Goal: Transaction & Acquisition: Purchase product/service

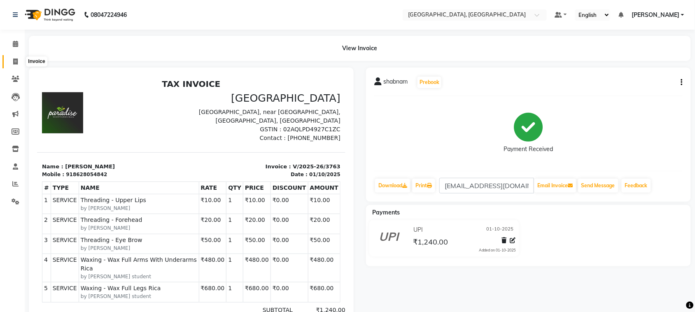
click at [18, 60] on span at bounding box center [15, 61] width 14 height 9
select select "service"
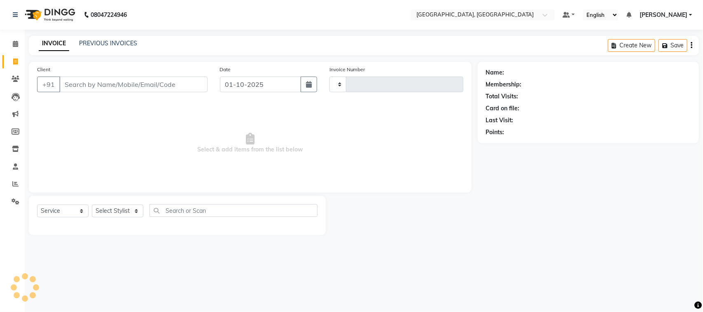
type input "3764"
select select "4462"
click at [100, 92] on input "Client" at bounding box center [133, 85] width 148 height 16
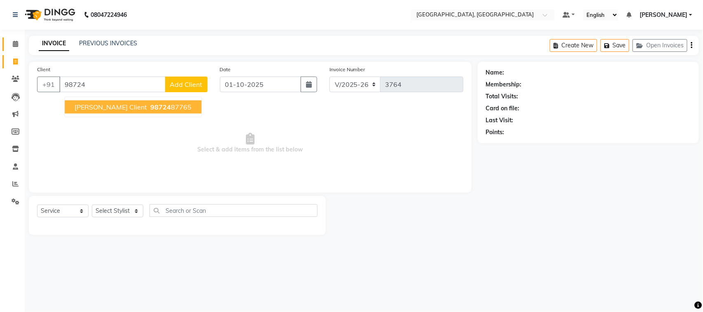
type input "98724"
click at [13, 42] on icon at bounding box center [15, 44] width 5 height 6
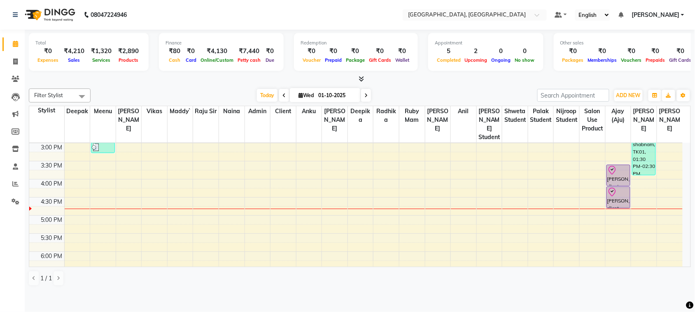
scroll to position [241, 0]
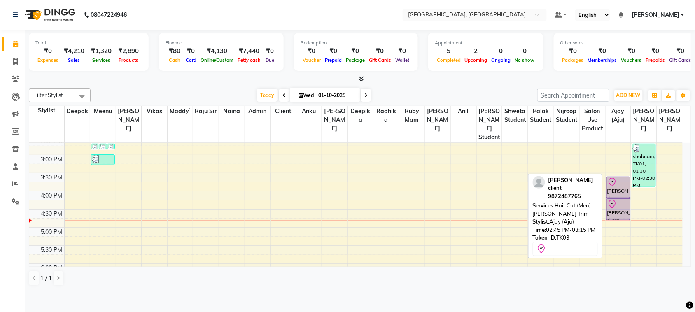
click at [623, 209] on div at bounding box center [618, 204] width 22 height 10
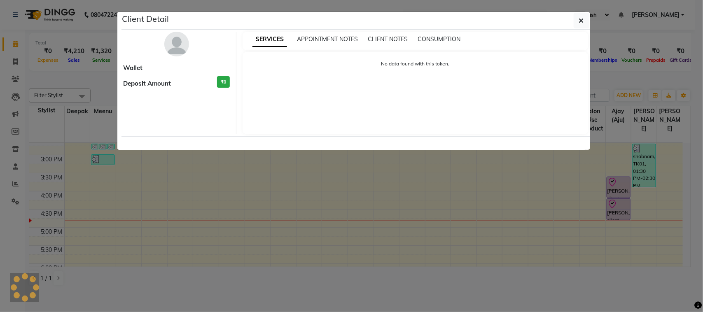
select select "8"
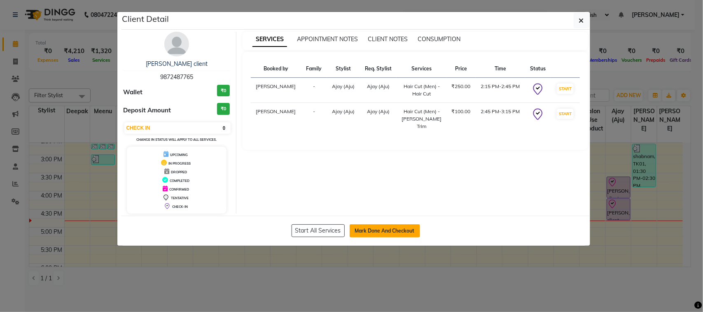
click at [402, 238] on button "Mark Done And Checkout" at bounding box center [385, 230] width 70 height 13
select select "service"
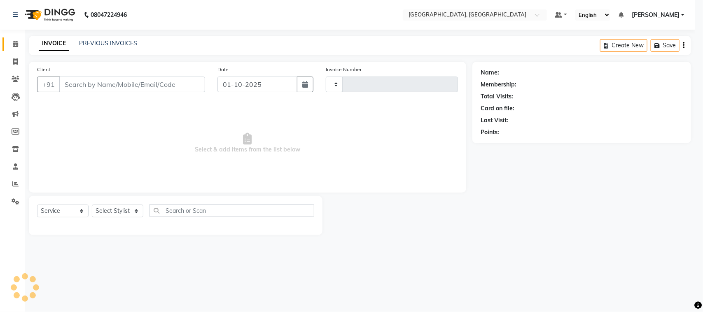
type input "3764"
select select "4462"
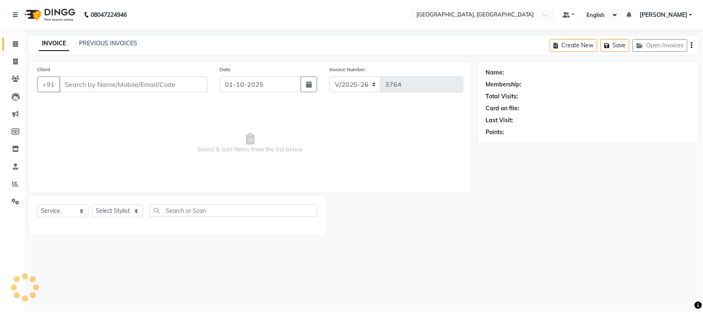
type input "9872487765"
select select "88213"
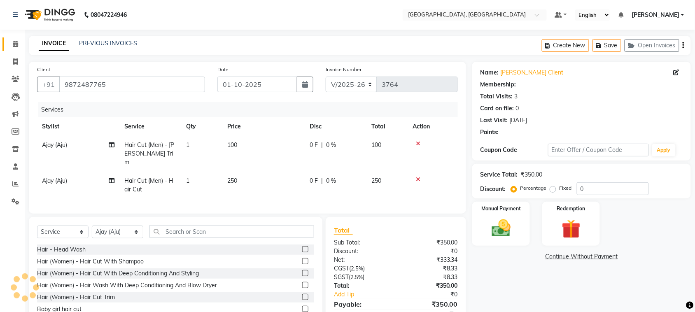
select select "1: Object"
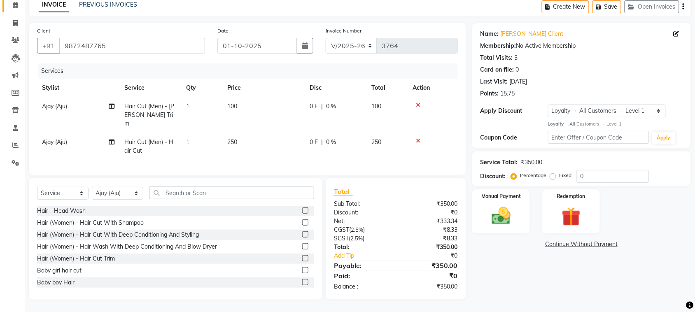
scroll to position [107, 0]
click at [649, 170] on input "0" at bounding box center [613, 176] width 72 height 13
click at [504, 215] on img at bounding box center [501, 216] width 32 height 23
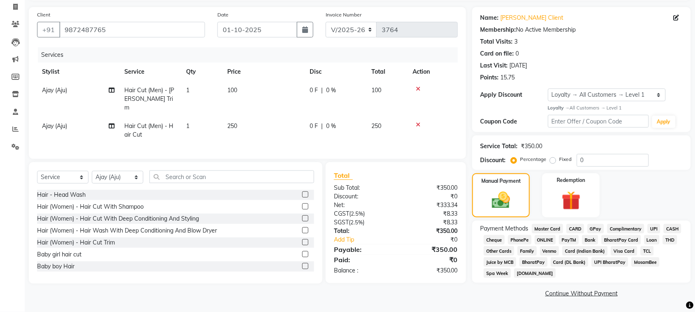
scroll to position [158, 0]
drag, startPoint x: 561, startPoint y: 207, endPoint x: 577, endPoint y: 232, distance: 29.2
click at [648, 224] on span "UPI" at bounding box center [654, 228] width 13 height 9
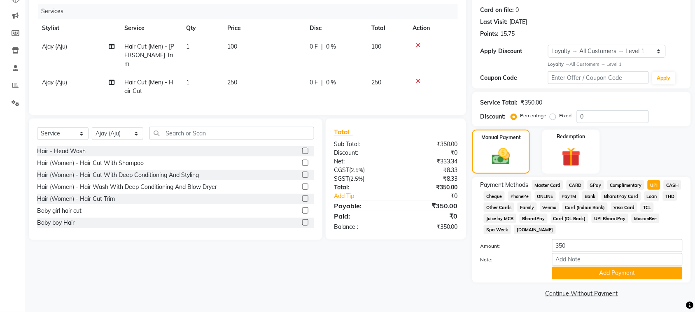
scroll to position [213, 0]
click at [631, 267] on button "Add Payment" at bounding box center [617, 273] width 131 height 13
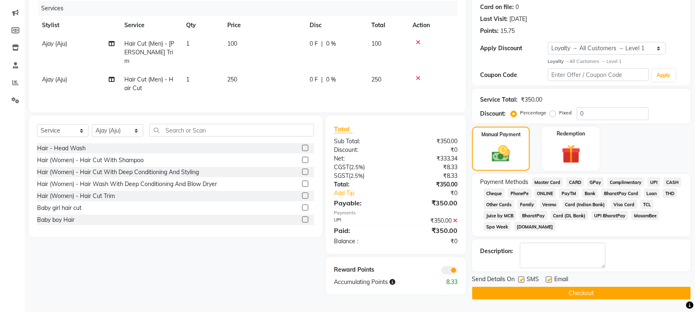
click at [614, 304] on main "INVOICE PREVIOUS INVOICES Create New Save Open Invoices Client +91 9872487765 D…" at bounding box center [360, 124] width 670 height 378
click at [610, 296] on button "Checkout" at bounding box center [581, 293] width 219 height 13
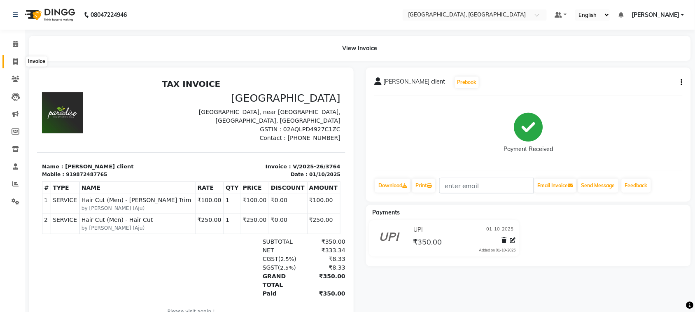
click at [16, 65] on icon at bounding box center [15, 61] width 5 height 6
select select "service"
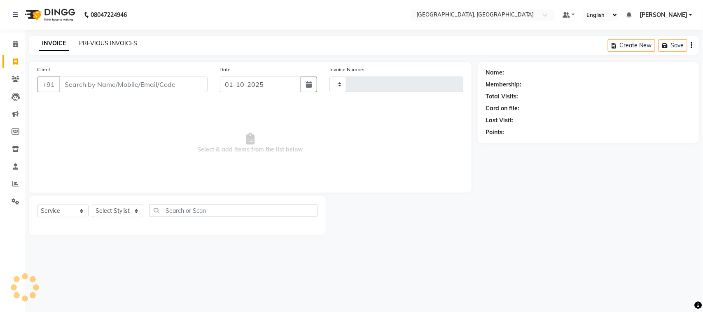
type input "3765"
select select "4462"
click at [137, 47] on link "PREVIOUS INVOICES" at bounding box center [108, 43] width 58 height 7
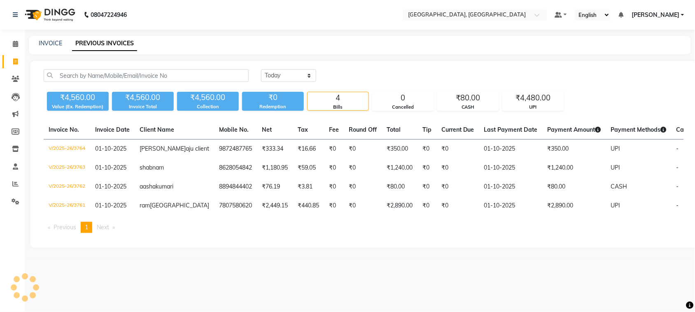
click at [137, 46] on link "PREVIOUS INVOICES" at bounding box center [104, 43] width 65 height 15
click at [15, 44] on icon at bounding box center [15, 44] width 5 height 6
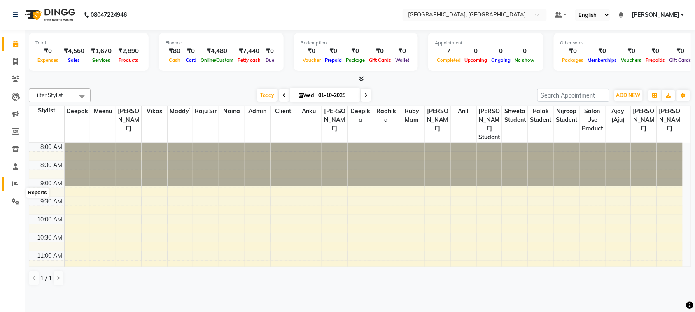
click at [15, 187] on icon at bounding box center [15, 184] width 6 height 6
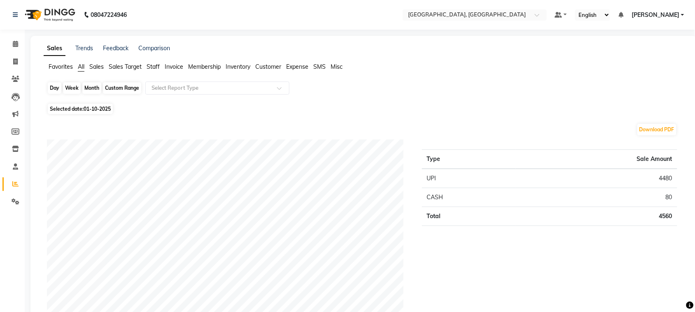
click at [61, 94] on div "Day" at bounding box center [55, 88] width 14 height 12
select select "10"
select select "2025"
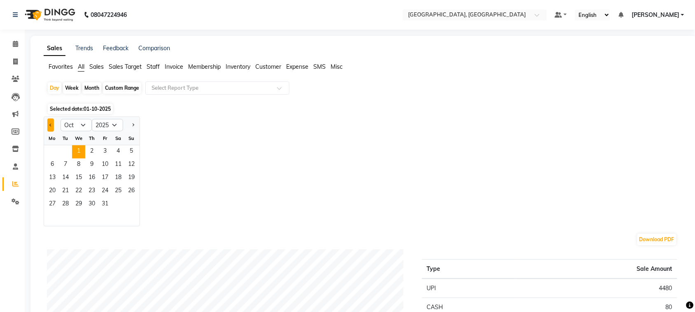
click at [54, 132] on button "Previous month" at bounding box center [50, 125] width 7 height 13
select select "9"
click at [72, 211] on span "30" at bounding box center [65, 204] width 13 height 13
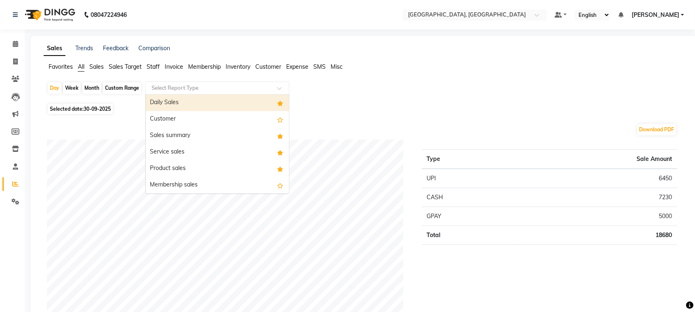
click at [213, 92] on input "text" at bounding box center [209, 88] width 119 height 8
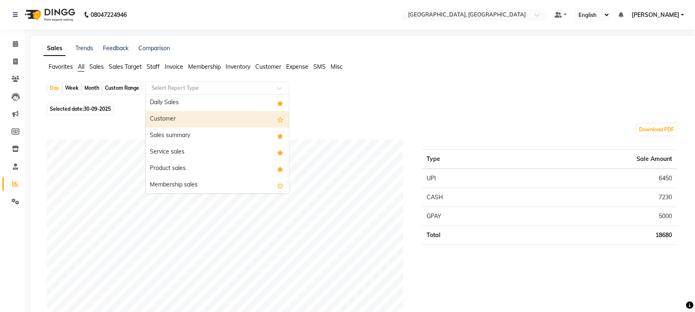
scroll to position [42, 0]
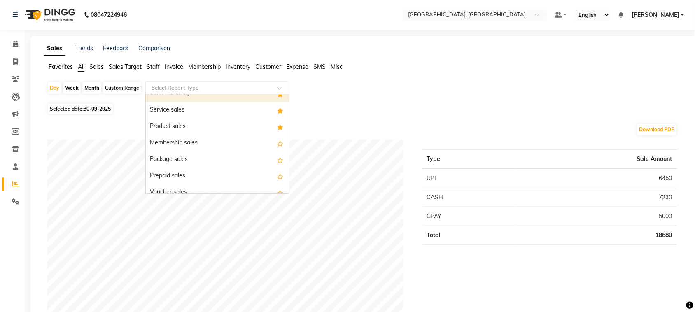
click at [201, 92] on input "text" at bounding box center [209, 88] width 119 height 8
type input "ex"
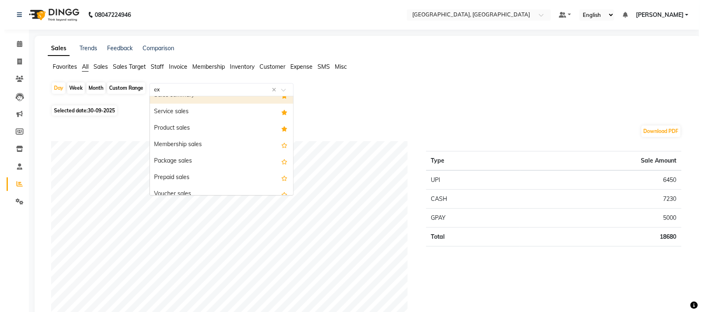
scroll to position [21, 0]
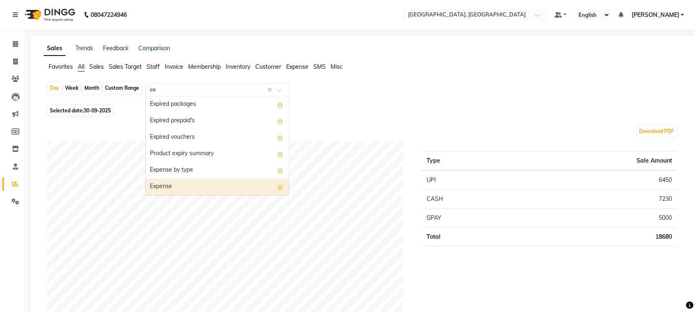
click at [215, 195] on div "Expense" at bounding box center [217, 187] width 143 height 16
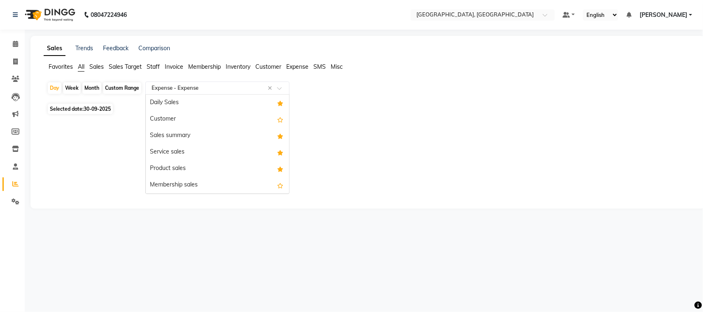
click at [247, 92] on input "text" at bounding box center [209, 88] width 119 height 8
click at [223, 78] on div "Expense" at bounding box center [217, 70] width 143 height 16
click at [260, 92] on input "text" at bounding box center [209, 88] width 119 height 8
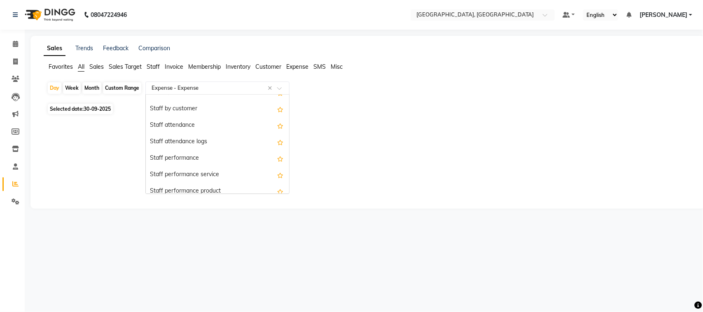
scroll to position [0, 0]
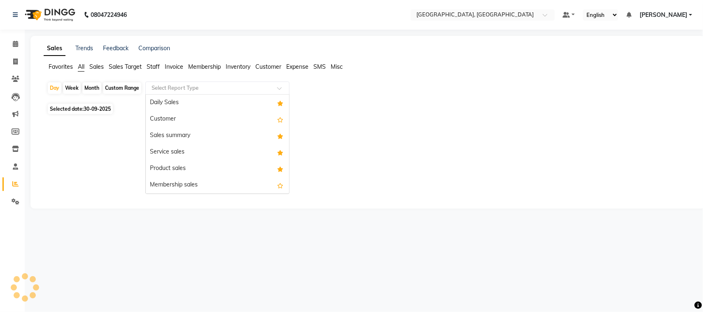
click at [269, 92] on input "text" at bounding box center [209, 88] width 119 height 8
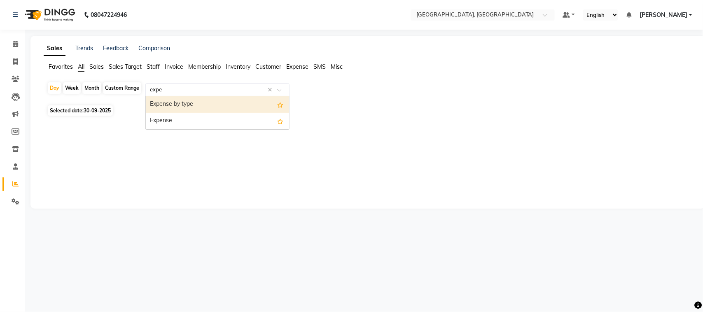
type input "expen"
click at [280, 113] on div "Expense by type" at bounding box center [217, 104] width 143 height 16
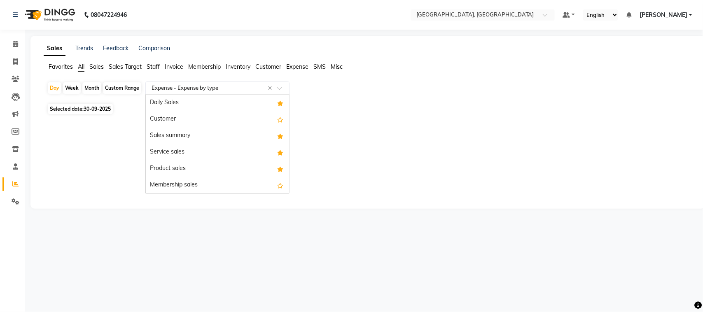
click at [269, 92] on input "text" at bounding box center [209, 88] width 119 height 8
click at [245, 62] on div "Expense by type" at bounding box center [217, 53] width 143 height 16
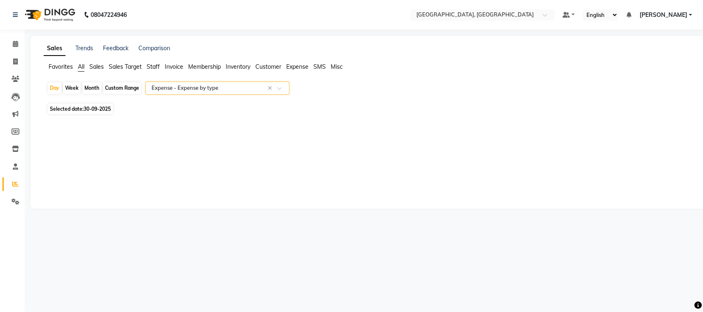
click at [224, 92] on input "text" at bounding box center [209, 88] width 119 height 8
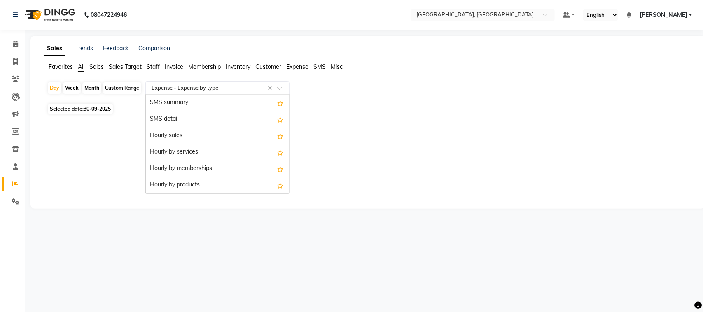
click at [215, 78] on div "Expense" at bounding box center [217, 70] width 143 height 16
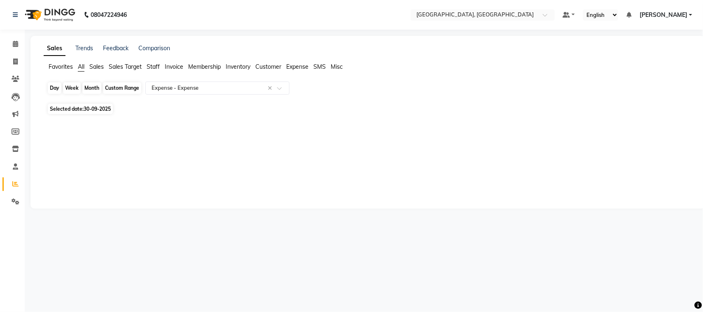
click at [61, 94] on div "Day" at bounding box center [55, 88] width 14 height 12
select select "9"
select select "2025"
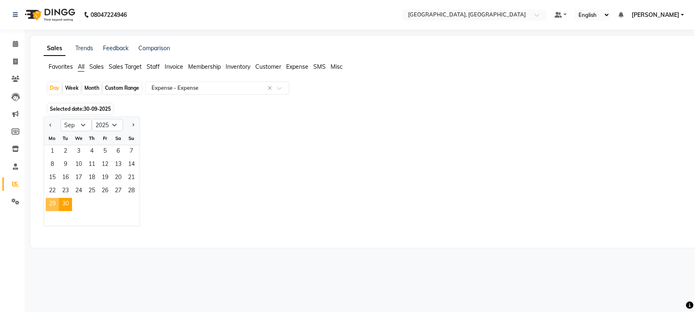
click at [59, 211] on span "29" at bounding box center [52, 204] width 13 height 13
select select "full_report"
select select "csv"
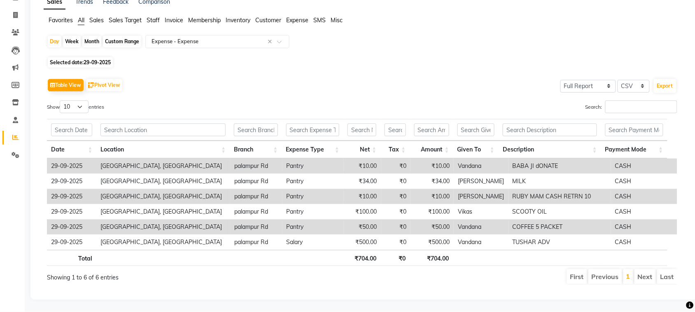
scroll to position [0, 0]
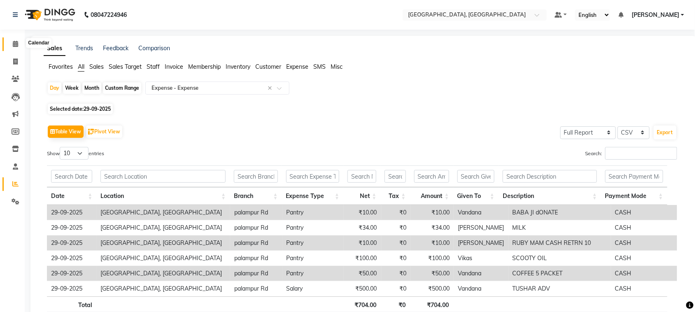
click at [15, 42] on icon at bounding box center [15, 44] width 5 height 6
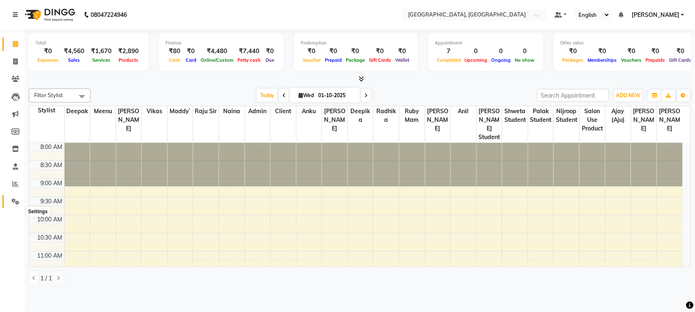
click at [13, 205] on icon at bounding box center [16, 202] width 8 height 6
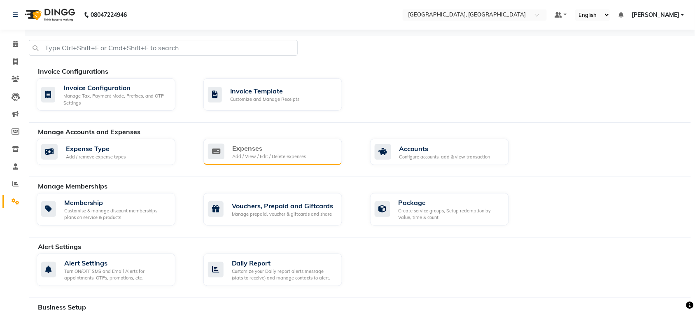
click at [287, 160] on div "Add / View / Edit / Delete expenses" at bounding box center [270, 156] width 74 height 7
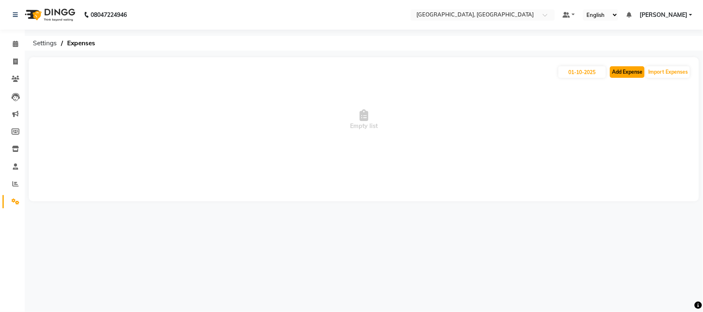
click at [610, 78] on button "Add Expense" at bounding box center [627, 72] width 35 height 12
select select "1"
select select "3279"
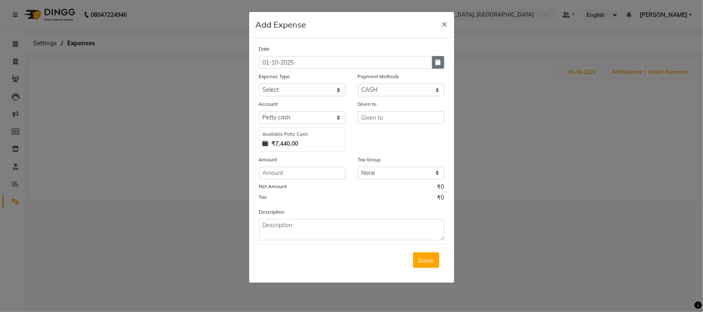
click at [436, 65] on icon "button" at bounding box center [438, 62] width 5 height 6
select select "10"
select select "2025"
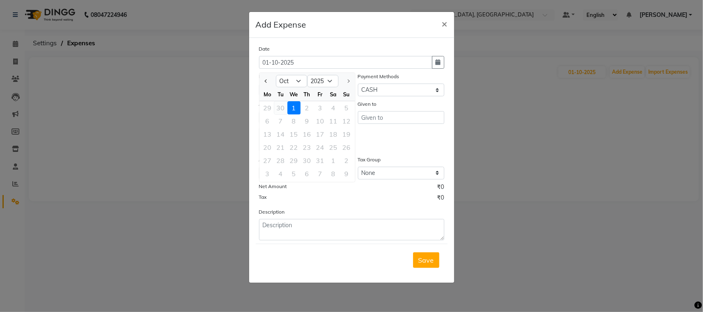
click at [287, 114] on div "30" at bounding box center [280, 107] width 13 height 13
type input "30-09-2025"
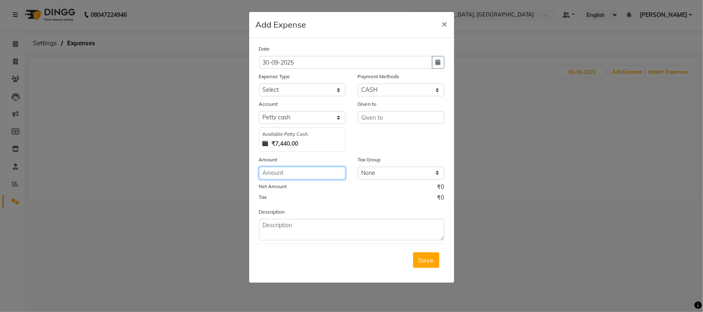
click at [311, 180] on input "number" at bounding box center [302, 173] width 86 height 13
type input "100"
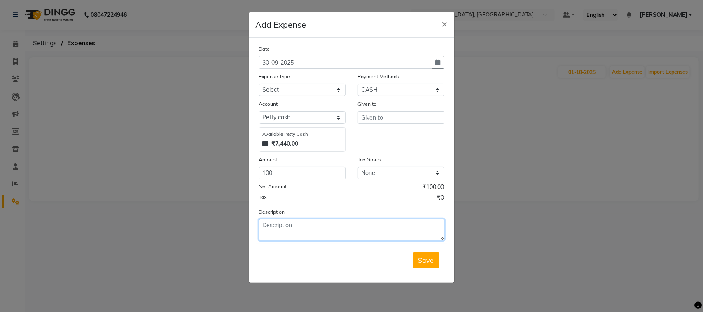
click at [309, 241] on textarea at bounding box center [351, 229] width 185 height 21
type textarea "scooty oil"
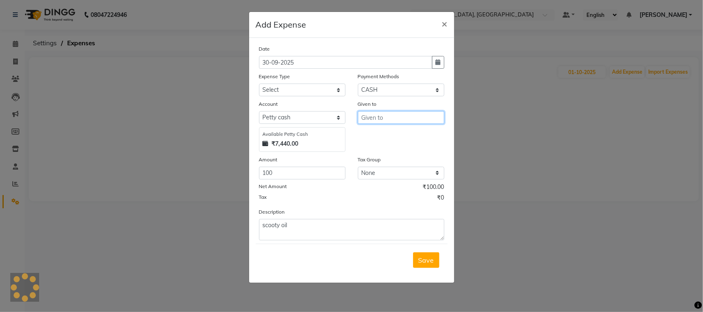
click at [381, 124] on input "text" at bounding box center [401, 117] width 86 height 13
type input "vikas"
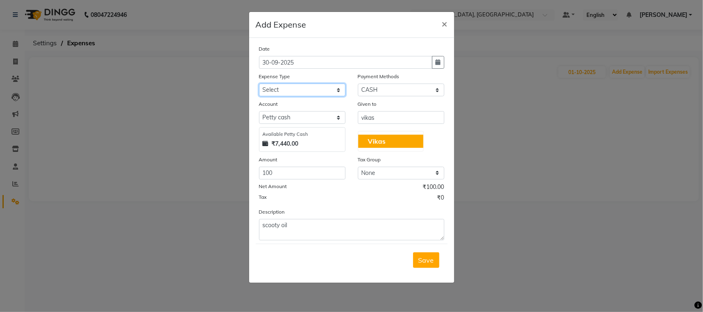
click at [282, 96] on select "Select Advance Salary Bank charges Car maintenance Cash transfer to bank Cash t…" at bounding box center [302, 90] width 86 height 13
select select "5688"
click at [259, 96] on select "Select Advance Salary Bank charges Car maintenance Cash transfer to bank Cash t…" at bounding box center [302, 90] width 86 height 13
click at [418, 264] on span "Save" at bounding box center [426, 260] width 16 height 8
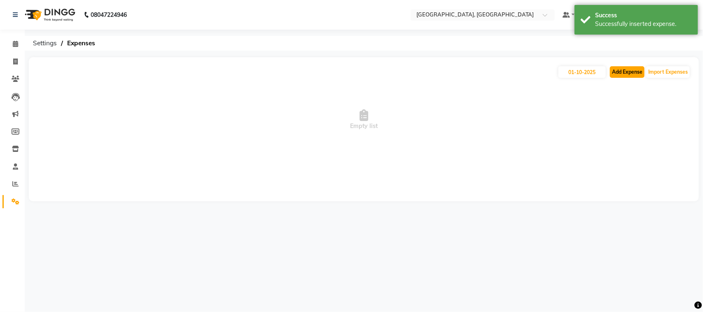
click at [610, 78] on button "Add Expense" at bounding box center [627, 72] width 35 height 12
select select "1"
select select "3279"
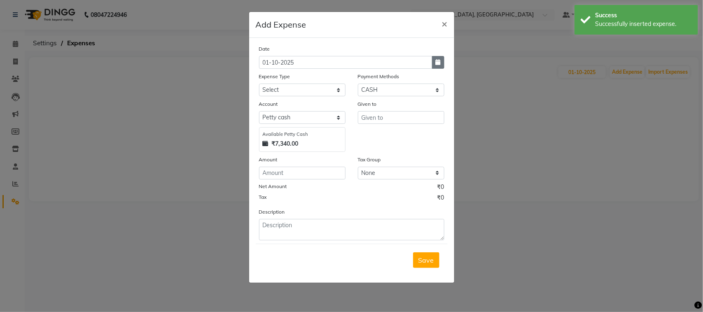
click at [436, 65] on icon "button" at bounding box center [438, 62] width 5 height 6
select select "10"
select select "2025"
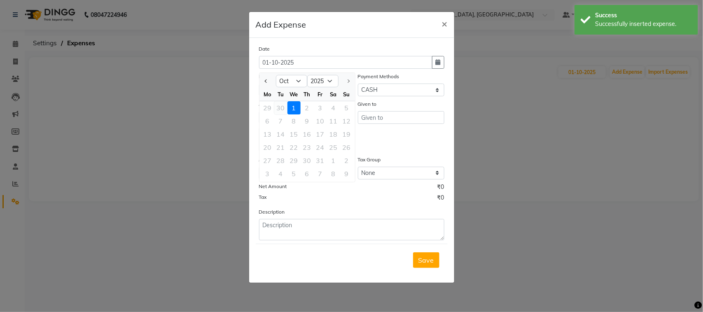
click at [287, 114] on div "30" at bounding box center [280, 107] width 13 height 13
type input "30-09-2025"
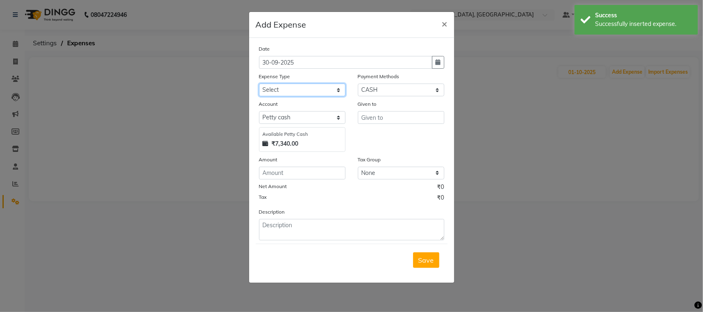
drag, startPoint x: 316, startPoint y: 113, endPoint x: 329, endPoint y: 118, distance: 13.3
click at [316, 96] on select "Select Advance Salary Bank charges Car maintenance Cash transfer to bank Cash t…" at bounding box center [302, 90] width 86 height 13
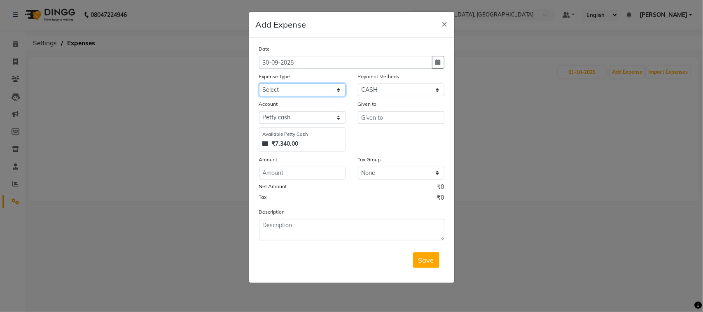
select select "5688"
click at [259, 96] on select "Select Advance Salary Bank charges Car maintenance Cash transfer to bank Cash t…" at bounding box center [302, 90] width 86 height 13
click at [301, 180] on input "number" at bounding box center [302, 173] width 86 height 13
type input "34"
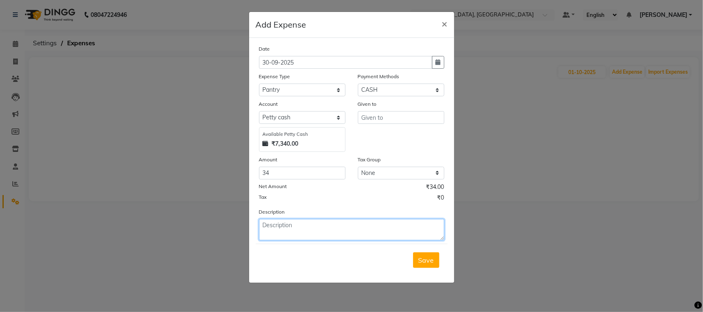
click at [289, 241] on textarea at bounding box center [351, 229] width 185 height 21
type textarea "milk"
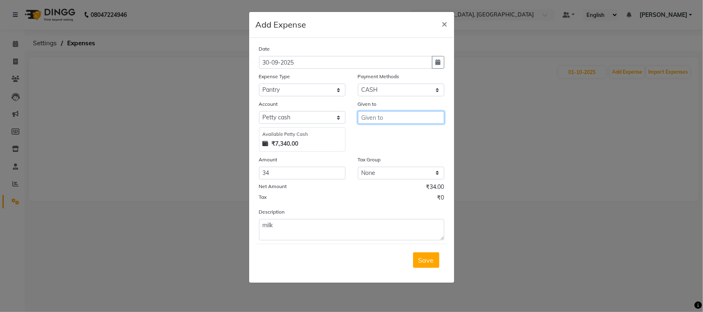
click at [402, 124] on input "text" at bounding box center [401, 117] width 86 height 13
click at [396, 148] on button "Vikas" at bounding box center [390, 141] width 65 height 13
type input "Vikas"
click at [418, 264] on span "Save" at bounding box center [426, 260] width 16 height 8
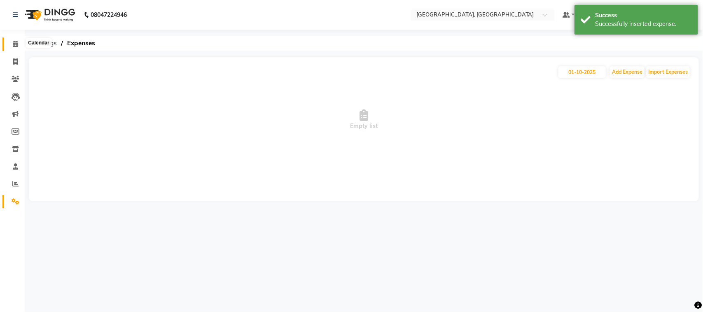
click at [13, 47] on icon at bounding box center [15, 44] width 5 height 6
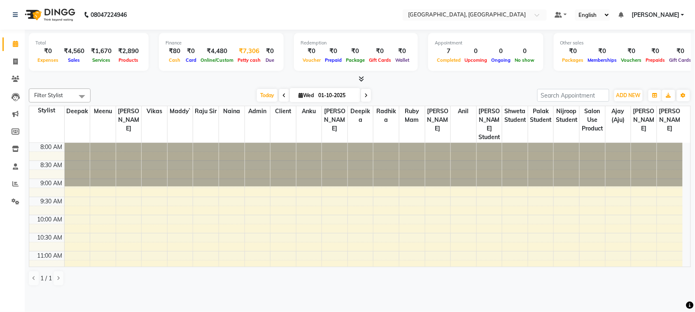
click at [263, 56] on div "₹7,306" at bounding box center [249, 51] width 27 height 9
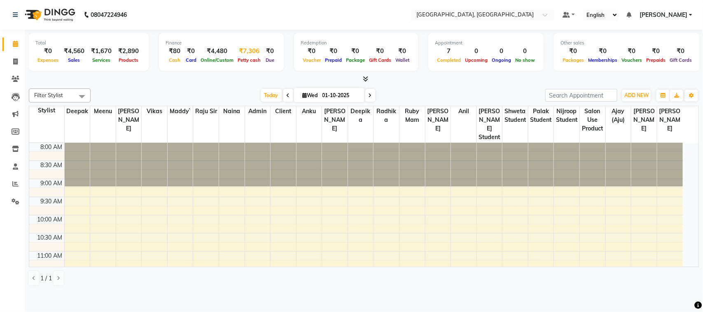
select select "3279"
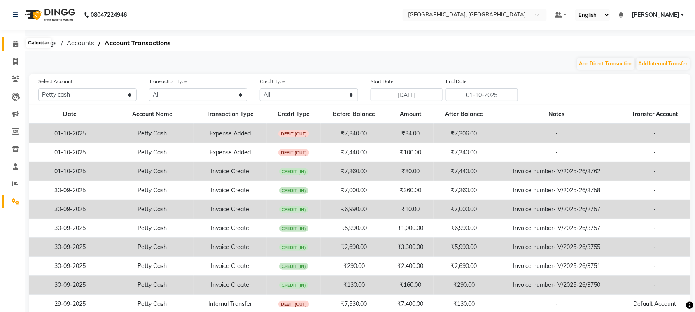
click at [13, 44] on icon at bounding box center [15, 44] width 5 height 6
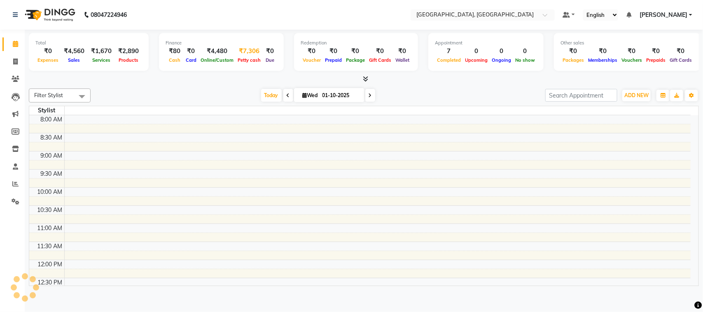
click at [263, 56] on div "₹7,306" at bounding box center [249, 51] width 27 height 9
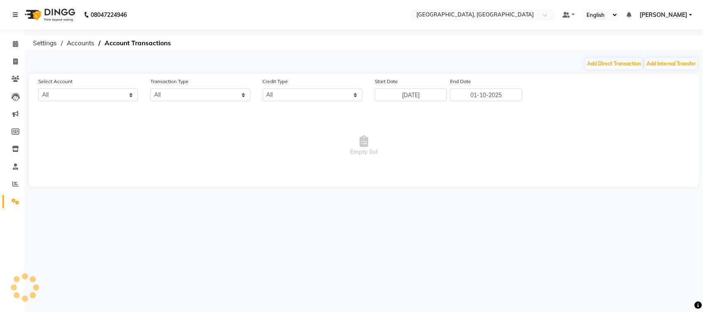
select select "3279"
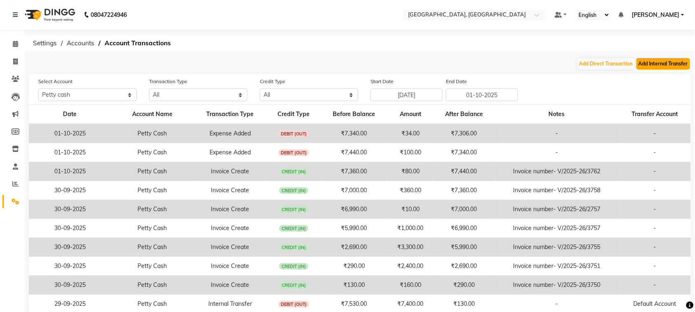
click at [654, 65] on button "Add Internal Transfer" at bounding box center [664, 64] width 54 height 12
select select "internal transfer"
select select "3279"
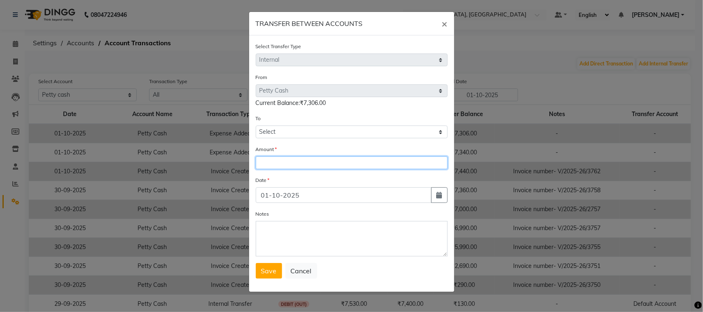
click at [308, 169] on input "number" at bounding box center [352, 162] width 192 height 13
type input "7100"
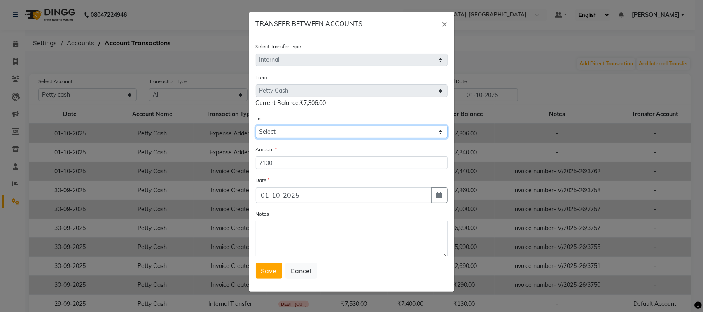
click at [303, 138] on select "Select [PERSON_NAME] Cash Default Account" at bounding box center [352, 132] width 192 height 13
select select "3280"
click at [256, 138] on select "Select [PERSON_NAME] Cash Default Account" at bounding box center [352, 132] width 192 height 13
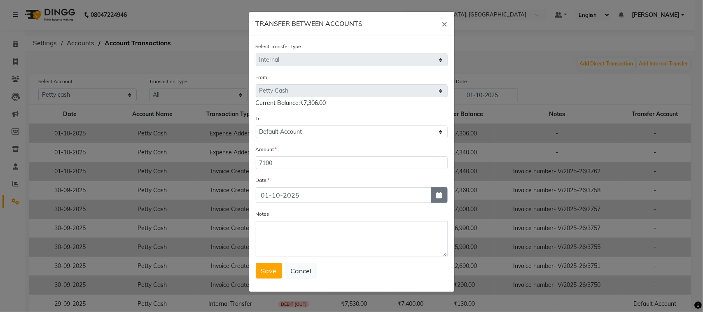
drag, startPoint x: 434, startPoint y: 244, endPoint x: 431, endPoint y: 250, distance: 6.3
click at [437, 199] on icon "button" at bounding box center [440, 195] width 6 height 7
select select "10"
select select "2025"
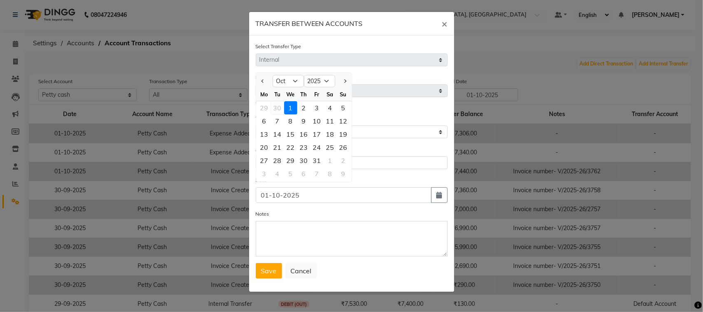
click at [282, 114] on div "30" at bounding box center [277, 107] width 13 height 13
type input "30-09-2025"
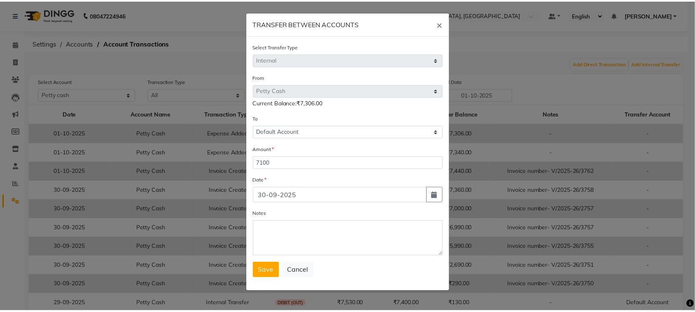
scroll to position [67, 0]
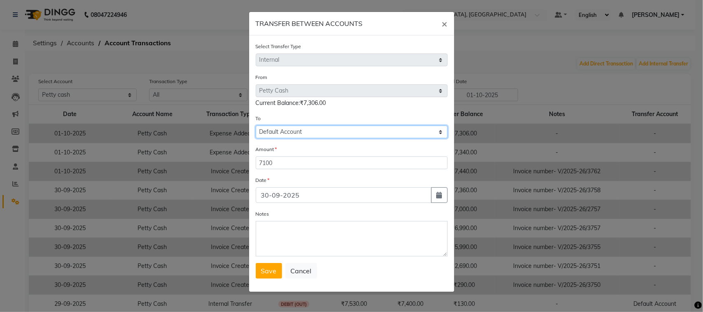
click at [306, 126] on select "Select [PERSON_NAME] Cash Default Account" at bounding box center [352, 132] width 192 height 13
click at [256, 126] on select "Select [PERSON_NAME] Cash Default Account" at bounding box center [352, 132] width 192 height 13
click at [270, 271] on span "Save" at bounding box center [269, 271] width 16 height 8
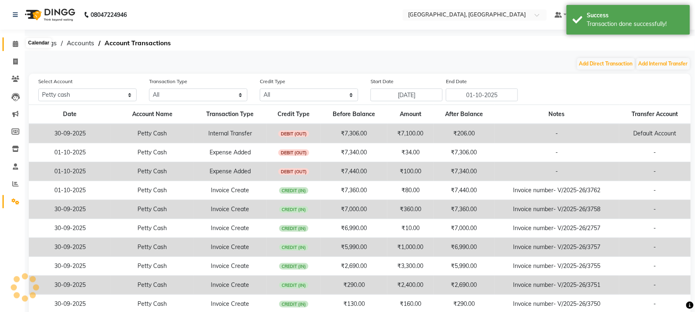
click at [15, 43] on icon at bounding box center [15, 44] width 5 height 6
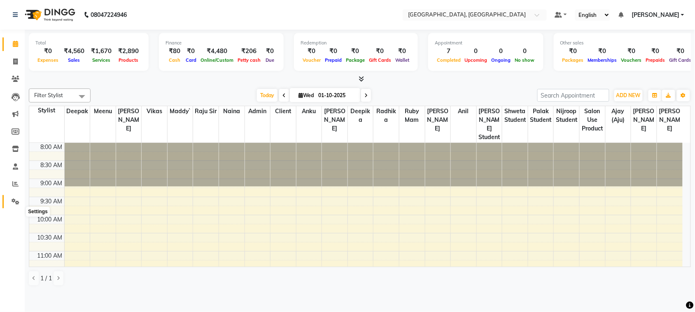
click at [12, 205] on icon at bounding box center [16, 202] width 8 height 6
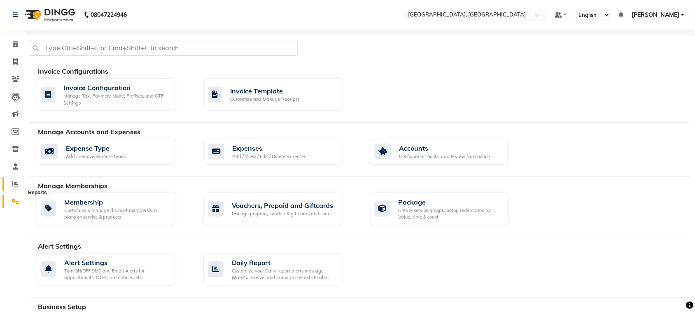
click at [14, 187] on icon at bounding box center [15, 184] width 6 height 6
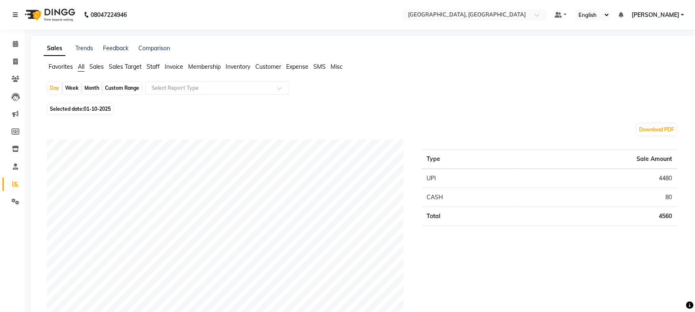
click at [101, 94] on div "Month" at bounding box center [91, 88] width 19 height 12
select select "10"
select select "2025"
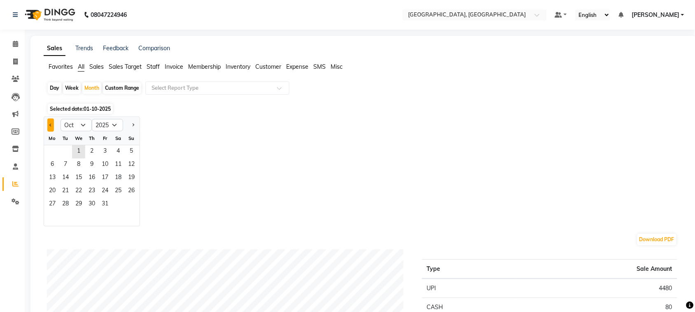
click at [52, 132] on button "Previous month" at bounding box center [50, 125] width 7 height 13
select select "9"
click at [54, 159] on span "1" at bounding box center [52, 151] width 13 height 13
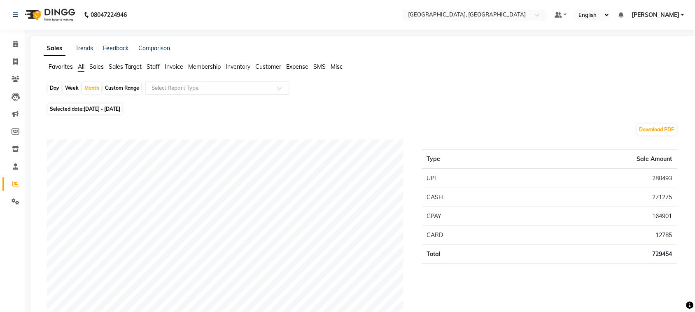
click at [269, 92] on input "text" at bounding box center [209, 88] width 119 height 8
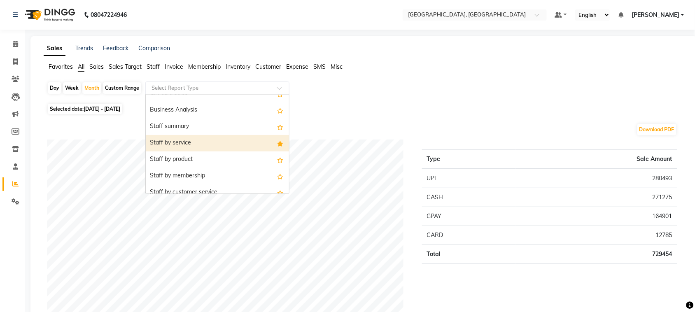
click at [240, 152] on div "Staff by service" at bounding box center [217, 143] width 143 height 16
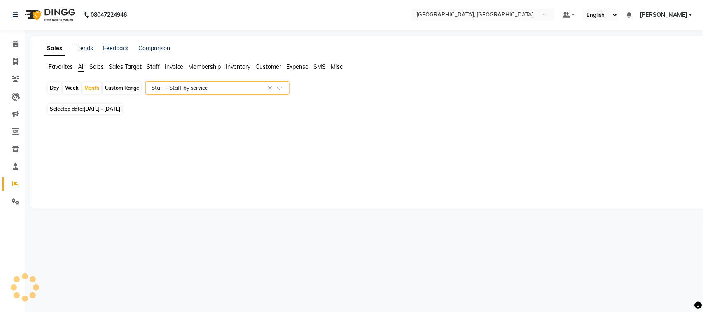
select select "full_report"
select select "csv"
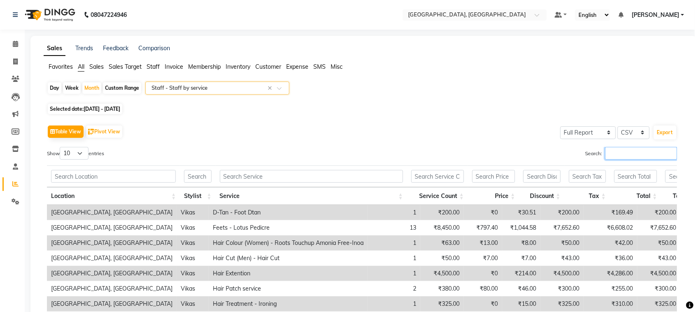
click at [605, 160] on input "Search:" at bounding box center [641, 153] width 72 height 13
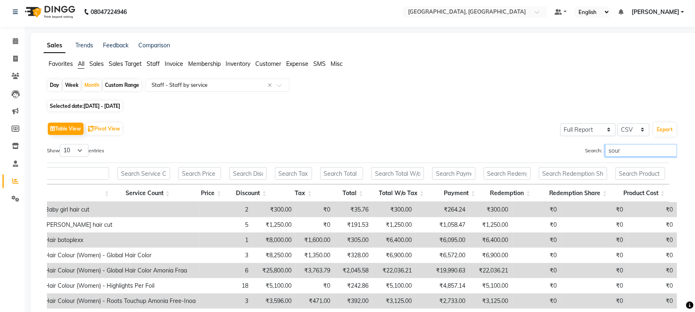
scroll to position [0, 0]
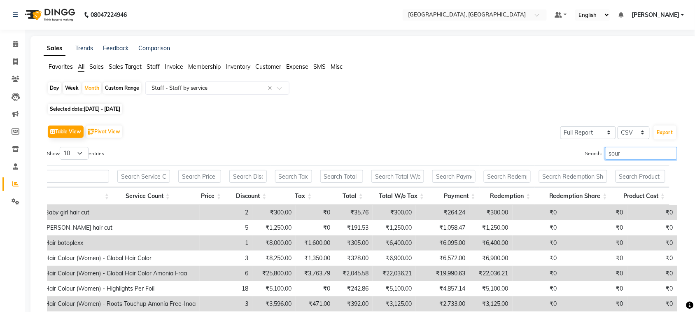
click at [620, 160] on input "sour" at bounding box center [641, 153] width 72 height 13
type input "s"
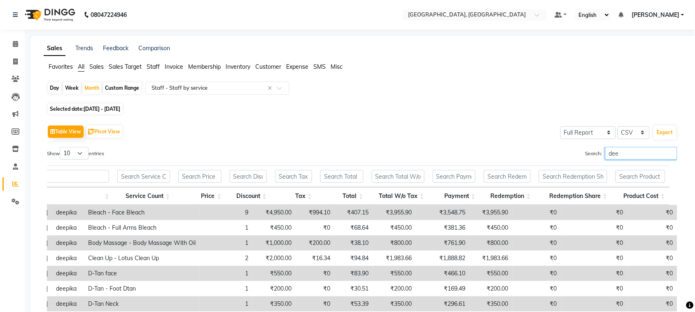
scroll to position [0, 251]
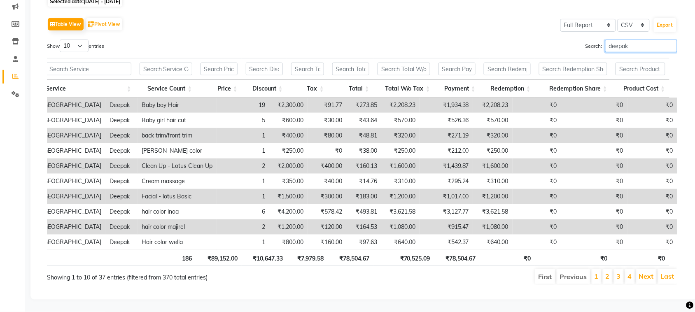
click at [623, 40] on input "deepak" at bounding box center [641, 46] width 72 height 13
type input "d"
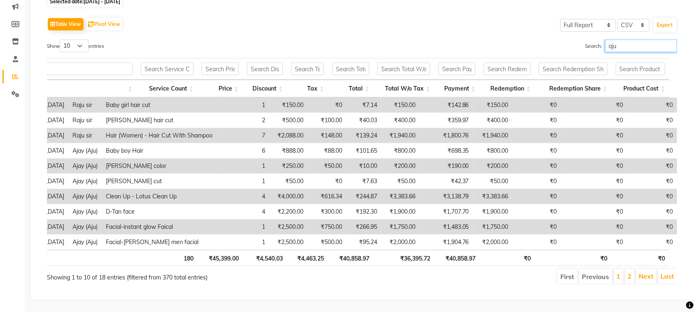
click at [605, 40] on input "aju" at bounding box center [641, 46] width 72 height 13
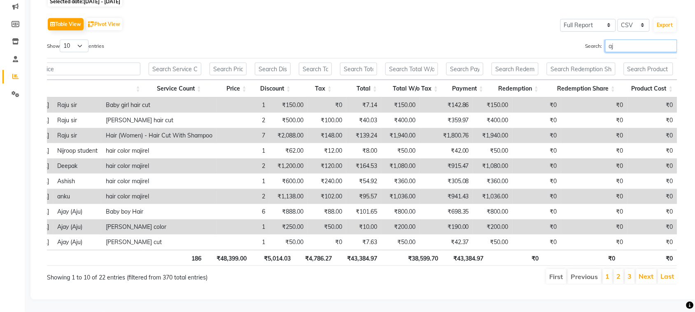
type input "a"
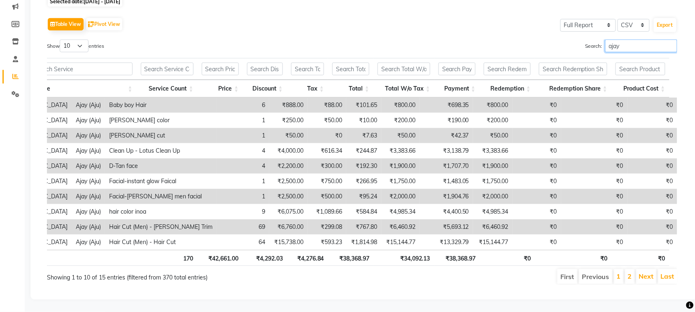
click at [618, 40] on input "ajay" at bounding box center [641, 46] width 72 height 13
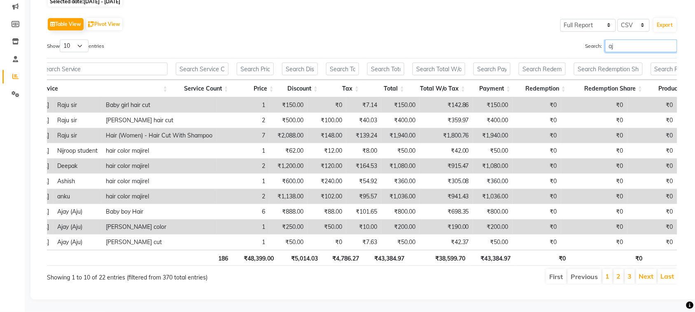
type input "a"
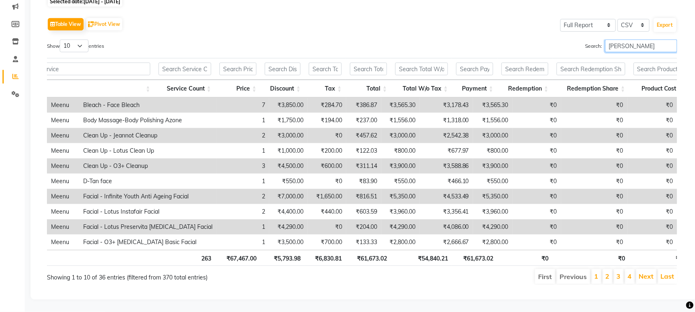
click at [609, 40] on input "[PERSON_NAME]" at bounding box center [641, 46] width 72 height 13
type input "m"
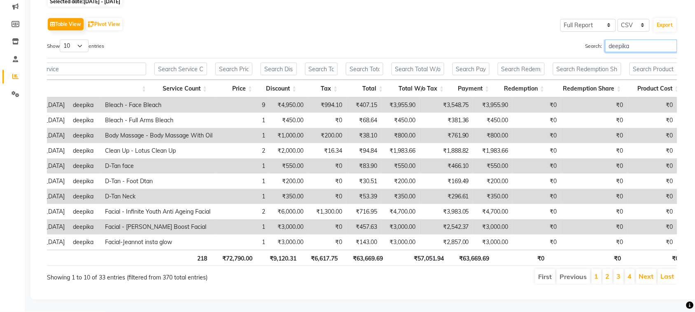
click at [619, 40] on input "deepika" at bounding box center [641, 46] width 72 height 13
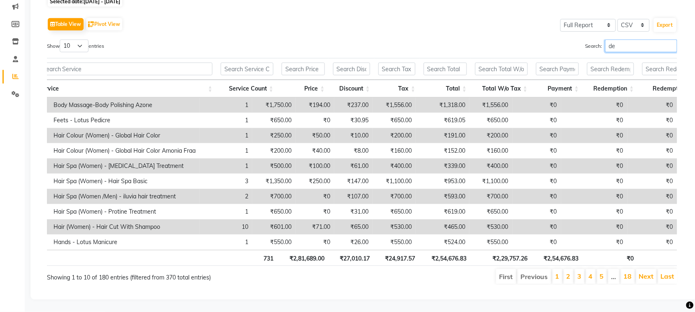
type input "d"
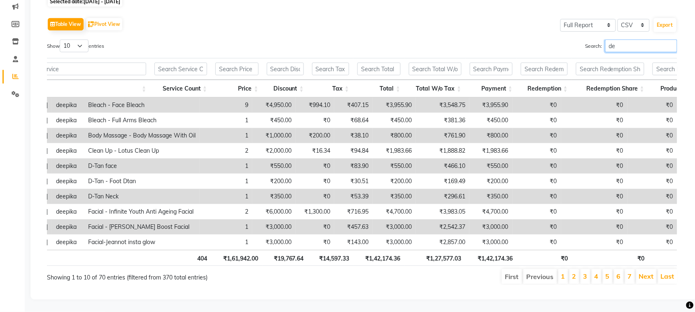
type input "d"
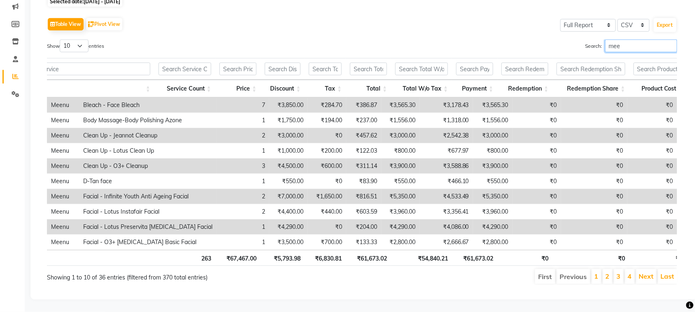
click at [624, 40] on input "mee" at bounding box center [641, 46] width 72 height 13
type input "m"
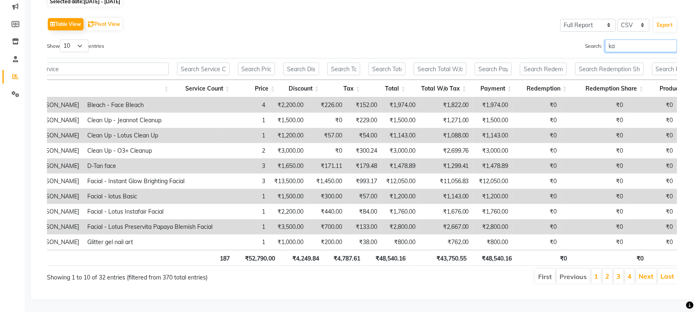
type input "k"
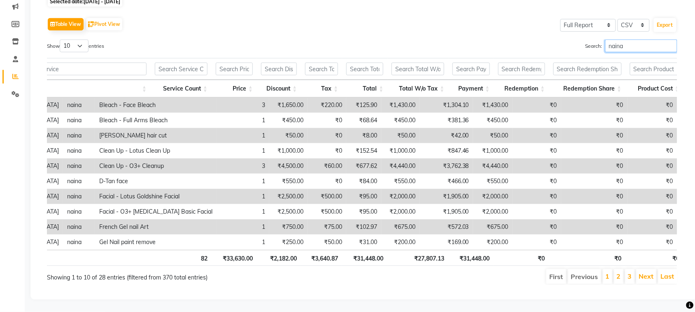
scroll to position [0, 204]
click at [614, 40] on input "naina" at bounding box center [641, 46] width 72 height 13
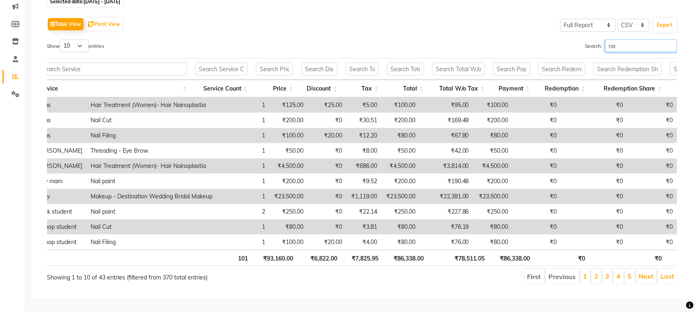
type input "n"
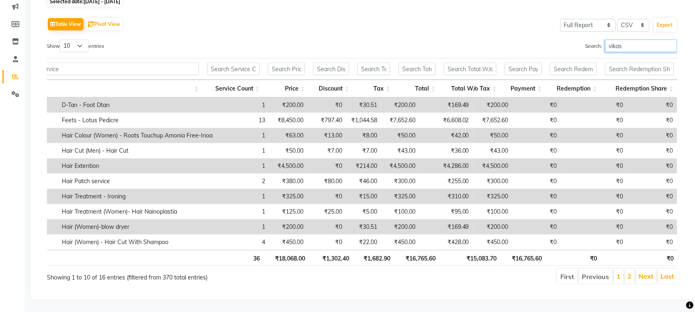
scroll to position [13, 204]
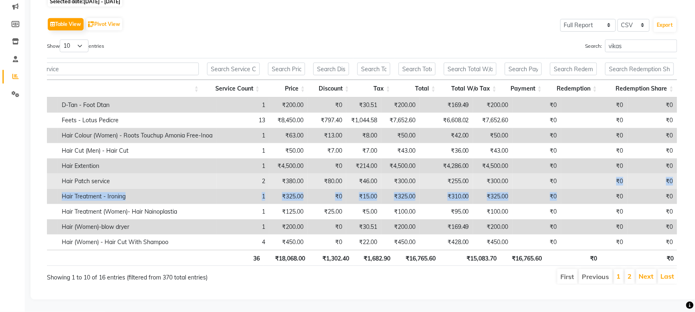
click at [643, 156] on tbody "[GEOGRAPHIC_DATA], palampur Rd [PERSON_NAME] - Foot Dtan 1 ₹200.00 ₹0 ₹30.51 ₹2…" at bounding box center [287, 174] width 782 height 152
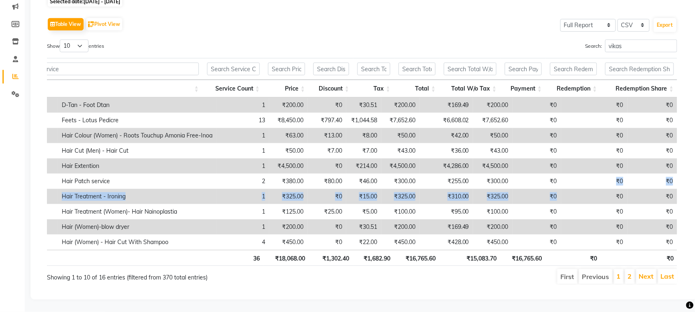
scroll to position [0, 204]
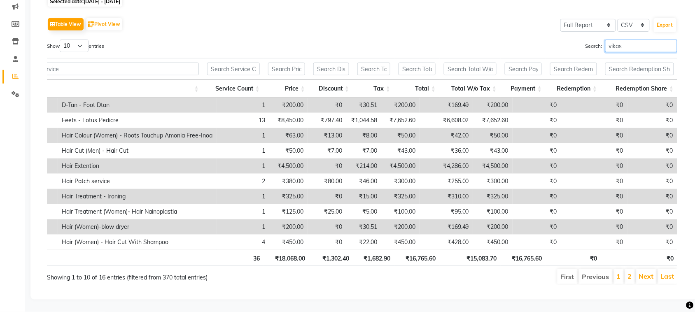
click at [606, 40] on input "vikas" at bounding box center [641, 46] width 72 height 13
type input "v"
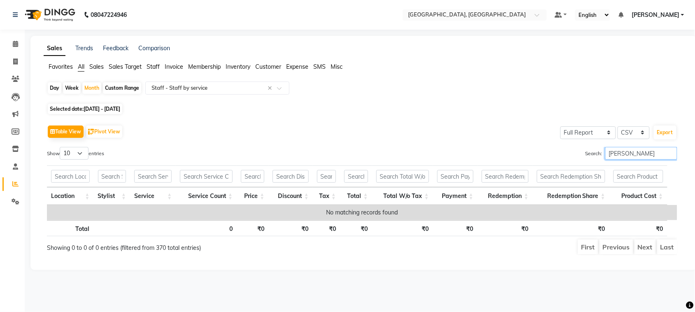
scroll to position [25, 0]
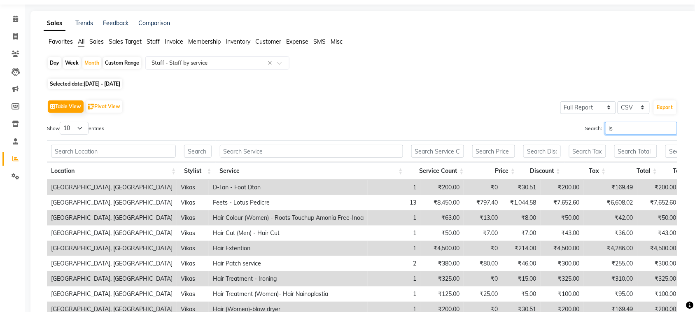
type input "i"
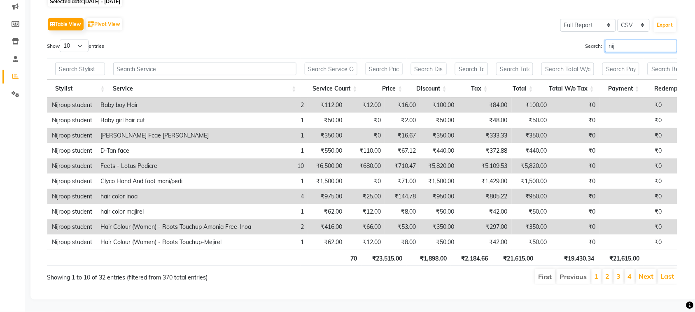
scroll to position [0, 163]
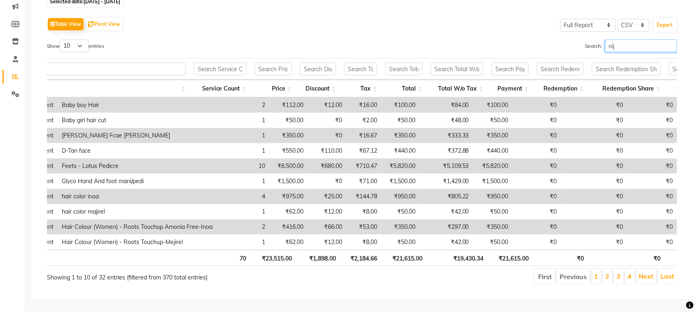
click at [605, 40] on input "nij" at bounding box center [641, 46] width 72 height 13
type input "n"
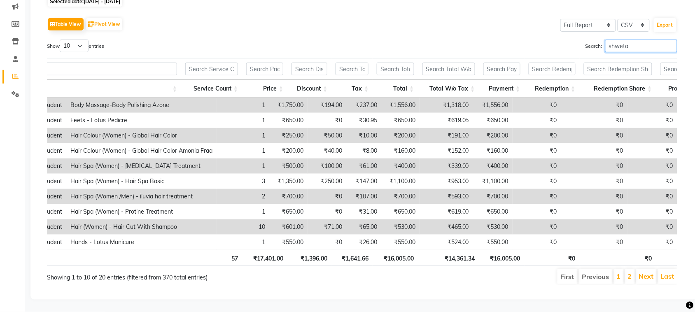
click at [610, 40] on input "shweta" at bounding box center [641, 46] width 72 height 13
type input "s"
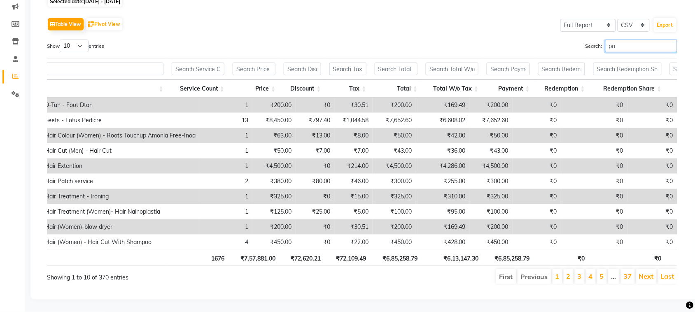
type input "p"
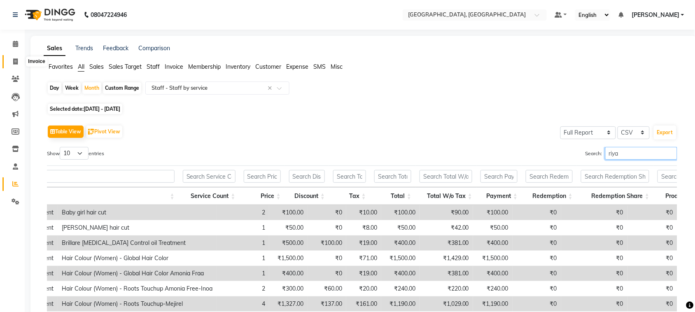
type input "riya"
click at [19, 63] on span at bounding box center [15, 61] width 14 height 9
select select "service"
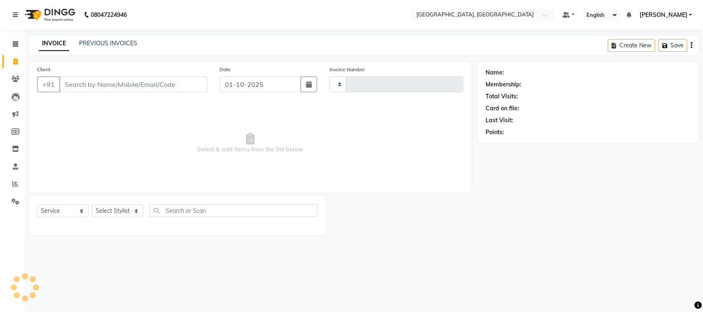
type input "3765"
select select "4462"
click at [110, 46] on link "PREVIOUS INVOICES" at bounding box center [108, 43] width 58 height 7
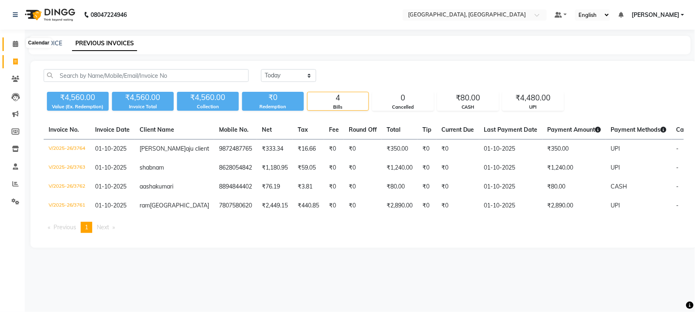
click at [11, 46] on span at bounding box center [15, 44] width 14 height 9
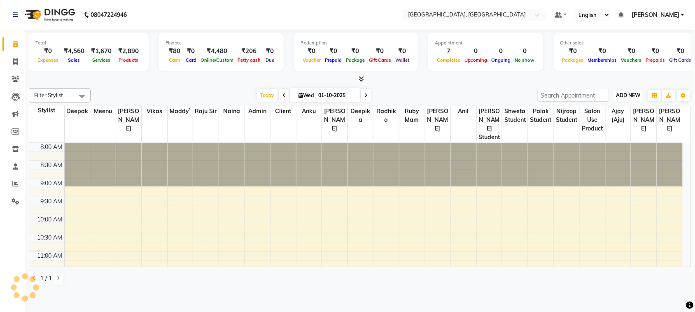
click at [619, 98] on span "ADD NEW" at bounding box center [629, 95] width 24 height 6
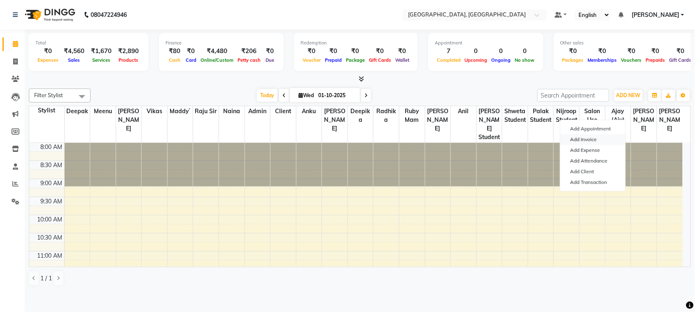
click at [598, 145] on link "Add Invoice" at bounding box center [593, 139] width 65 height 11
select select "service"
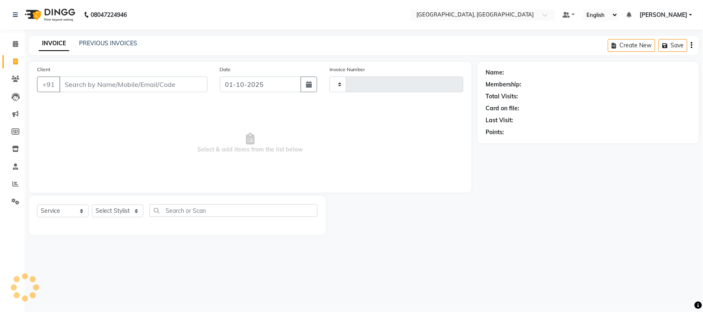
type input "3765"
select select "4462"
click at [119, 43] on link "PREVIOUS INVOICES" at bounding box center [108, 43] width 58 height 7
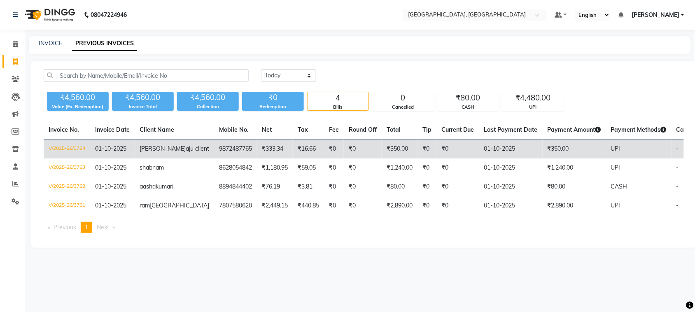
click at [257, 159] on td "9872487765" at bounding box center [235, 149] width 43 height 19
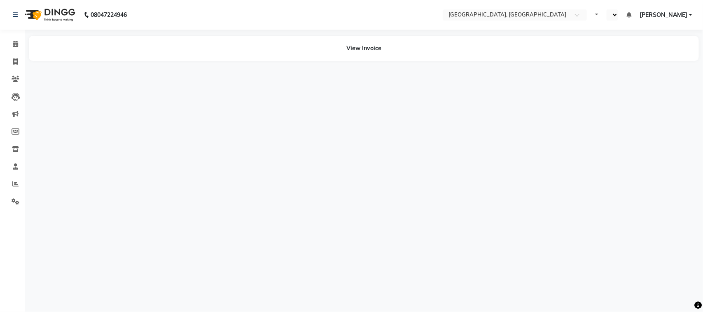
select select "en"
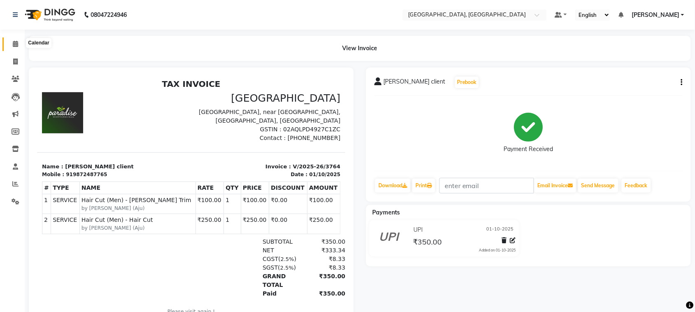
click at [13, 44] on icon at bounding box center [15, 44] width 5 height 6
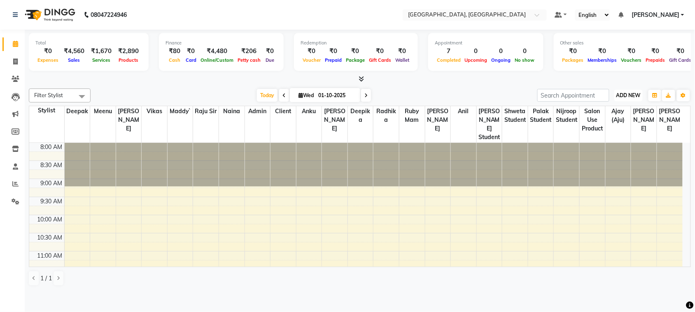
click at [621, 98] on span "ADD NEW" at bounding box center [629, 95] width 24 height 6
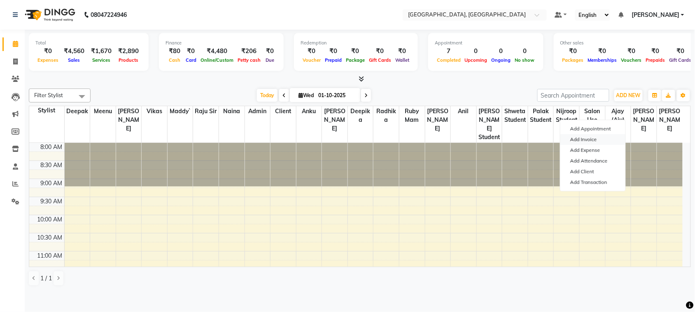
click at [596, 145] on link "Add Invoice" at bounding box center [593, 139] width 65 height 11
select select "service"
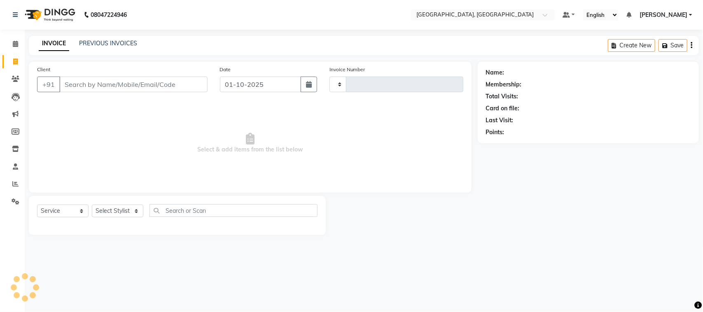
type input "3765"
select select "4462"
click at [120, 92] on input "Client" at bounding box center [133, 85] width 148 height 16
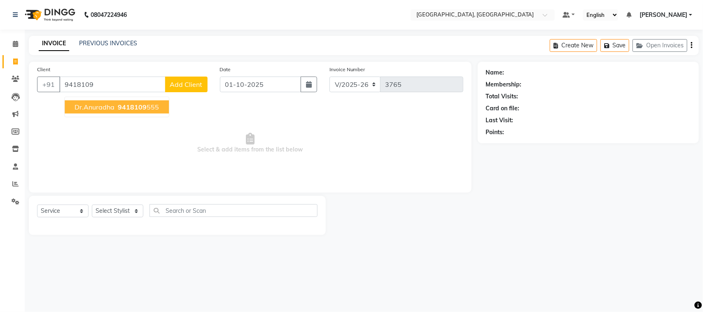
click at [96, 111] on span "dr.anuradha" at bounding box center [95, 107] width 40 height 8
type input "9418109555"
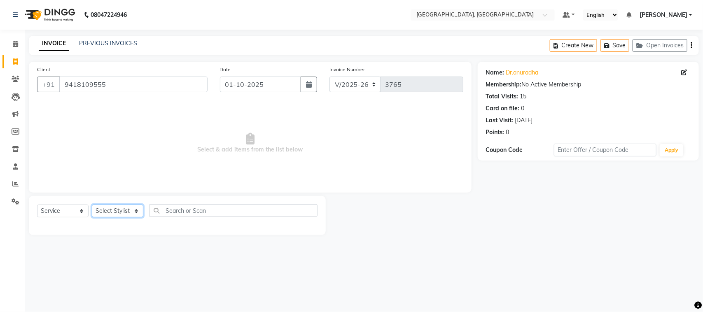
drag, startPoint x: 112, startPoint y: 237, endPoint x: 119, endPoint y: 229, distance: 11.1
click at [112, 217] on select "Select Stylist admin Ajay (Aju) anil anku Client Deepak deepika HEENA kawaljit …" at bounding box center [117, 211] width 51 height 13
select select "88918"
click at [95, 217] on select "Select Stylist admin Ajay (Aju) anil anku Client Deepak deepika HEENA kawaljit …" at bounding box center [117, 211] width 51 height 13
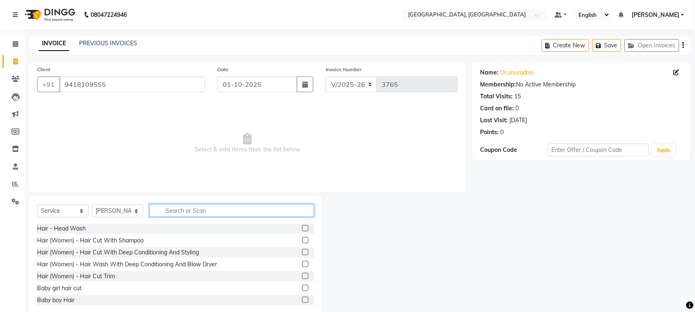
click at [226, 217] on input "text" at bounding box center [231, 210] width 165 height 13
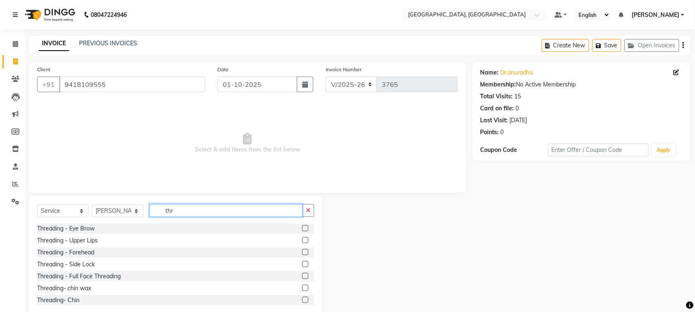
type input "thr"
click at [302, 231] on label at bounding box center [305, 228] width 6 height 6
click at [302, 231] on input "checkbox" at bounding box center [304, 228] width 5 height 5
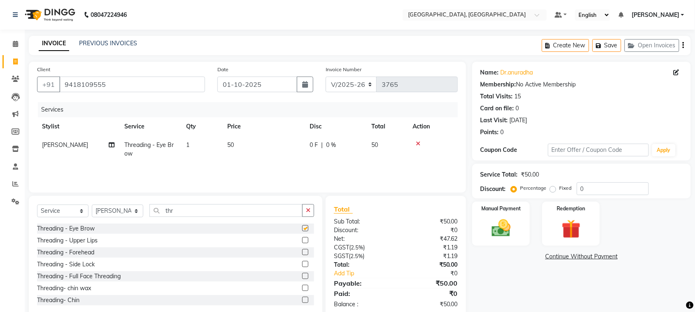
checkbox input "false"
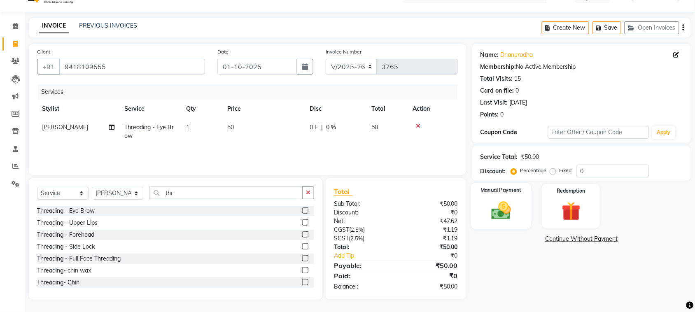
click at [499, 212] on img at bounding box center [501, 210] width 32 height 23
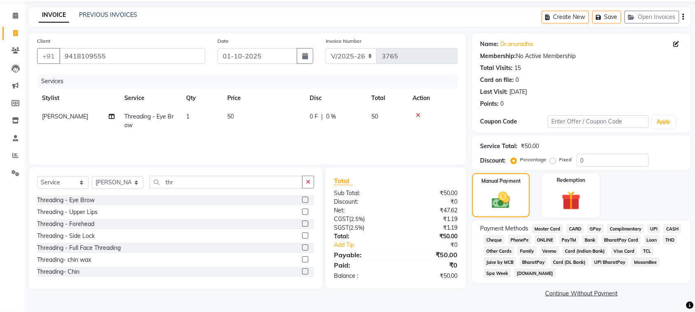
click at [648, 234] on span "UPI" at bounding box center [654, 228] width 13 height 9
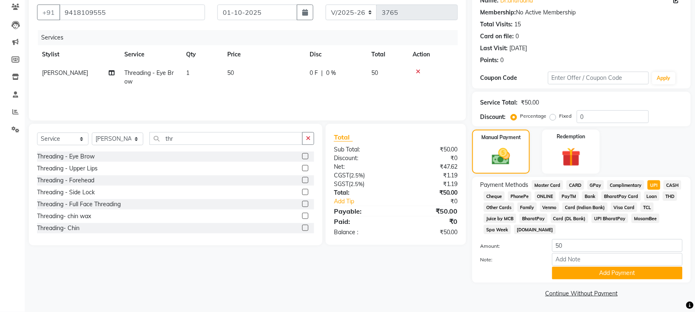
scroll to position [178, 0]
click at [612, 269] on button "Add Payment" at bounding box center [617, 273] width 131 height 13
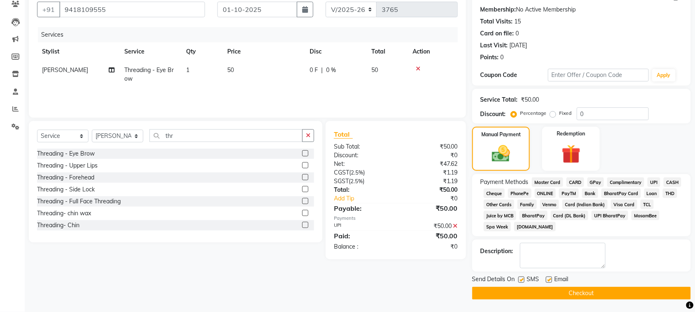
click at [609, 293] on button "Checkout" at bounding box center [581, 293] width 219 height 13
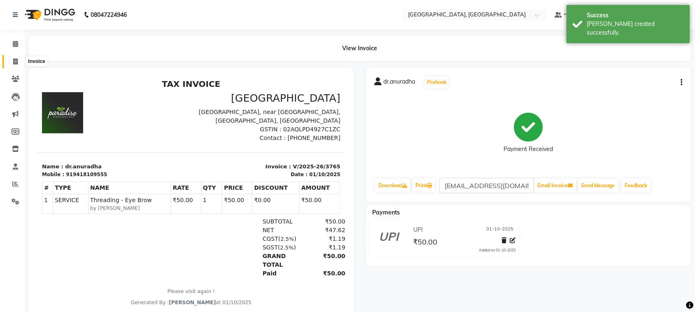
click at [17, 59] on span at bounding box center [15, 61] width 14 height 9
select select "service"
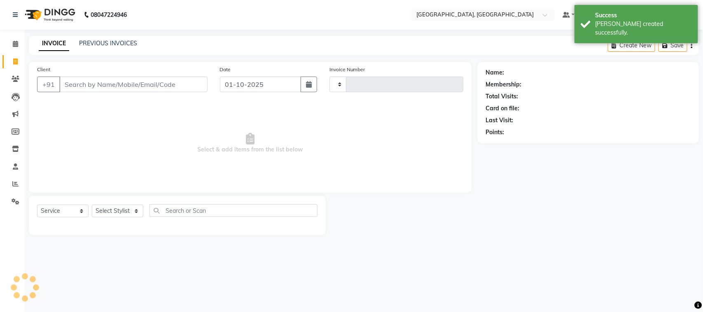
type input "3766"
select select "4462"
click at [110, 44] on link "PREVIOUS INVOICES" at bounding box center [108, 43] width 58 height 7
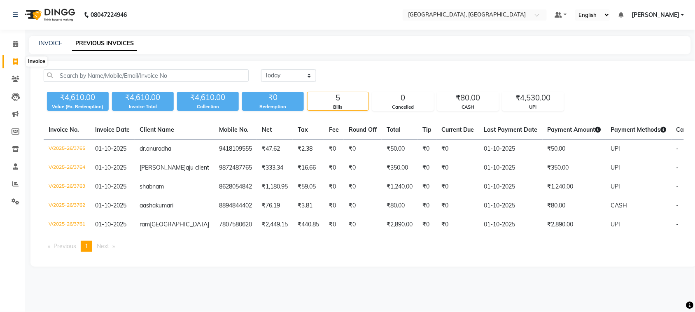
click at [15, 65] on icon at bounding box center [15, 61] width 5 height 6
select select "service"
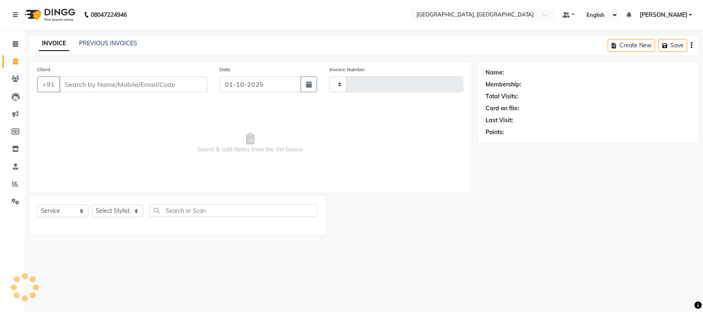
type input "3766"
select select "4462"
click at [97, 92] on input "Client" at bounding box center [133, 85] width 148 height 16
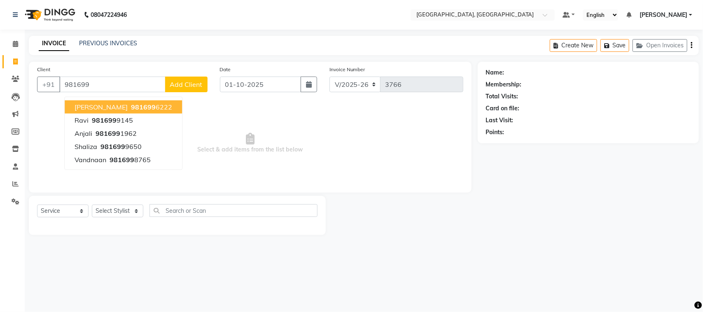
click at [154, 111] on ngb-highlight "981699 6222" at bounding box center [150, 107] width 43 height 8
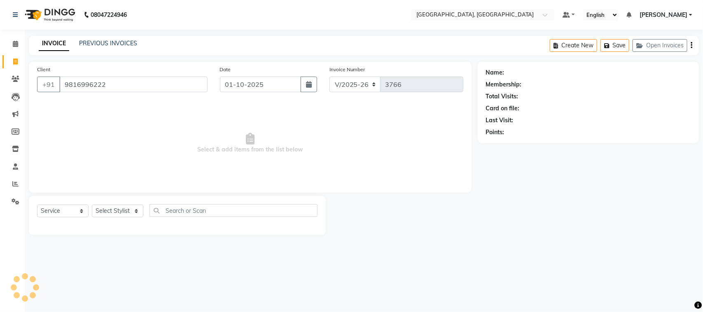
type input "9816996222"
select select "1: Object"
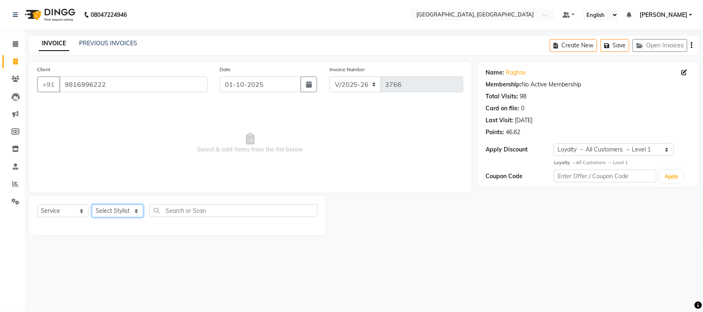
click at [116, 217] on select "Select Stylist admin Ajay (Aju) anil anku Client Deepak deepika HEENA kawaljit …" at bounding box center [117, 211] width 51 height 13
select select "88213"
click at [95, 217] on select "Select Stylist admin Ajay (Aju) anil anku Client Deepak deepika HEENA kawaljit …" at bounding box center [117, 211] width 51 height 13
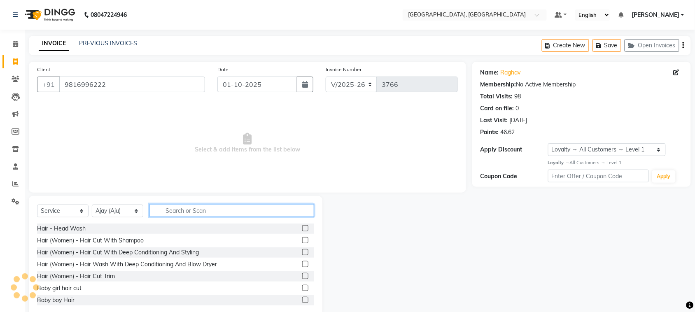
click at [238, 217] on input "text" at bounding box center [231, 210] width 165 height 13
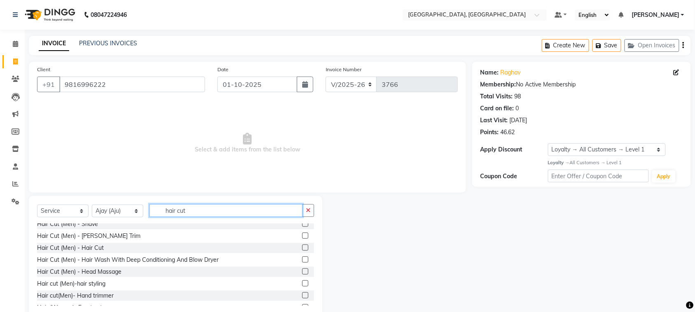
scroll to position [63, 0]
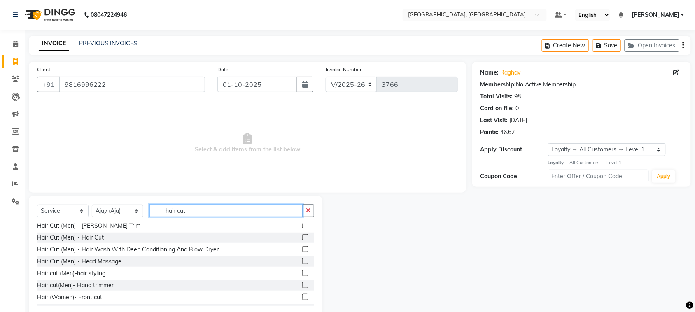
type input "hair cut"
click at [291, 243] on div "Hair Cut (Men) - Hair Cut" at bounding box center [175, 238] width 277 height 10
click at [302, 241] on label at bounding box center [305, 237] width 6 height 6
click at [302, 241] on input "checkbox" at bounding box center [304, 237] width 5 height 5
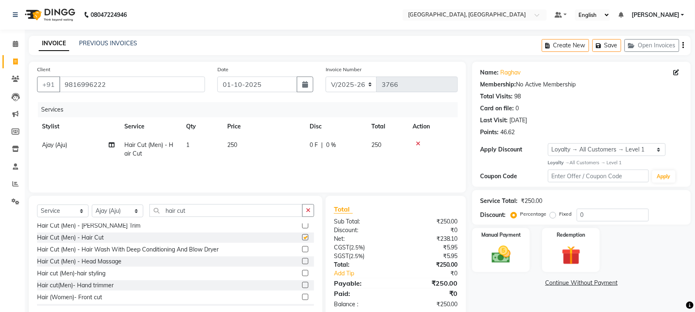
scroll to position [73, 0]
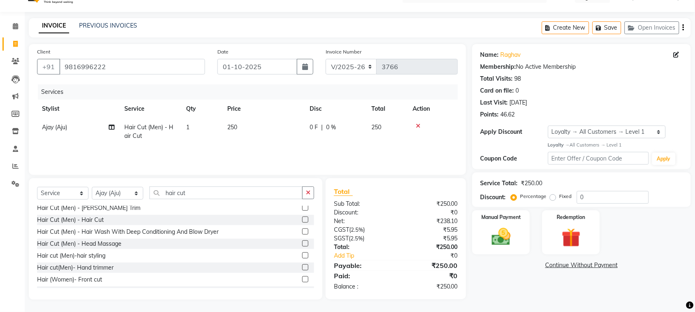
checkbox input "false"
drag, startPoint x: 502, startPoint y: 245, endPoint x: 513, endPoint y: 255, distance: 14.9
click at [502, 246] on img at bounding box center [501, 237] width 32 height 23
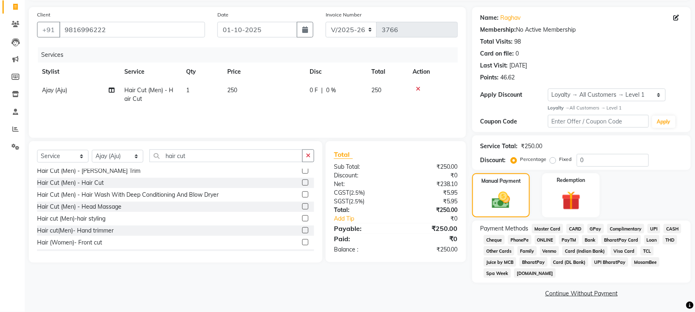
click at [664, 234] on span "CASH" at bounding box center [673, 228] width 18 height 9
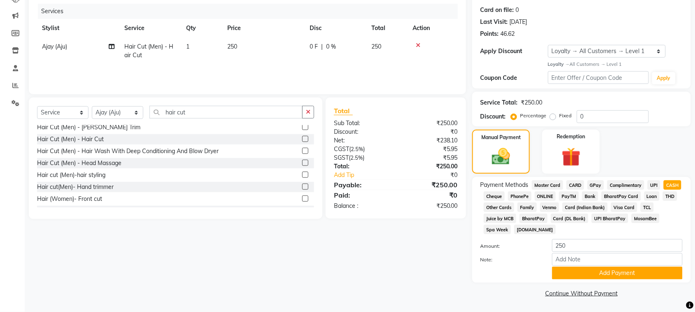
scroll to position [213, 0]
click at [610, 269] on button "Add Payment" at bounding box center [617, 273] width 131 height 13
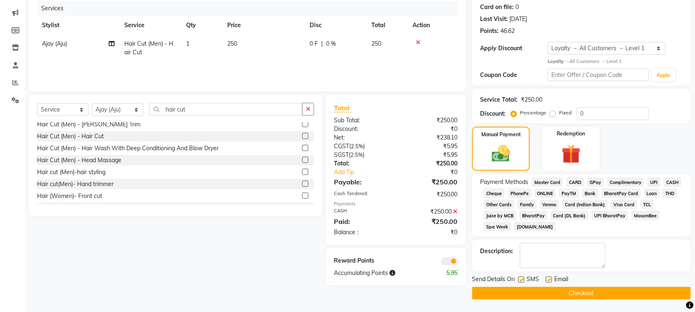
click at [610, 292] on button "Checkout" at bounding box center [581, 293] width 219 height 13
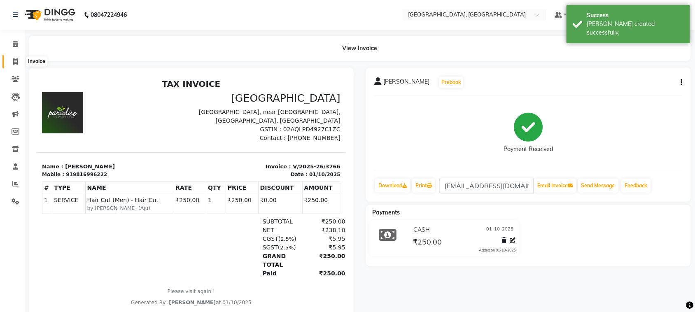
click at [13, 62] on icon at bounding box center [15, 61] width 5 height 6
select select "service"
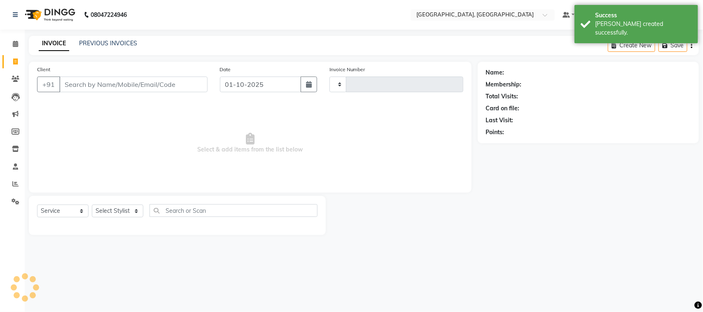
type input "3767"
select select "4462"
click at [105, 92] on input "Client" at bounding box center [133, 85] width 148 height 16
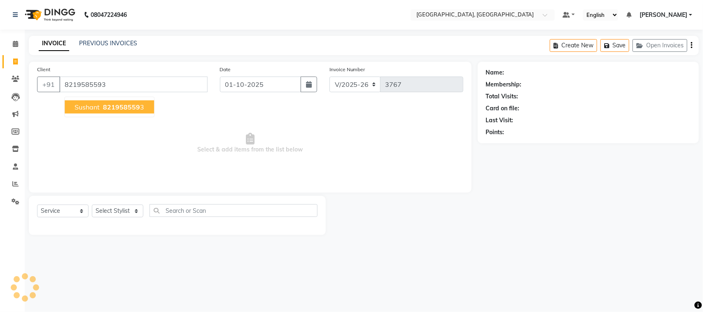
type input "8219585593"
click at [96, 111] on span "Sushant" at bounding box center [87, 107] width 25 height 8
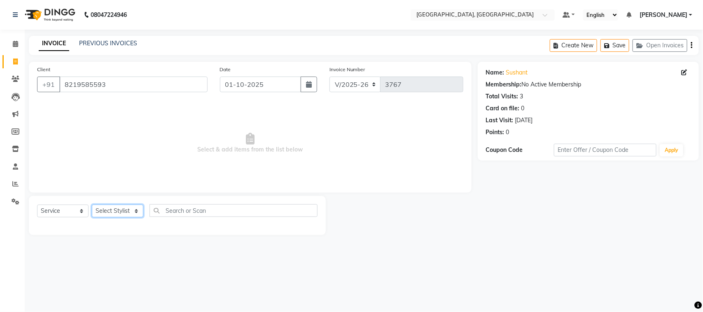
click at [121, 217] on select "Select Stylist admin Ajay (Aju) anil anku Client Deepak deepika HEENA kawaljit …" at bounding box center [117, 211] width 51 height 13
click at [95, 217] on select "Select Stylist admin Ajay (Aju) anil anku Client Deepak deepika HEENA kawaljit …" at bounding box center [117, 211] width 51 height 13
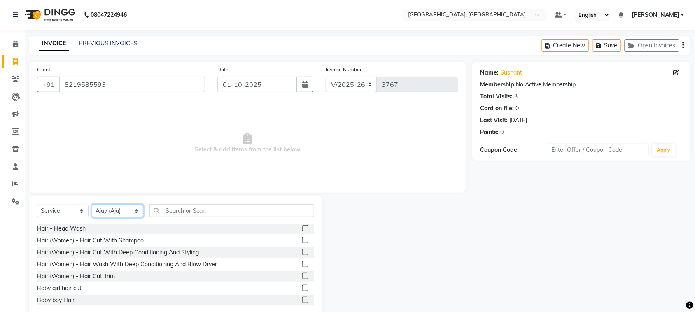
click at [129, 217] on select "Select Stylist admin Ajay (Aju) anil anku Client Deepak deepika HEENA kawaljit …" at bounding box center [117, 211] width 51 height 13
select select "27069"
click at [95, 217] on select "Select Stylist admin Ajay (Aju) anil anku Client Deepak deepika HEENA kawaljit …" at bounding box center [117, 211] width 51 height 13
click at [217, 217] on input "text" at bounding box center [231, 210] width 165 height 13
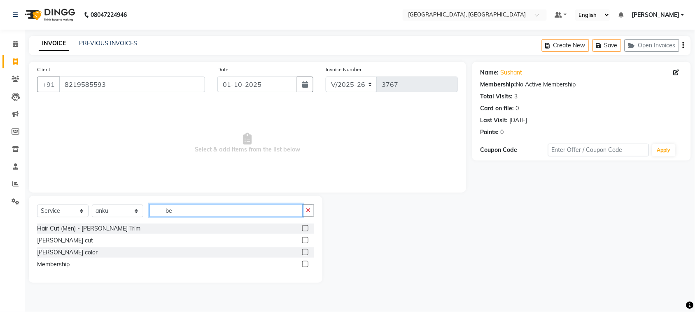
type input "be"
click at [302, 231] on label at bounding box center [305, 228] width 6 height 6
click at [302, 231] on input "checkbox" at bounding box center [304, 228] width 5 height 5
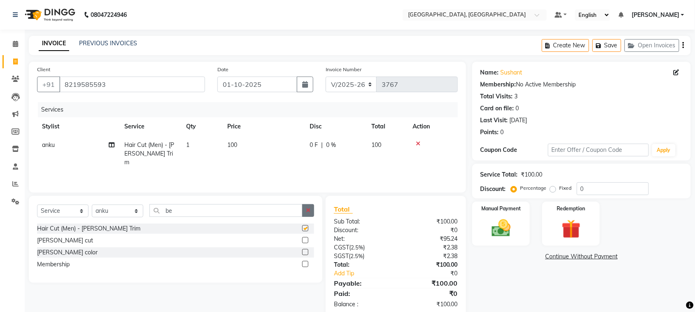
checkbox input "false"
click at [503, 240] on img at bounding box center [501, 228] width 32 height 23
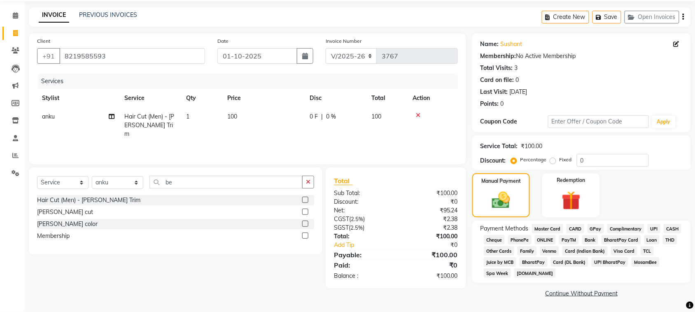
scroll to position [124, 0]
click at [648, 224] on span "UPI" at bounding box center [654, 228] width 13 height 9
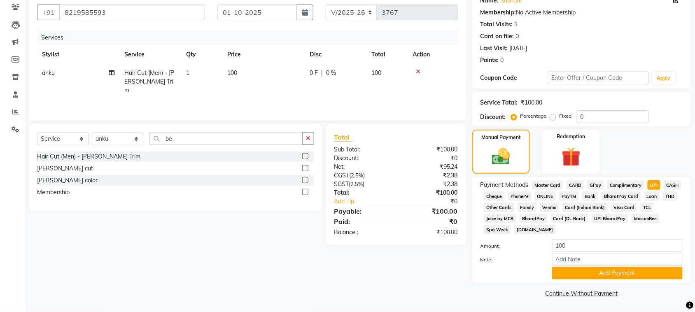
scroll to position [178, 0]
click at [601, 267] on button "Add Payment" at bounding box center [617, 273] width 131 height 13
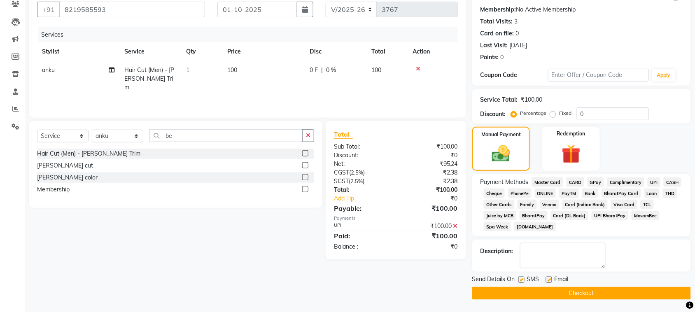
click at [600, 293] on button "Checkout" at bounding box center [581, 293] width 219 height 13
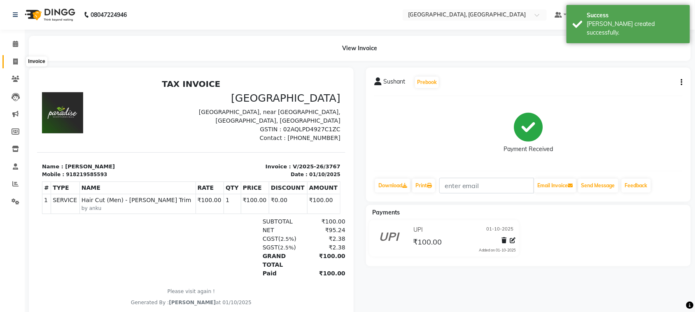
click at [14, 62] on icon at bounding box center [15, 61] width 5 height 6
select select "service"
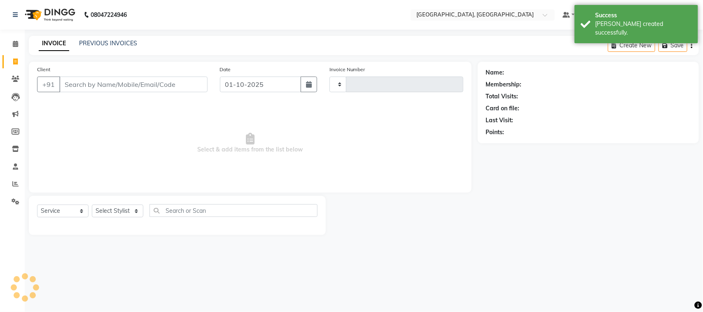
type input "3768"
select select "4462"
drag, startPoint x: 91, startPoint y: 102, endPoint x: 104, endPoint y: 141, distance: 40.9
click at [91, 92] on input "Client" at bounding box center [133, 85] width 148 height 16
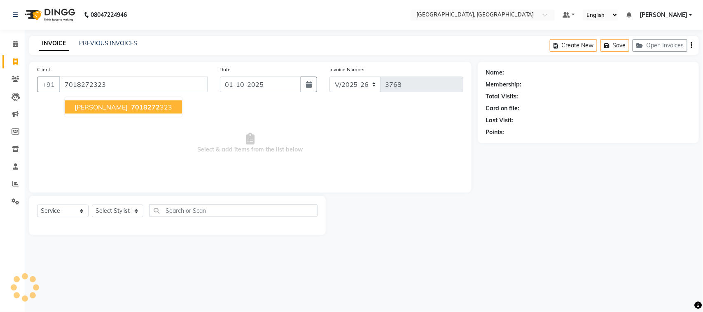
type input "7018272323"
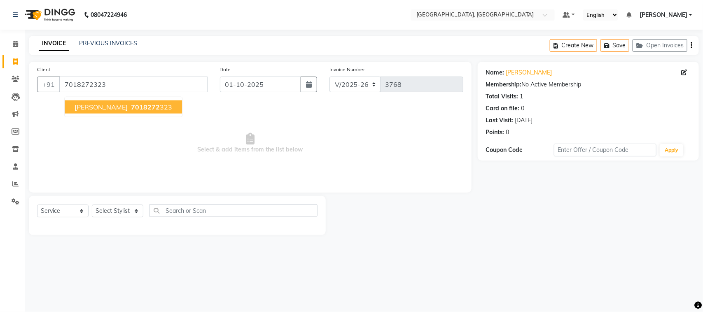
click at [131, 111] on span "7018272" at bounding box center [145, 107] width 29 height 8
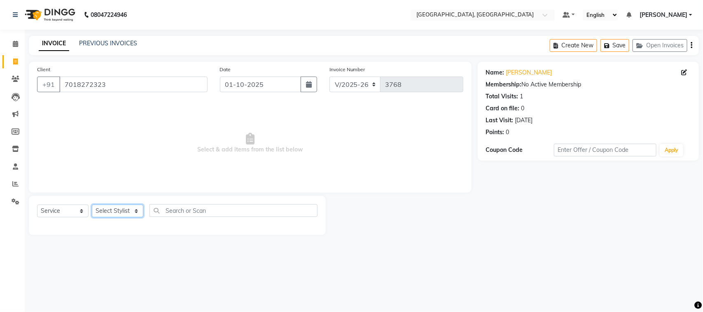
click at [114, 217] on select "Select Stylist admin Ajay (Aju) anil anku Client Deepak deepika HEENA kawaljit …" at bounding box center [117, 211] width 51 height 13
select select "27069"
click at [95, 217] on select "Select Stylist admin Ajay (Aju) anil anku Client Deepak deepika HEENA kawaljit …" at bounding box center [117, 211] width 51 height 13
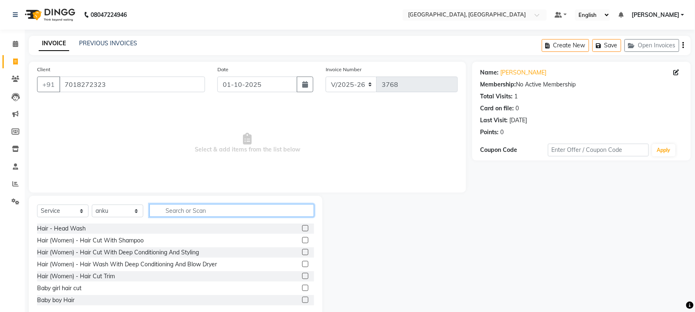
click at [214, 217] on input "text" at bounding box center [231, 210] width 165 height 13
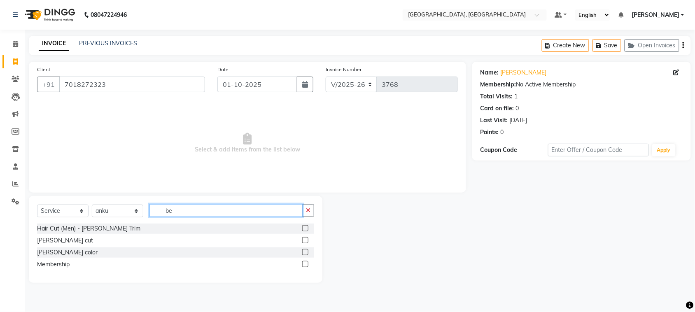
type input "be"
click at [302, 231] on label at bounding box center [305, 228] width 6 height 6
click at [302, 231] on input "checkbox" at bounding box center [304, 228] width 5 height 5
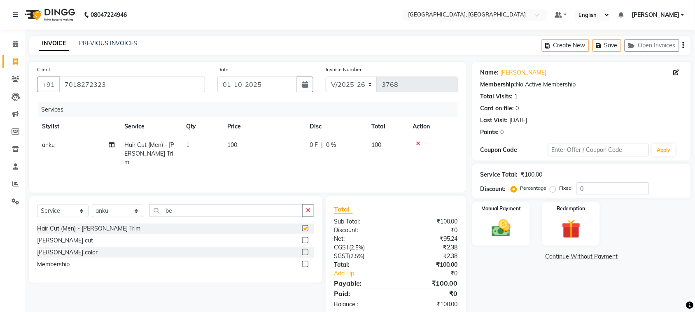
checkbox input "false"
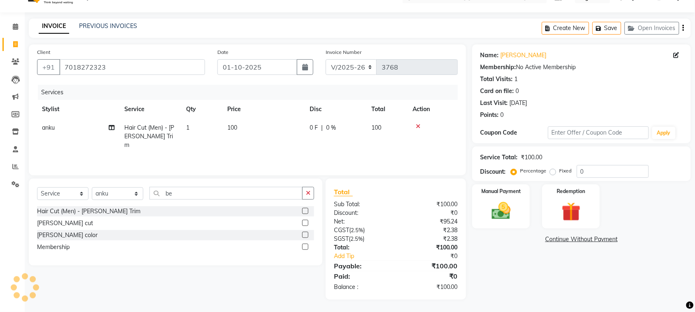
scroll to position [73, 0]
click at [507, 215] on img at bounding box center [501, 211] width 32 height 23
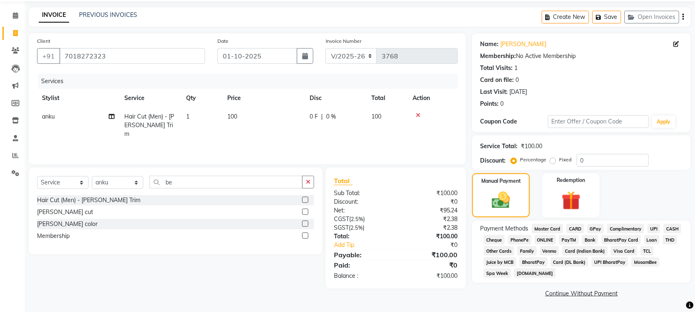
click at [648, 234] on span "UPI" at bounding box center [654, 228] width 13 height 9
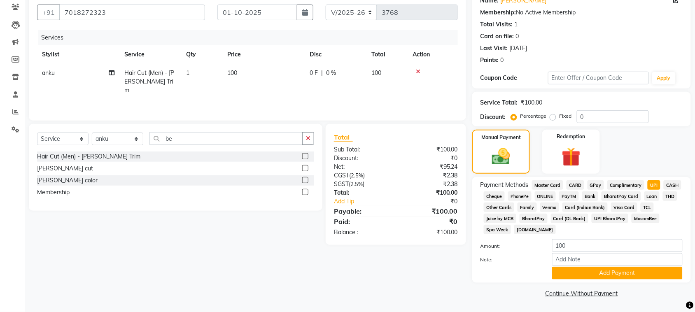
scroll to position [178, 0]
click at [608, 268] on button "Add Payment" at bounding box center [617, 273] width 131 height 13
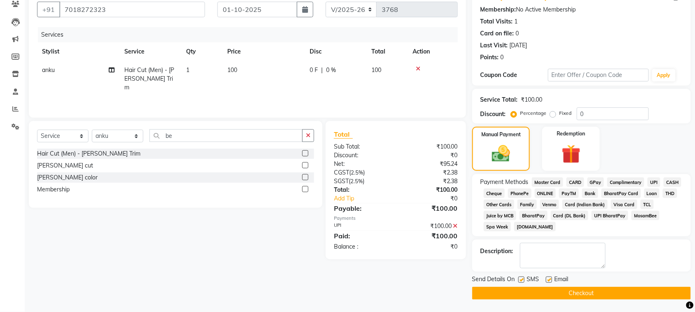
click at [620, 295] on button "Checkout" at bounding box center [581, 293] width 219 height 13
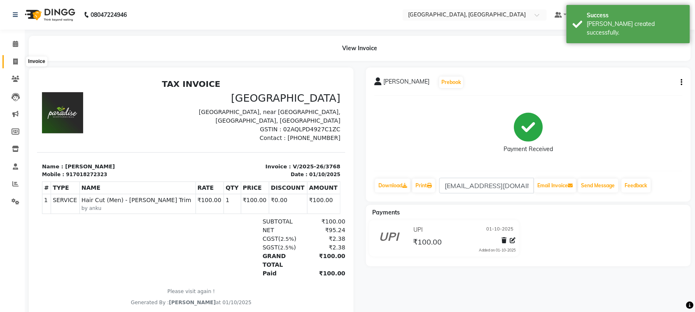
click at [10, 60] on span at bounding box center [15, 61] width 14 height 9
select select "service"
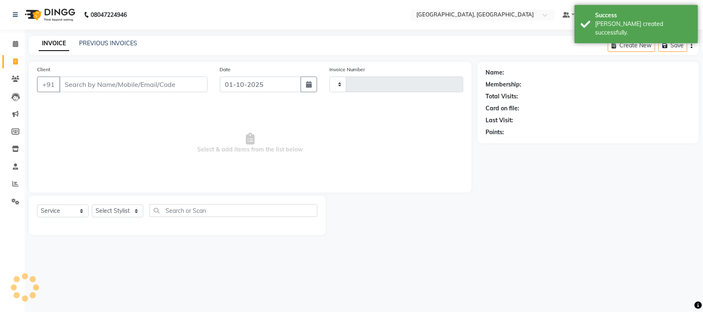
type input "3769"
click at [90, 92] on input "Client" at bounding box center [133, 85] width 148 height 16
select select "4462"
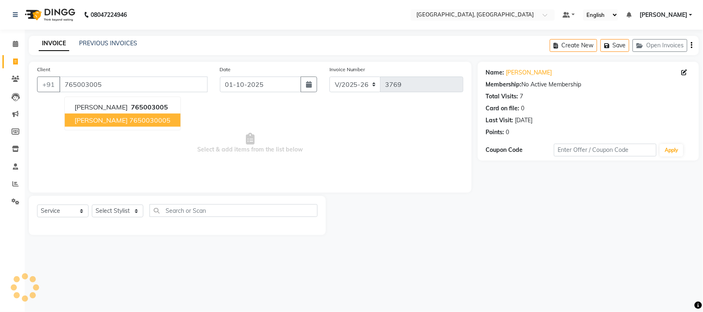
click at [174, 127] on button "shusheel 7650030005" at bounding box center [123, 120] width 116 height 13
type input "7650030005"
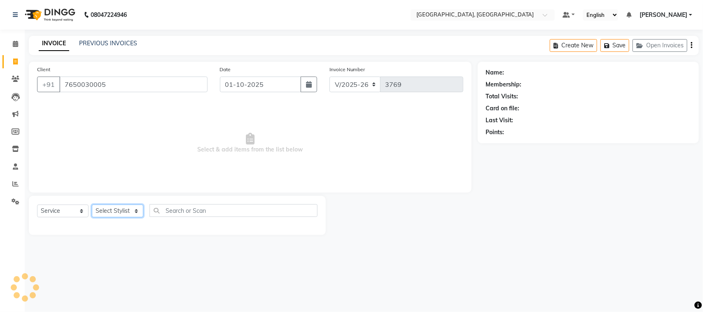
click at [114, 217] on select "Select Stylist admin Ajay (Aju) anil anku Client Deepak deepika HEENA kawaljit …" at bounding box center [117, 211] width 51 height 13
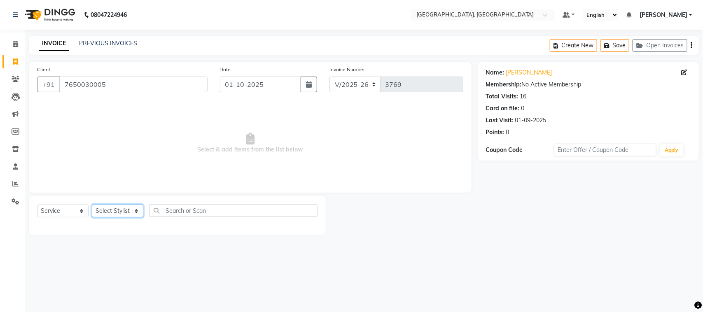
select select "88213"
click at [95, 217] on select "Select Stylist admin Ajay (Aju) anil anku Client Deepak deepika HEENA kawaljit …" at bounding box center [117, 211] width 51 height 13
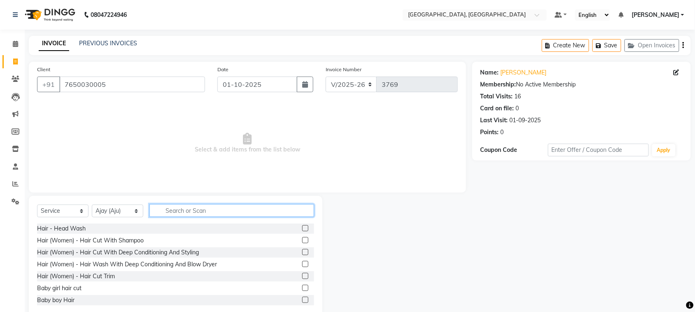
click at [223, 217] on input "text" at bounding box center [231, 210] width 165 height 13
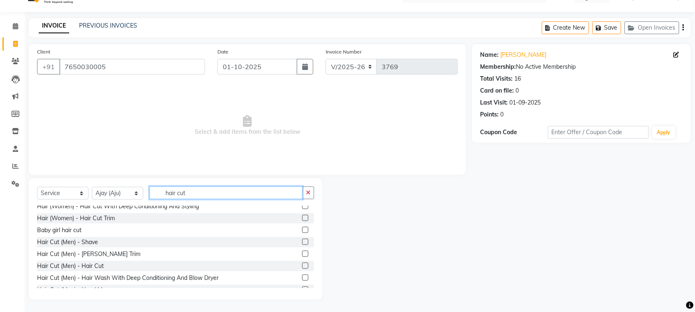
scroll to position [42, 0]
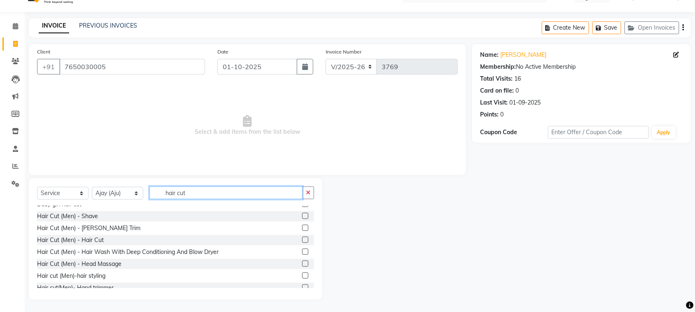
type input "hair cut"
click at [302, 243] on label at bounding box center [305, 240] width 6 height 6
click at [302, 243] on input "checkbox" at bounding box center [304, 240] width 5 height 5
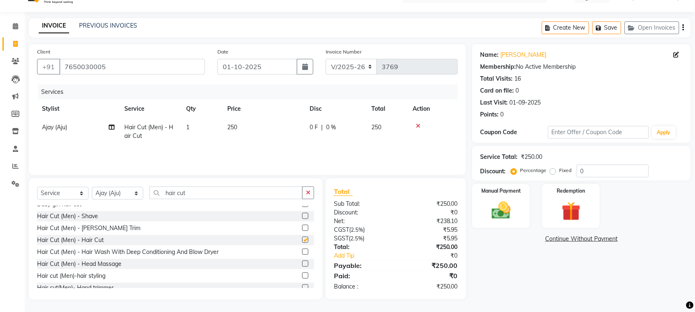
checkbox input "false"
click at [302, 231] on label at bounding box center [305, 228] width 6 height 6
click at [302, 231] on input "checkbox" at bounding box center [304, 228] width 5 height 5
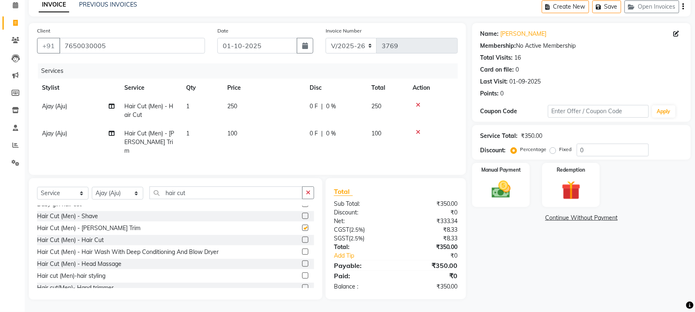
checkbox input "false"
click at [501, 178] on img at bounding box center [501, 189] width 32 height 23
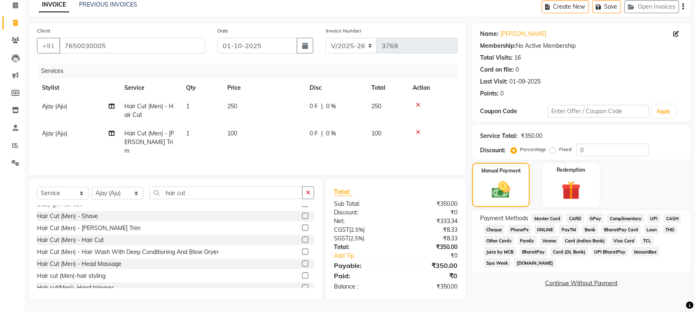
click at [648, 222] on span "UPI" at bounding box center [654, 218] width 13 height 9
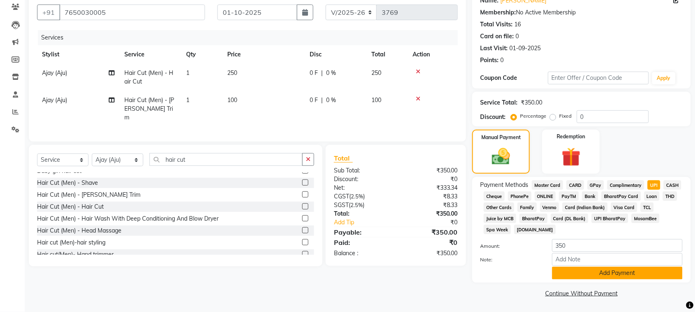
scroll to position [178, 0]
click at [611, 267] on button "Add Payment" at bounding box center [617, 273] width 131 height 13
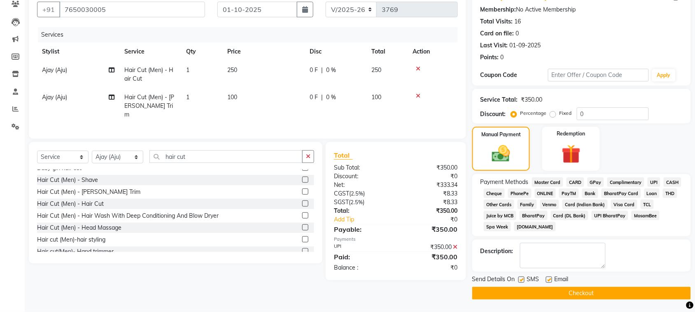
click at [615, 294] on button "Checkout" at bounding box center [581, 293] width 219 height 13
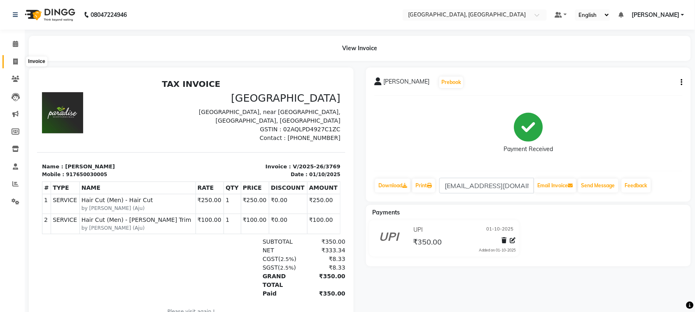
click at [11, 63] on span at bounding box center [15, 61] width 14 height 9
select select "service"
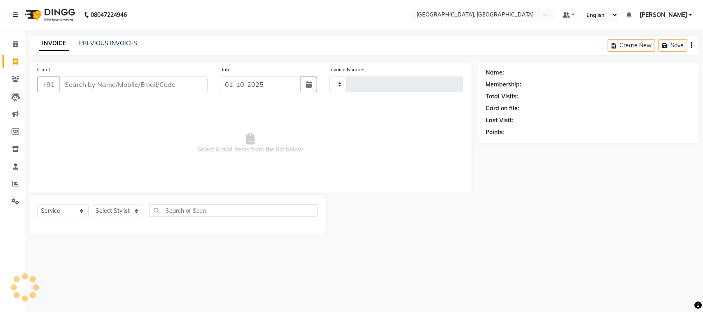
click at [121, 92] on input "Client" at bounding box center [133, 85] width 148 height 16
type input "3770"
select select "4462"
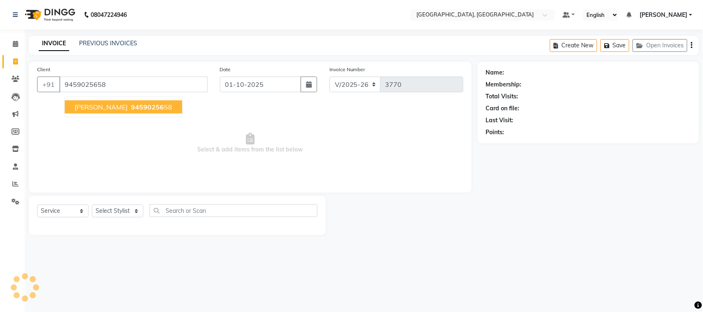
type input "9459025658"
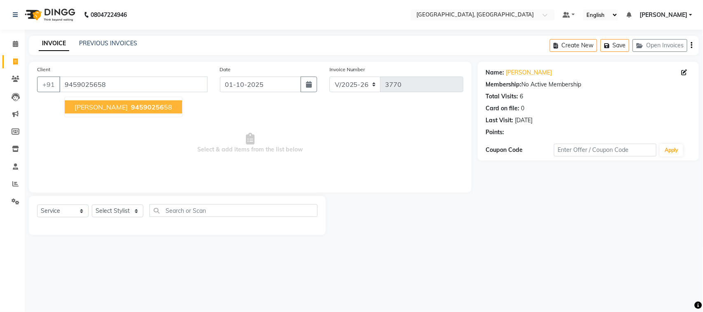
click at [147, 114] on button "sarita 94590256 58" at bounding box center [123, 106] width 117 height 13
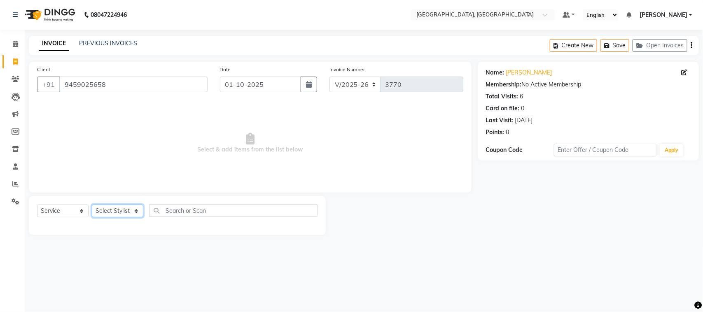
click at [115, 217] on select "Select Stylist admin Ajay (Aju) anil anku Client Deepak deepika HEENA kawaljit …" at bounding box center [117, 211] width 51 height 13
select select "29611"
click at [95, 217] on select "Select Stylist admin Ajay (Aju) anil anku Client Deepak deepika HEENA kawaljit …" at bounding box center [117, 211] width 51 height 13
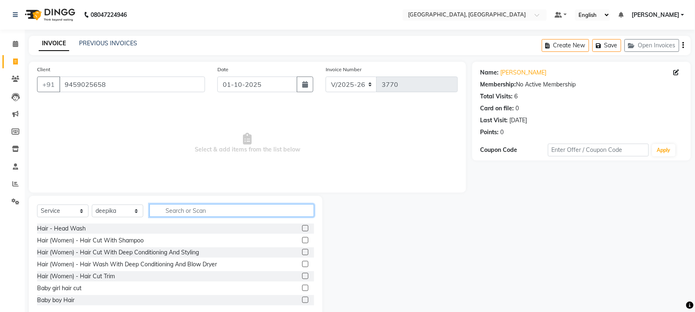
click at [235, 217] on input "text" at bounding box center [231, 210] width 165 height 13
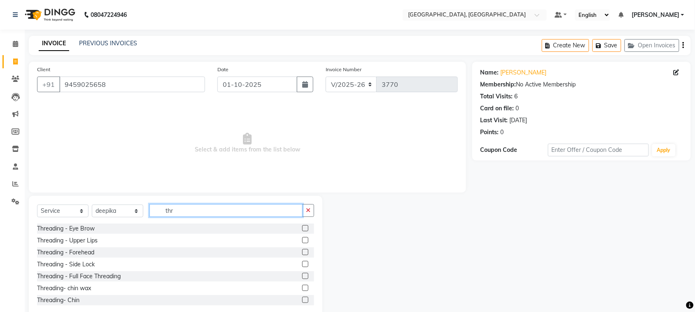
type input "thr"
click at [302, 231] on label at bounding box center [305, 228] width 6 height 6
click at [302, 231] on input "checkbox" at bounding box center [304, 228] width 5 height 5
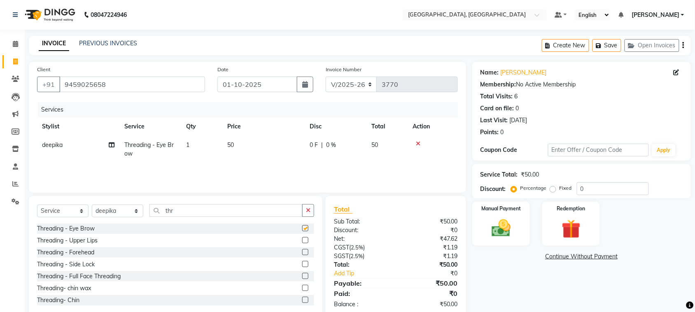
checkbox input "false"
click at [302, 243] on label at bounding box center [305, 240] width 6 height 6
click at [302, 243] on input "checkbox" at bounding box center [304, 240] width 5 height 5
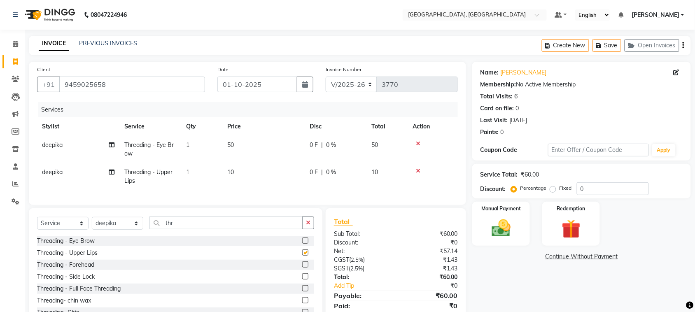
checkbox input "false"
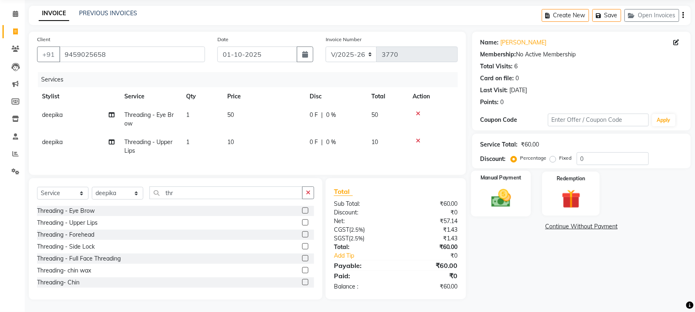
click at [497, 187] on img at bounding box center [501, 198] width 32 height 23
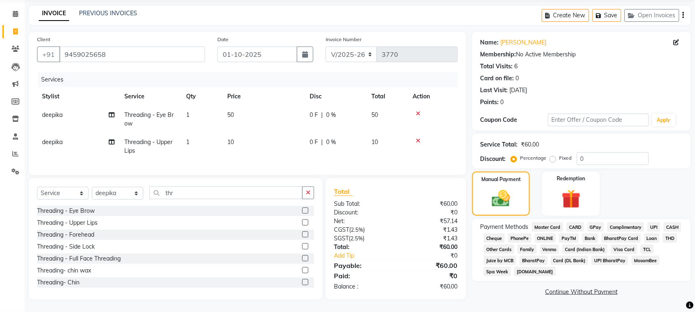
click at [664, 224] on span "CASH" at bounding box center [673, 226] width 18 height 9
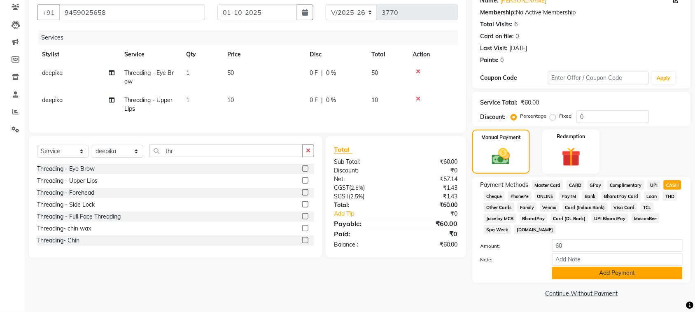
scroll to position [178, 0]
click at [614, 267] on button "Add Payment" at bounding box center [617, 273] width 131 height 13
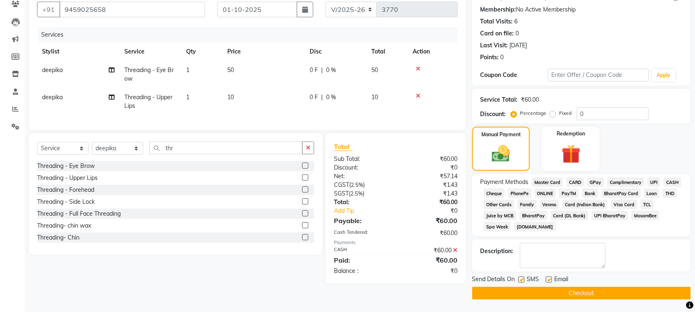
click at [624, 300] on button "Checkout" at bounding box center [581, 293] width 219 height 13
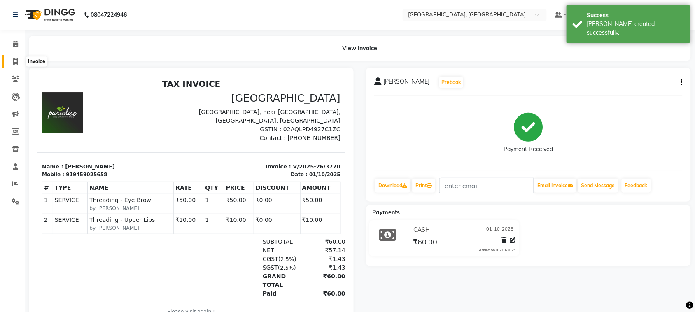
click at [18, 60] on span at bounding box center [15, 61] width 14 height 9
select select "4462"
select select "service"
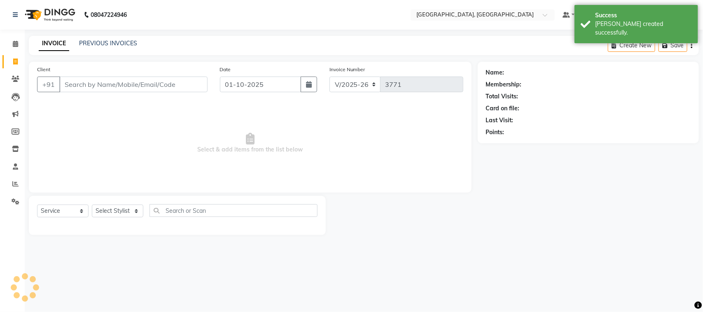
click at [100, 91] on input "Client" at bounding box center [133, 85] width 148 height 16
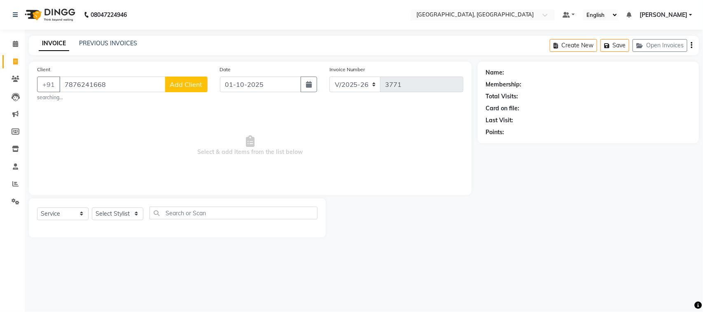
type input "7876241668"
click at [183, 89] on span "Add Client" at bounding box center [186, 84] width 33 height 8
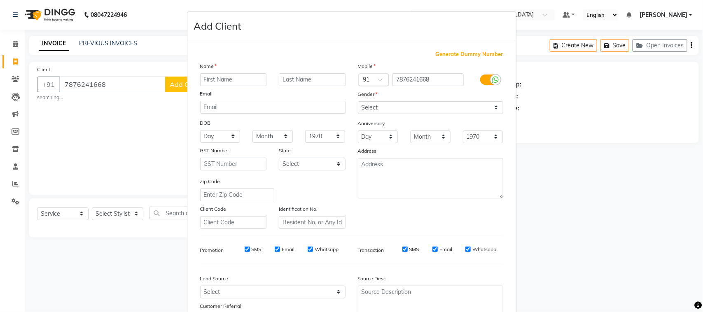
click at [217, 86] on input "text" at bounding box center [233, 79] width 67 height 13
click at [233, 86] on input "text" at bounding box center [233, 79] width 67 height 13
type input "shweta"
drag, startPoint x: 366, startPoint y: 132, endPoint x: 382, endPoint y: 141, distance: 18.4
click at [366, 114] on select "Select Male Female Other Prefer Not To Say" at bounding box center [430, 107] width 145 height 13
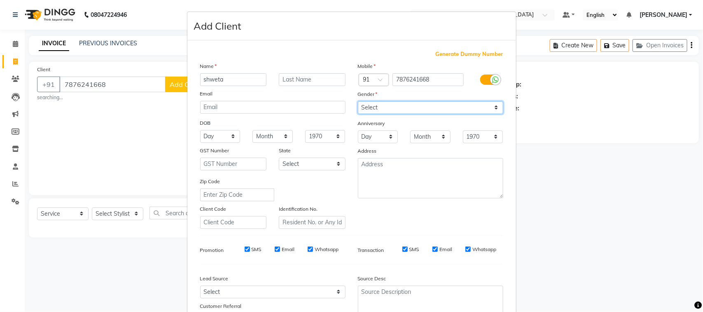
select select "female"
click at [358, 114] on select "Select Male Female Other Prefer Not To Say" at bounding box center [430, 107] width 145 height 13
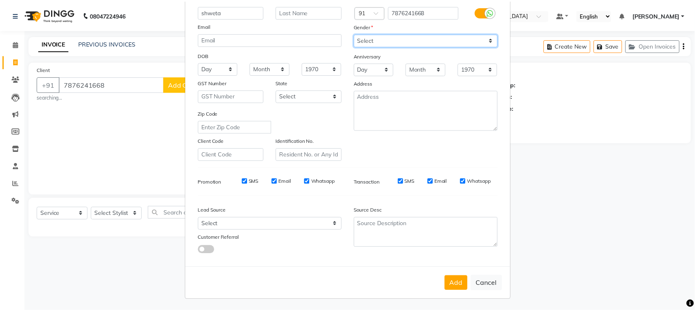
scroll to position [163, 0]
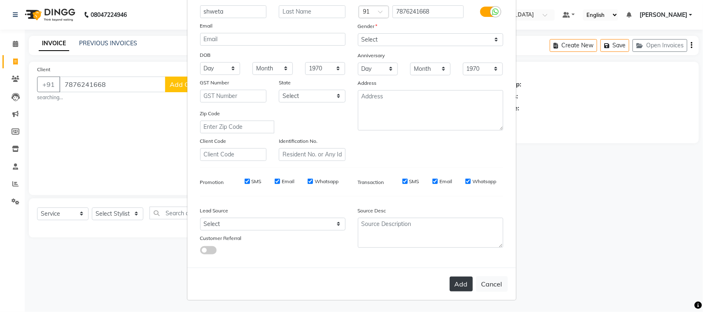
click at [450, 277] on button "Add" at bounding box center [461, 284] width 23 height 15
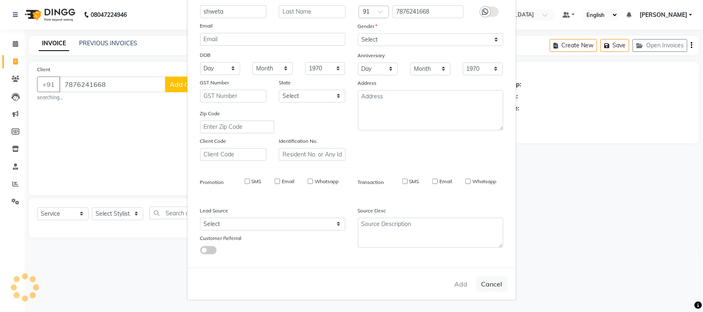
select select
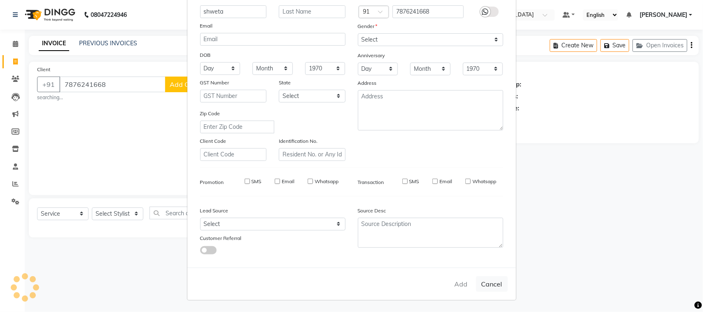
select select
checkbox input "false"
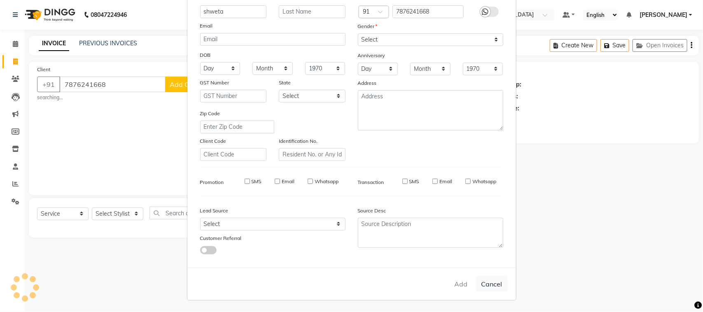
checkbox input "false"
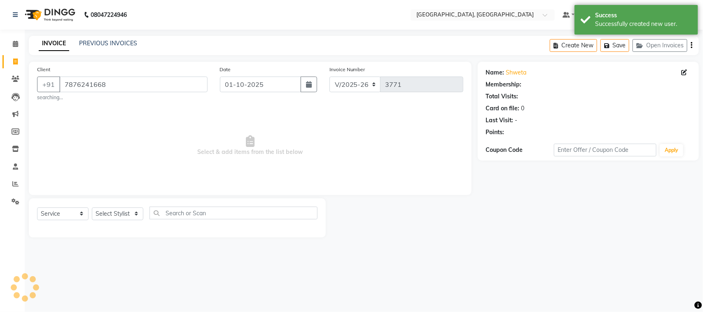
select select "1: Object"
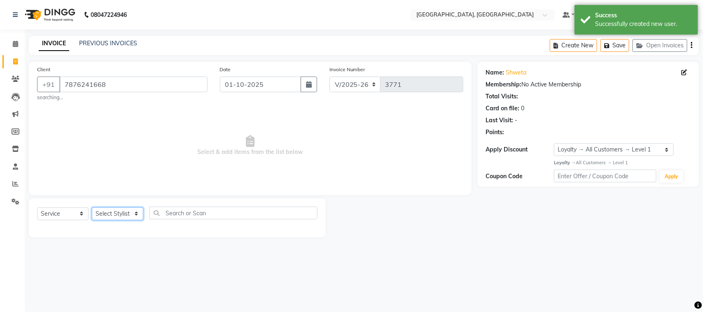
click at [124, 220] on select "Select Stylist admin Ajay (Aju) anil anku Client Deepak deepika HEENA kawaljit …" at bounding box center [117, 214] width 51 height 13
select select "24999"
click at [95, 220] on select "Select Stylist admin Ajay (Aju) anil anku Client Deepak deepika HEENA kawaljit …" at bounding box center [117, 214] width 51 height 13
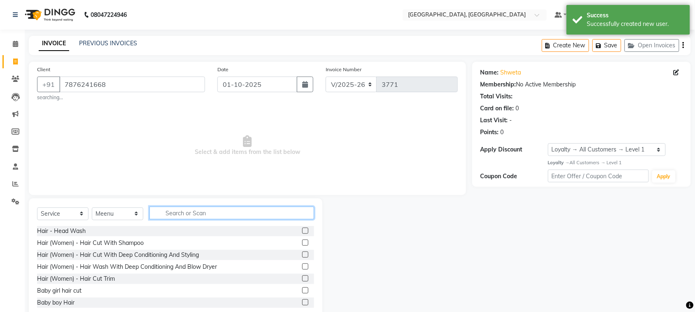
click at [198, 220] on input "text" at bounding box center [231, 213] width 165 height 13
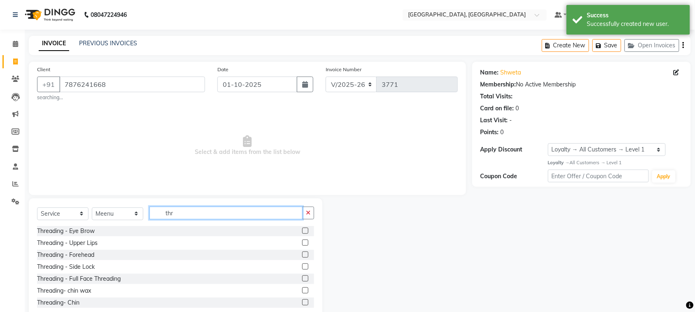
type input "thr"
click at [302, 234] on label at bounding box center [305, 231] width 6 height 6
click at [302, 234] on input "checkbox" at bounding box center [304, 231] width 5 height 5
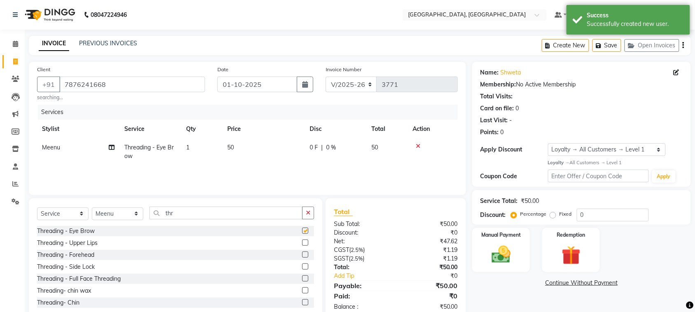
checkbox input "false"
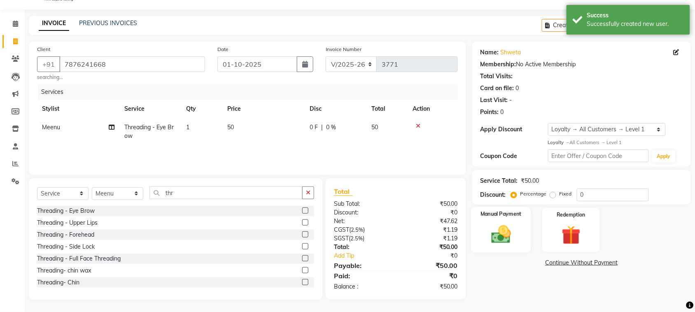
click at [500, 245] on img at bounding box center [501, 234] width 32 height 23
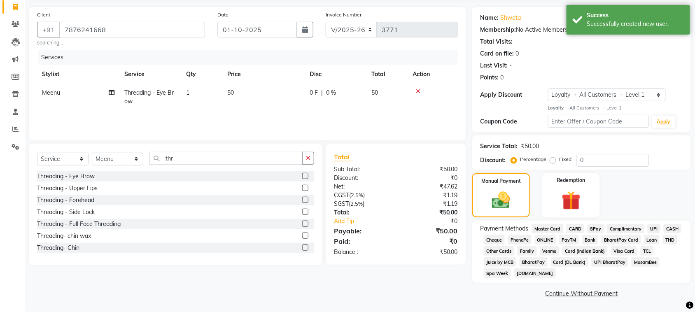
click at [648, 234] on span "UPI" at bounding box center [654, 228] width 13 height 9
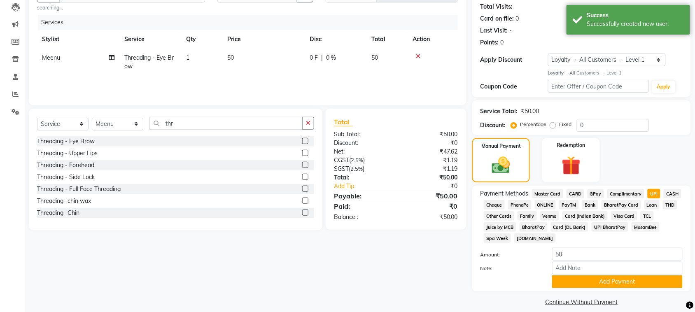
scroll to position [213, 0]
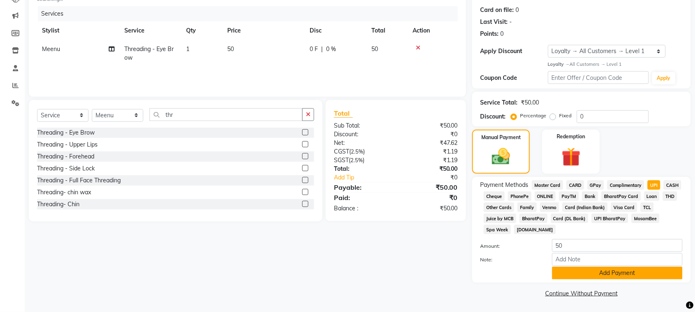
click at [603, 270] on button "Add Payment" at bounding box center [617, 273] width 131 height 13
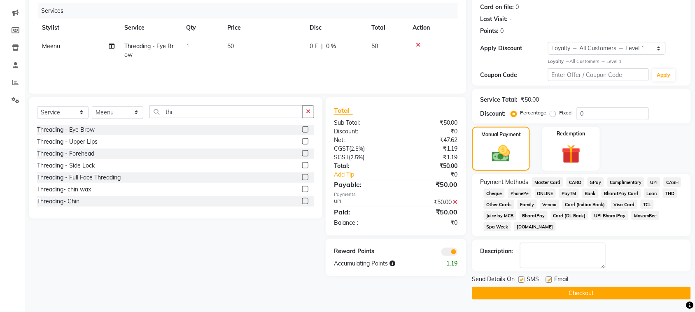
click at [607, 289] on button "Checkout" at bounding box center [581, 293] width 219 height 13
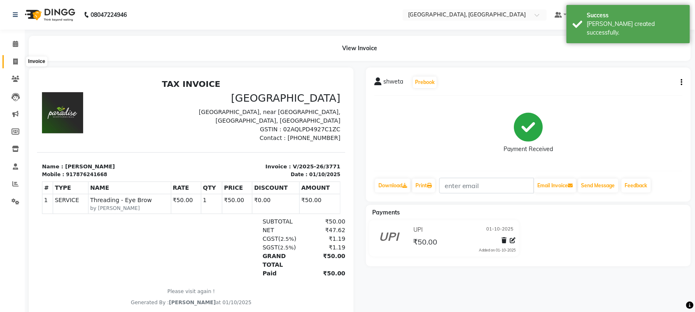
click at [12, 60] on span at bounding box center [15, 61] width 14 height 9
select select "4462"
select select "service"
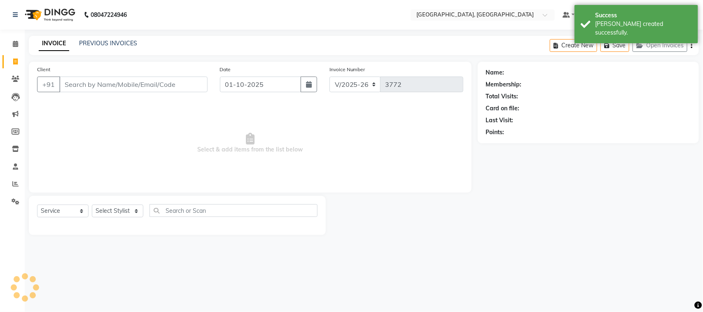
click at [114, 92] on input "Client" at bounding box center [133, 85] width 148 height 16
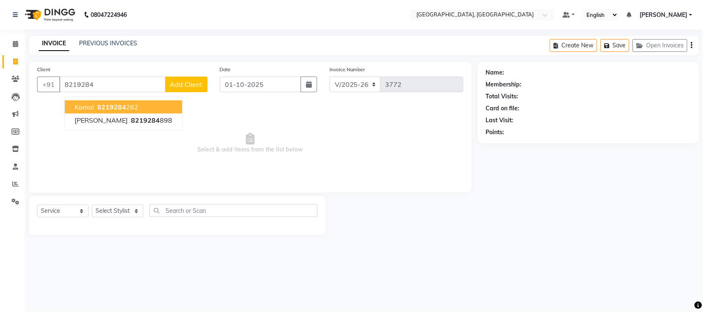
click at [138, 111] on ngb-highlight "8219284 262" at bounding box center [117, 107] width 43 height 8
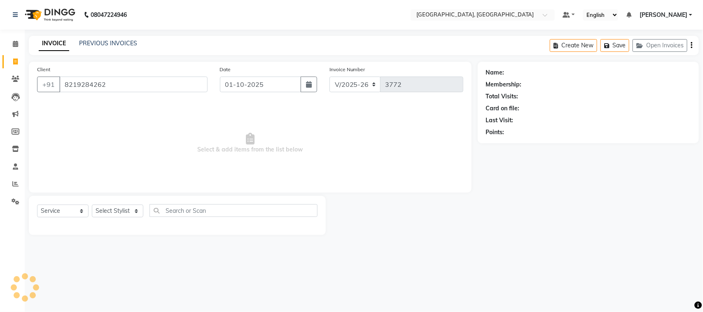
type input "8219284262"
select select "1: Object"
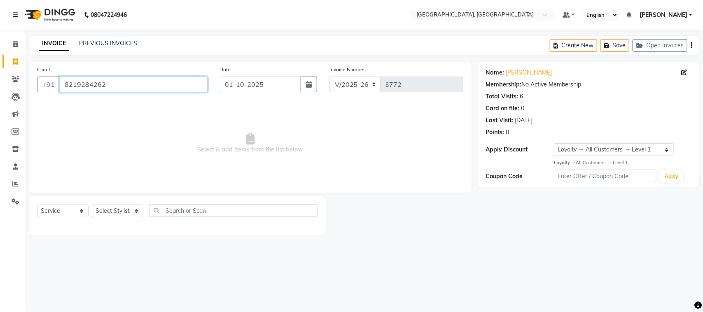
drag, startPoint x: 126, startPoint y: 102, endPoint x: 73, endPoint y: 96, distance: 53.8
click at [72, 92] on input "8219284262" at bounding box center [133, 85] width 148 height 16
click at [15, 46] on icon at bounding box center [15, 44] width 5 height 6
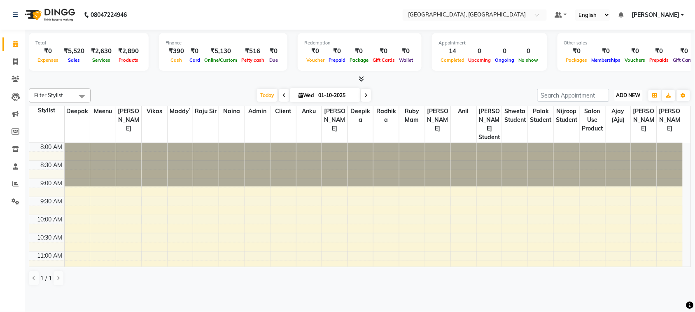
click at [619, 98] on span "ADD NEW" at bounding box center [629, 95] width 24 height 6
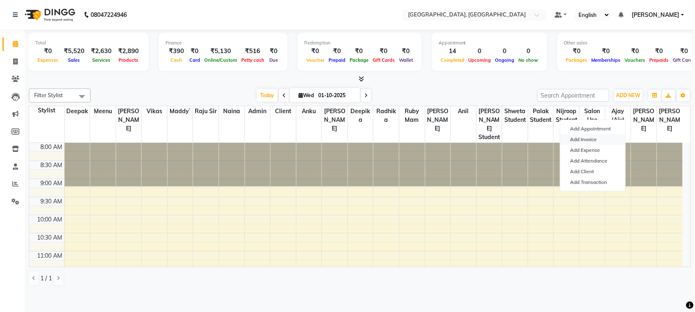
click at [612, 145] on link "Add Invoice" at bounding box center [593, 139] width 65 height 11
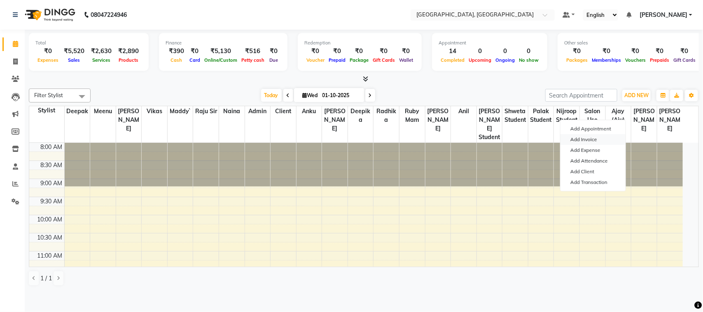
select select "service"
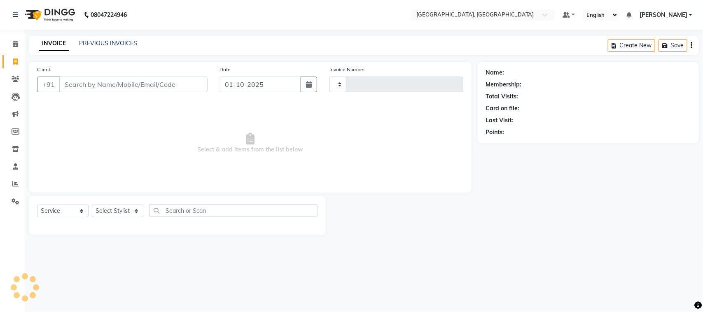
drag, startPoint x: 105, startPoint y: 91, endPoint x: 110, endPoint y: 93, distance: 5.2
click at [110, 92] on input "Client" at bounding box center [133, 85] width 148 height 16
type input "3772"
select select "4462"
type input "8219284262"
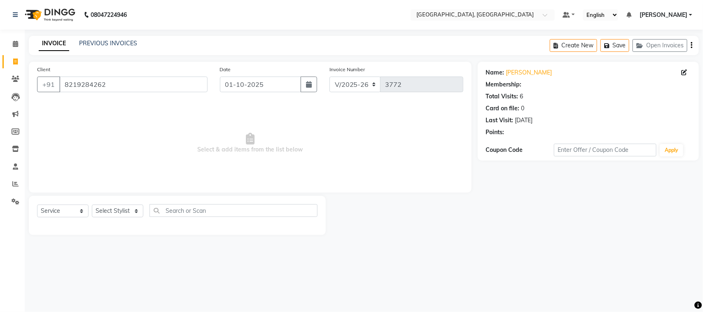
select select "1: Object"
click at [110, 217] on select "Select Stylist admin Ajay (Aju) anil anku Client Deepak deepika HEENA kawaljit …" at bounding box center [117, 211] width 51 height 13
select select "29611"
click at [95, 217] on select "Select Stylist admin Ajay (Aju) anil anku Client Deepak deepika HEENA kawaljit …" at bounding box center [117, 211] width 51 height 13
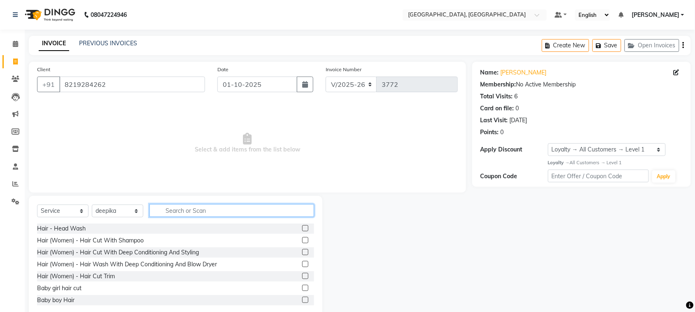
click at [231, 217] on input "text" at bounding box center [231, 210] width 165 height 13
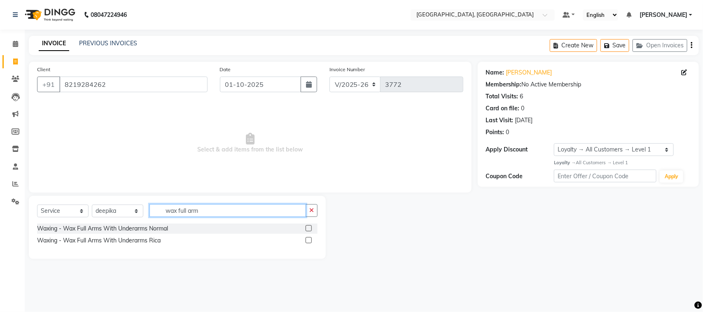
type input "wax full arm"
click at [306, 243] on label at bounding box center [309, 240] width 6 height 6
click at [306, 243] on input "checkbox" at bounding box center [308, 240] width 5 height 5
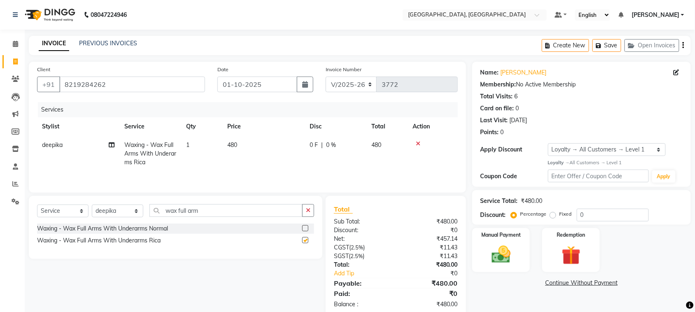
checkbox input "false"
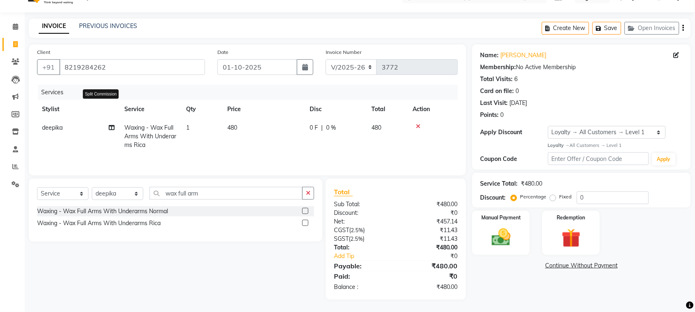
click at [114, 125] on icon at bounding box center [112, 128] width 6 height 6
select select "29611"
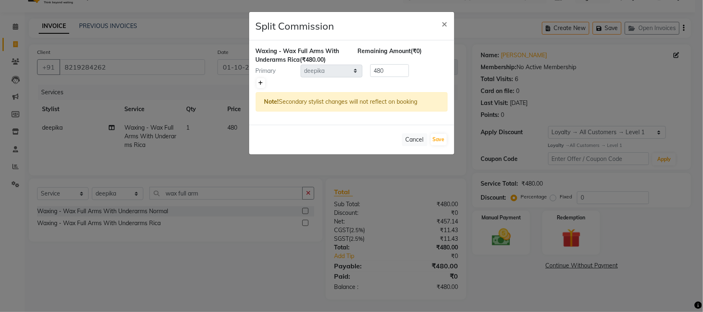
click at [260, 86] on icon at bounding box center [261, 83] width 5 height 5
type input "240"
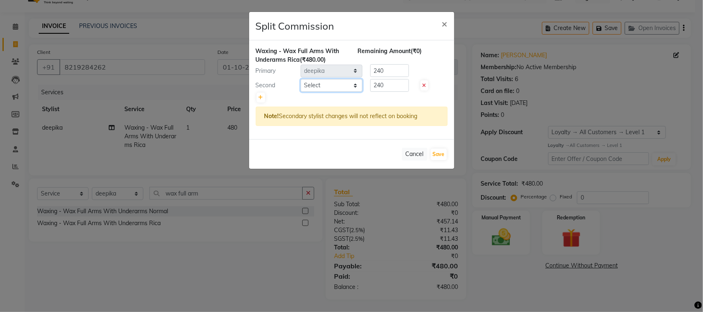
drag, startPoint x: 318, startPoint y: 114, endPoint x: 404, endPoint y: 137, distance: 90.0
click at [318, 92] on select "Select admin Ajay (Aju) anil anku Client Deepak deepika HEENA kawaljit Maddy` M…" at bounding box center [332, 85] width 62 height 13
select select "58224"
click at [301, 92] on select "Select admin Ajay (Aju) anil anku Client Deepak deepika HEENA kawaljit Maddy` M…" at bounding box center [332, 85] width 62 height 13
click at [440, 160] on button "Save" at bounding box center [439, 155] width 16 height 12
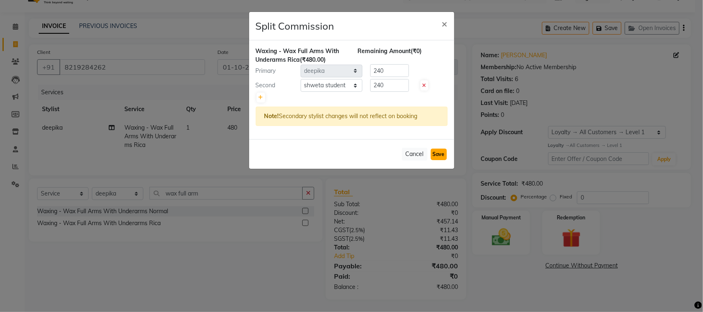
select select "Select"
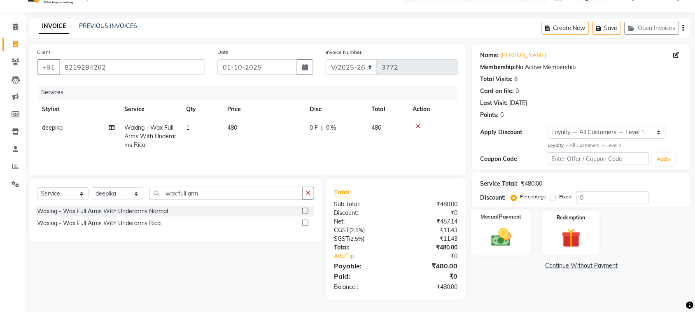
click at [502, 227] on img at bounding box center [501, 237] width 32 height 23
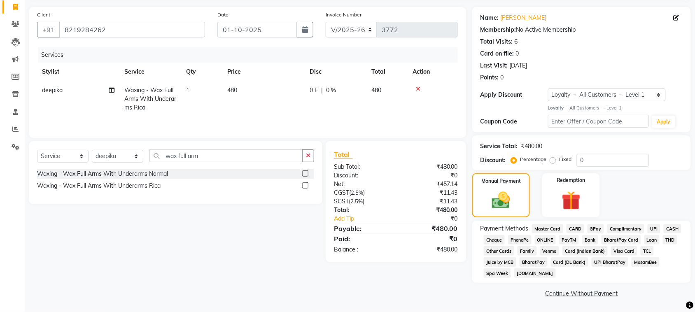
click at [648, 234] on span "UPI" at bounding box center [654, 228] width 13 height 9
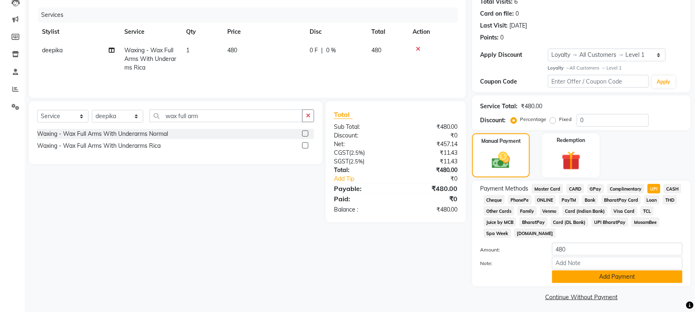
scroll to position [213, 0]
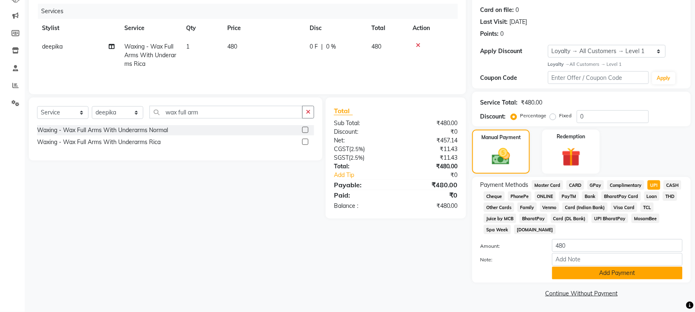
click at [606, 267] on button "Add Payment" at bounding box center [617, 273] width 131 height 13
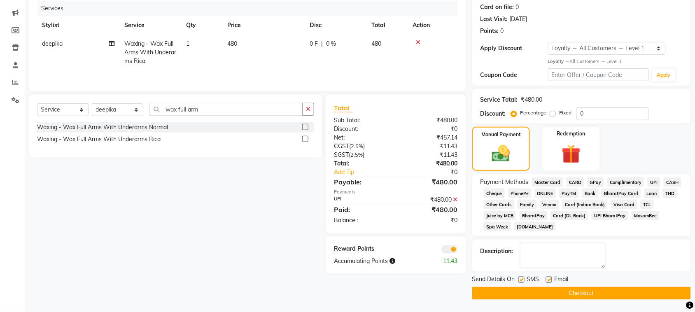
click at [613, 297] on button "Checkout" at bounding box center [581, 293] width 219 height 13
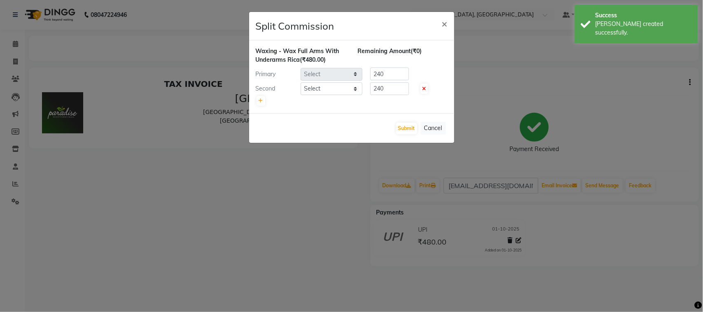
select select "29611"
select select "58224"
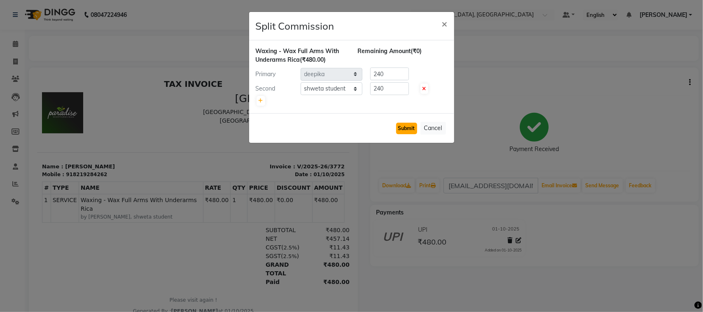
click at [396, 134] on button "Submit" at bounding box center [406, 129] width 21 height 12
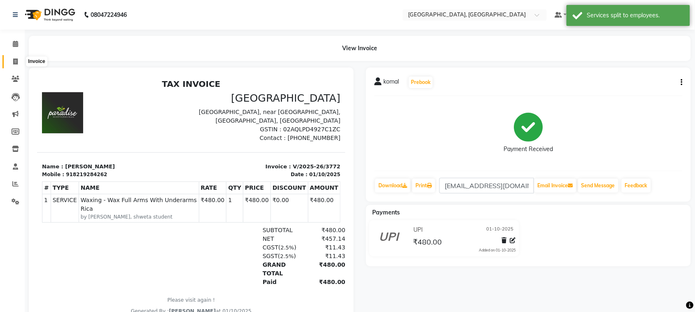
click at [13, 65] on icon at bounding box center [15, 61] width 5 height 6
select select "service"
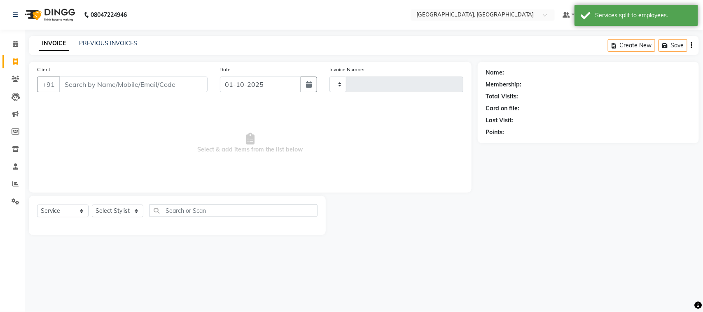
type input "3773"
select select "4462"
click at [137, 41] on div "PREVIOUS INVOICES" at bounding box center [108, 43] width 58 height 9
click at [137, 46] on link "PREVIOUS INVOICES" at bounding box center [108, 43] width 58 height 7
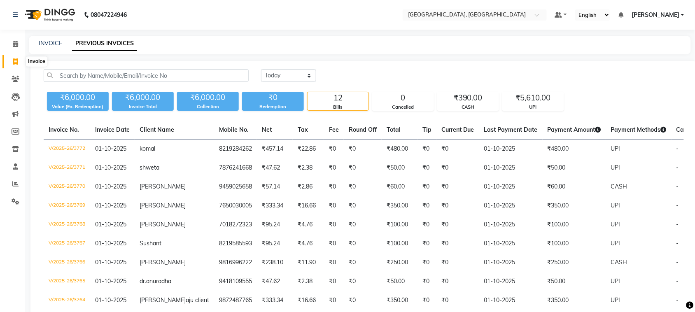
click at [10, 62] on span at bounding box center [15, 61] width 14 height 9
select select "service"
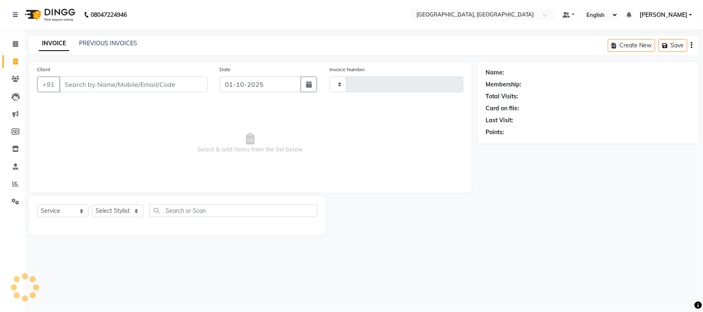
type input "3773"
select select "4462"
click at [75, 92] on input "Client" at bounding box center [133, 85] width 148 height 16
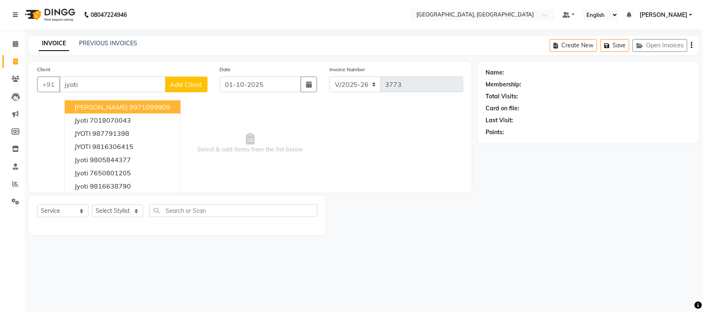
click at [124, 92] on input "jyoti" at bounding box center [112, 85] width 106 height 16
type input "j"
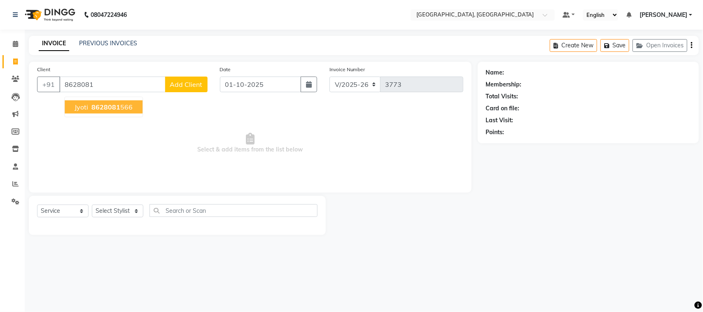
click at [133, 111] on ngb-highlight "8628081 566" at bounding box center [111, 107] width 43 height 8
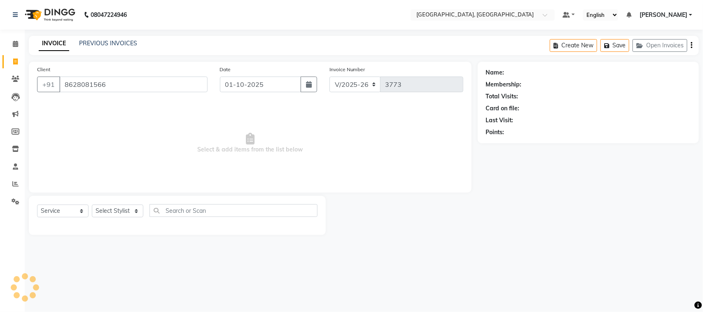
type input "8628081566"
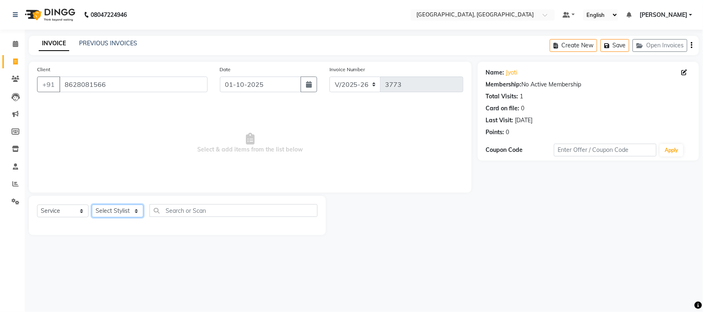
click at [124, 217] on select "Select Stylist admin Ajay (Aju) anil anku Client Deepak deepika HEENA kawaljit …" at bounding box center [117, 211] width 51 height 13
select select "29611"
click at [95, 217] on select "Select Stylist admin Ajay (Aju) anil anku Client Deepak deepika HEENA kawaljit …" at bounding box center [117, 211] width 51 height 13
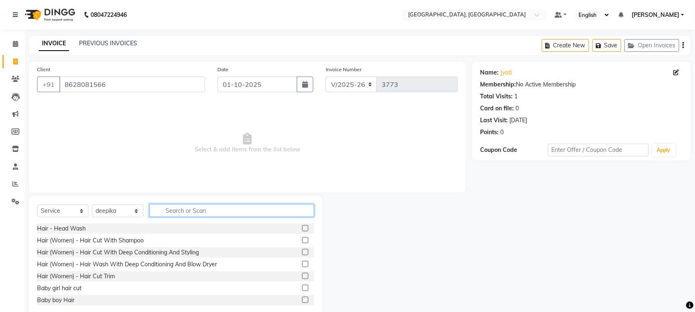
click at [212, 217] on input "text" at bounding box center [231, 210] width 165 height 13
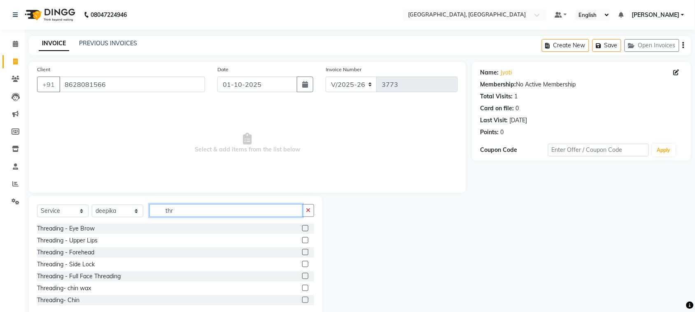
type input "thr"
click at [302, 231] on label at bounding box center [305, 228] width 6 height 6
click at [302, 231] on input "checkbox" at bounding box center [304, 228] width 5 height 5
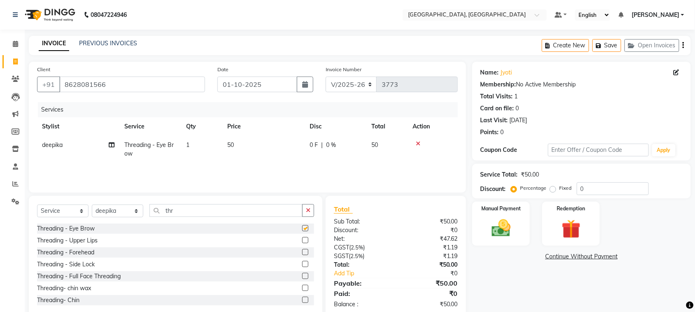
checkbox input "false"
click at [302, 243] on label at bounding box center [305, 240] width 6 height 6
click at [302, 243] on input "checkbox" at bounding box center [304, 240] width 5 height 5
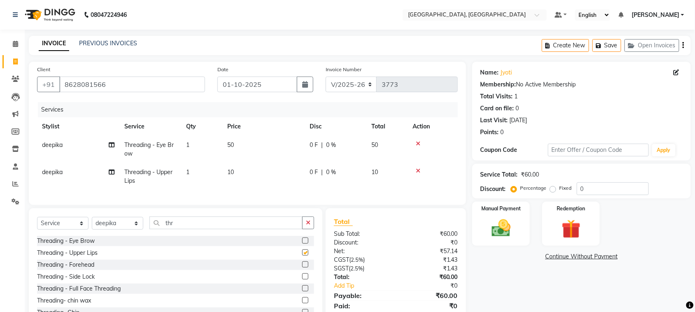
checkbox input "false"
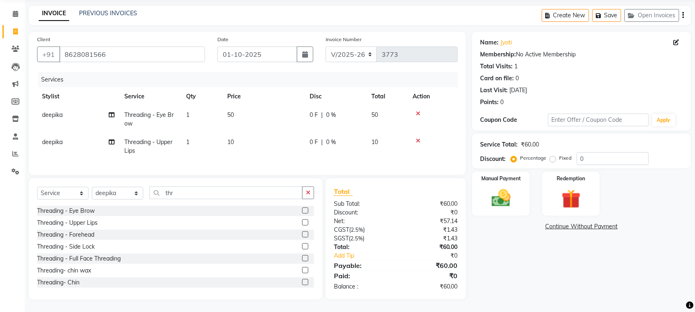
click at [302, 231] on label at bounding box center [305, 234] width 6 height 6
click at [302, 232] on input "checkbox" at bounding box center [304, 234] width 5 height 5
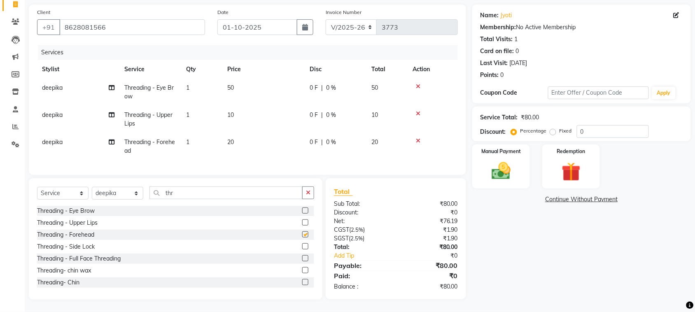
checkbox input "false"
click at [494, 160] on img at bounding box center [501, 171] width 32 height 23
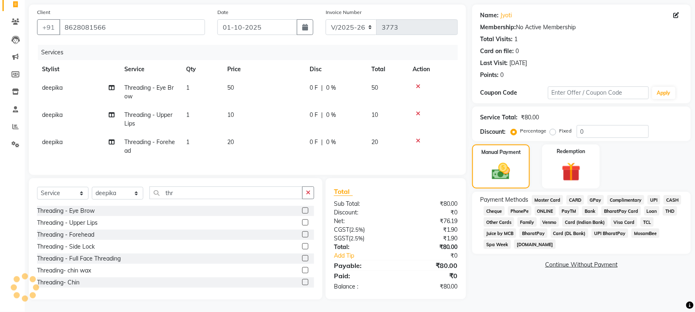
click at [664, 195] on span "CASH" at bounding box center [673, 199] width 18 height 9
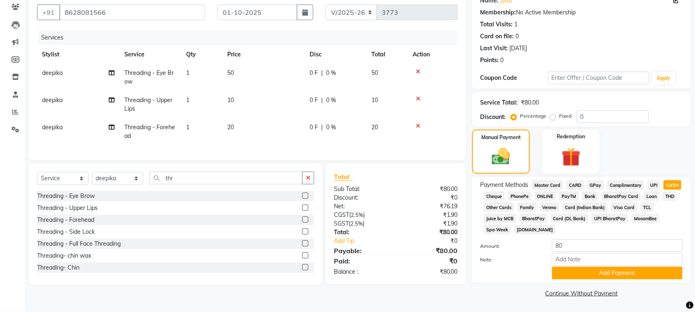
scroll to position [178, 0]
click at [648, 180] on span "UPI" at bounding box center [654, 184] width 13 height 9
click at [598, 267] on button "Add Payment" at bounding box center [617, 273] width 131 height 13
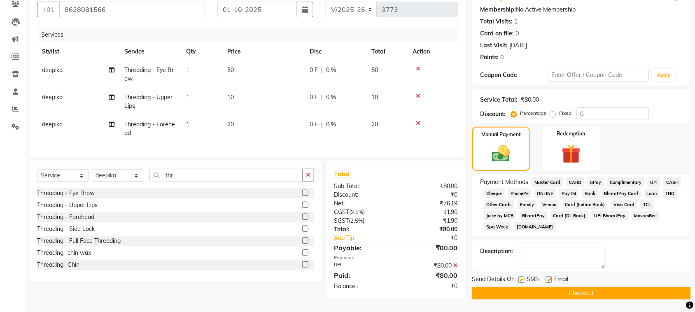
click at [600, 299] on button "Checkout" at bounding box center [581, 293] width 219 height 13
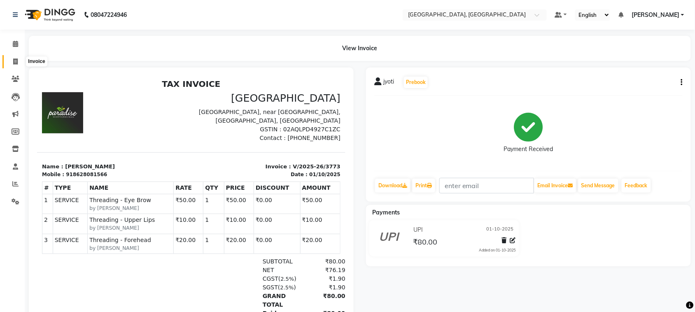
click at [17, 61] on icon at bounding box center [15, 61] width 5 height 6
select select "4462"
select select "service"
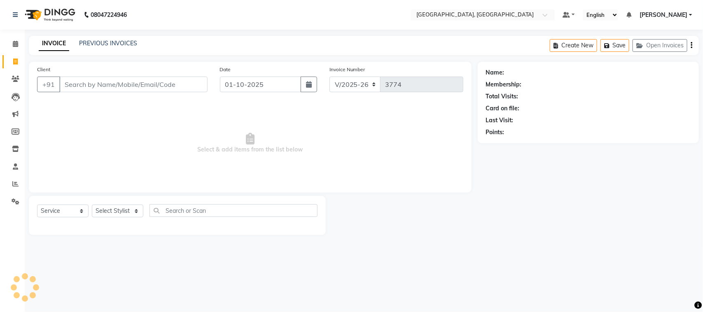
click at [116, 92] on input "Client" at bounding box center [133, 85] width 148 height 16
click at [86, 92] on input "Client" at bounding box center [133, 85] width 148 height 16
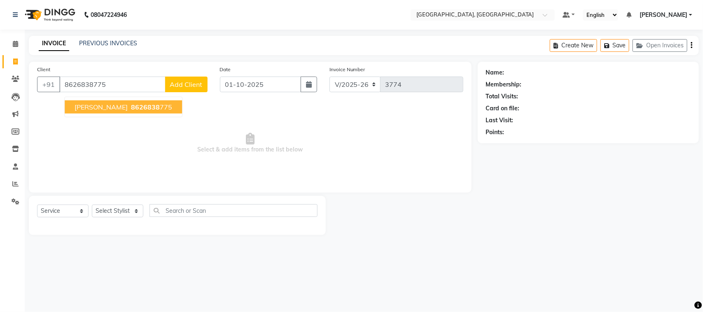
type input "8626838775"
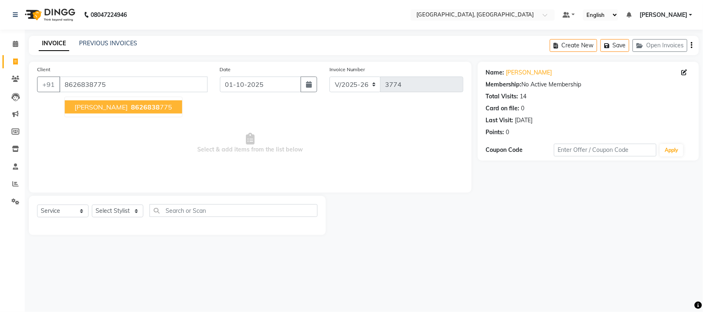
click at [120, 111] on span "divya koundal" at bounding box center [101, 107] width 53 height 8
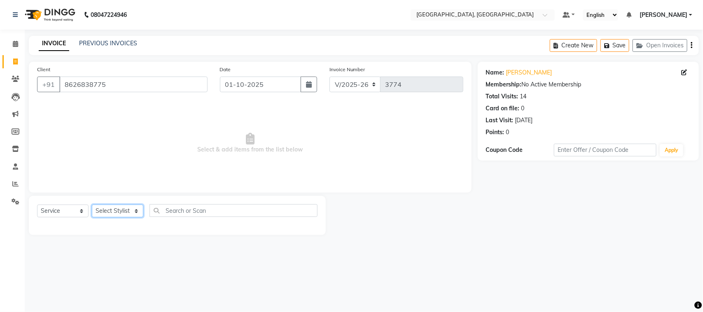
drag, startPoint x: 117, startPoint y: 238, endPoint x: 121, endPoint y: 228, distance: 11.1
click at [117, 217] on select "Select Stylist admin Ajay (Aju) anil anku Client Deepak deepika HEENA kawaljit …" at bounding box center [117, 211] width 51 height 13
select select "29611"
click at [95, 217] on select "Select Stylist admin Ajay (Aju) anil anku Client Deepak deepika HEENA kawaljit …" at bounding box center [117, 211] width 51 height 13
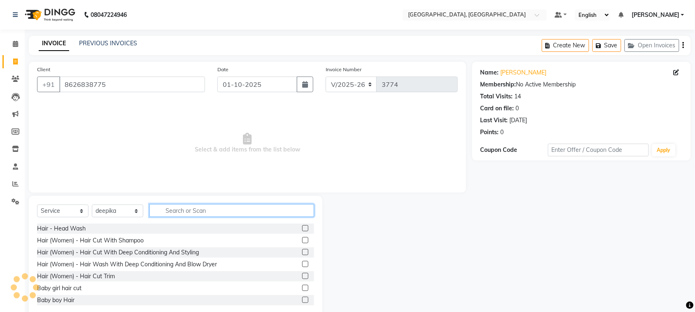
click at [222, 217] on input "text" at bounding box center [231, 210] width 165 height 13
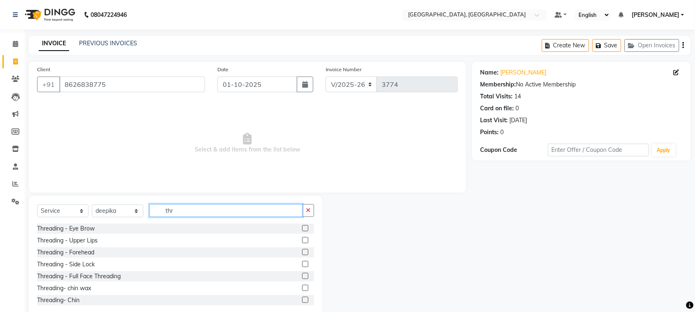
type input "thr"
click at [302, 231] on label at bounding box center [305, 228] width 6 height 6
click at [302, 231] on input "checkbox" at bounding box center [304, 228] width 5 height 5
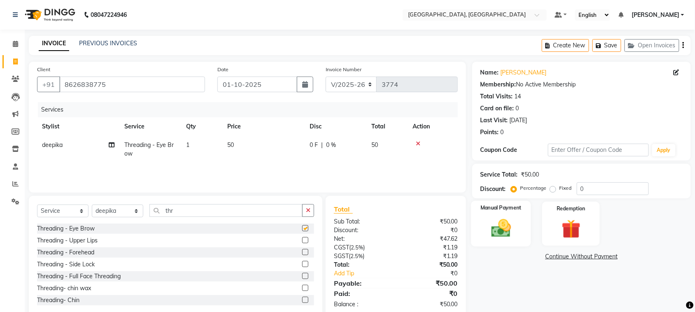
checkbox input "false"
click at [502, 240] on img at bounding box center [501, 228] width 32 height 23
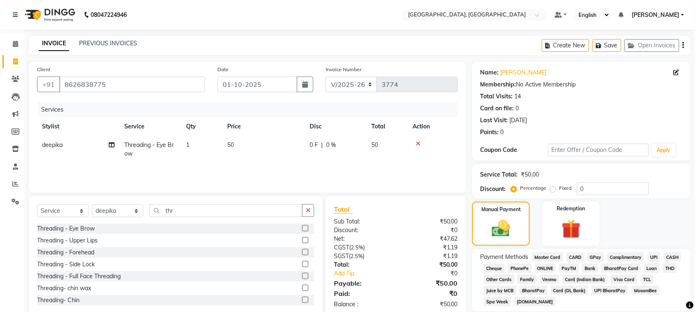
scroll to position [124, 0]
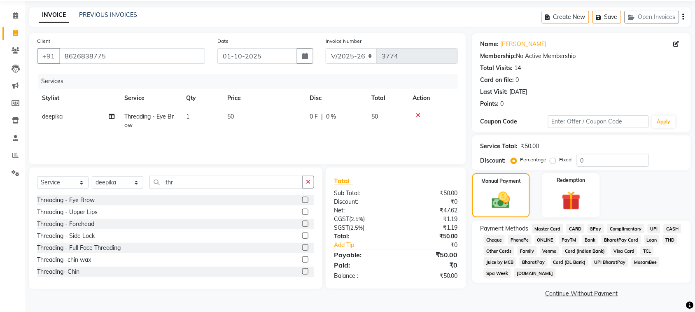
click at [664, 224] on span "CASH" at bounding box center [673, 228] width 18 height 9
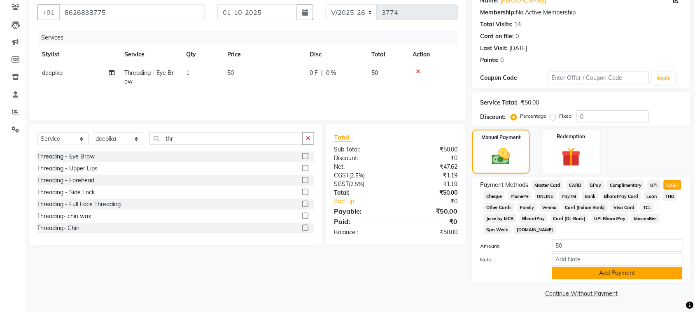
scroll to position [178, 0]
click at [612, 267] on button "Add Payment" at bounding box center [617, 273] width 131 height 13
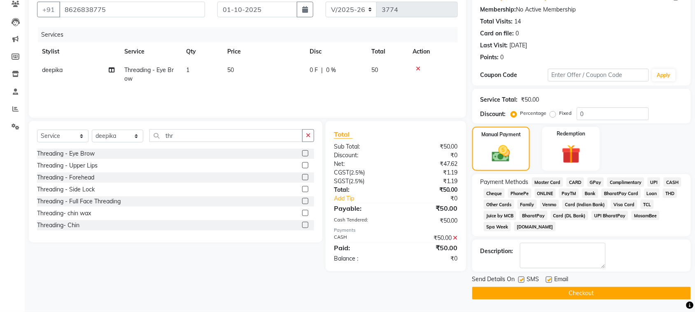
click at [618, 293] on button "Checkout" at bounding box center [581, 293] width 219 height 13
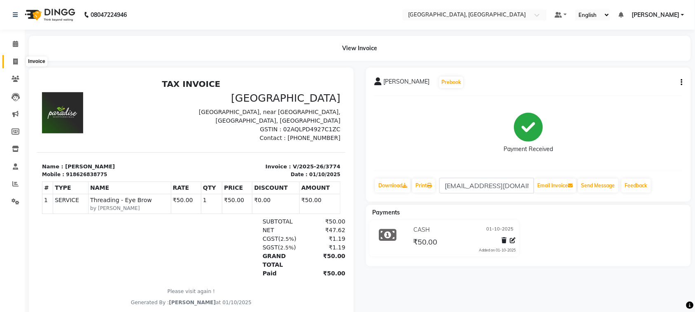
click at [14, 63] on icon at bounding box center [15, 61] width 5 height 6
select select "4462"
select select "service"
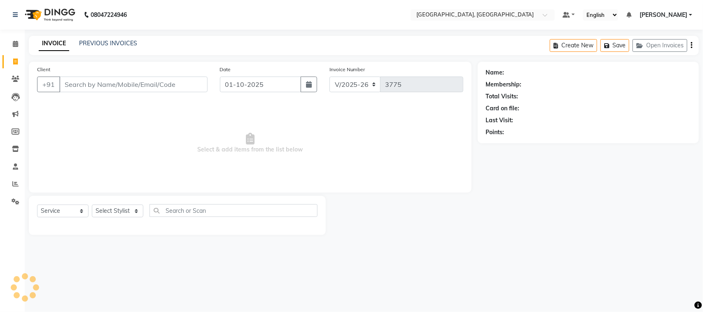
click at [83, 92] on input "Client" at bounding box center [133, 85] width 148 height 16
click at [13, 44] on icon at bounding box center [15, 44] width 5 height 6
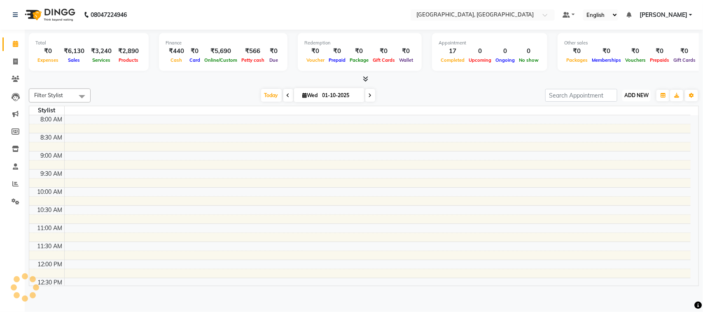
click at [625, 98] on span "ADD NEW" at bounding box center [636, 95] width 24 height 6
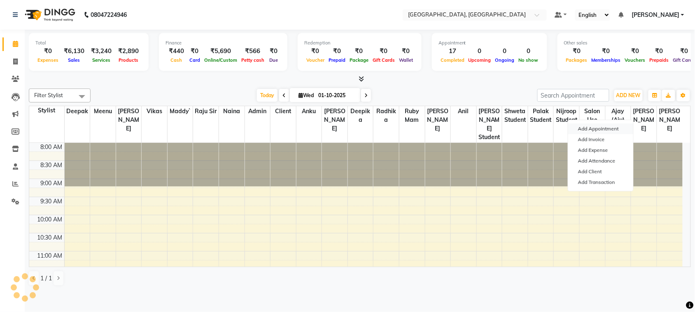
click at [598, 131] on button "Add Appointment" at bounding box center [600, 129] width 65 height 11
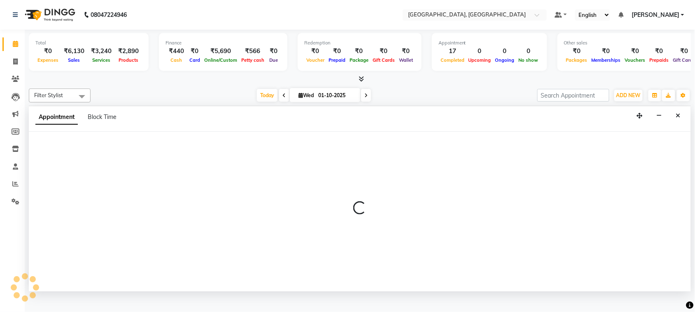
scroll to position [3, 0]
select select "tentative"
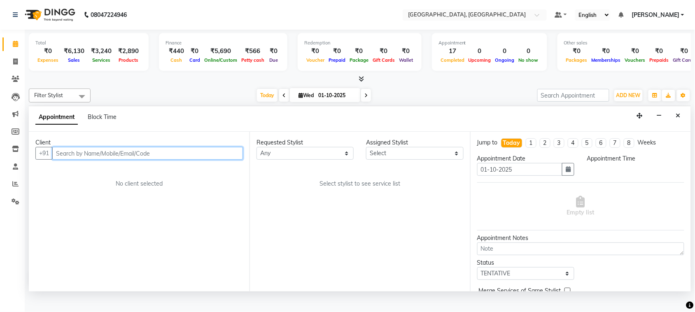
select select "540"
click at [152, 160] on input "text" at bounding box center [147, 153] width 191 height 13
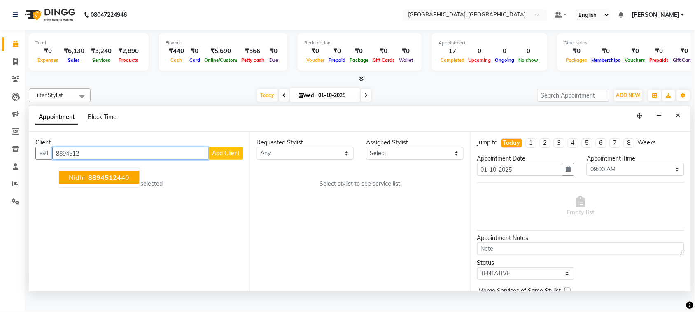
click at [130, 182] on ngb-highlight "8894512 440" at bounding box center [108, 178] width 43 height 8
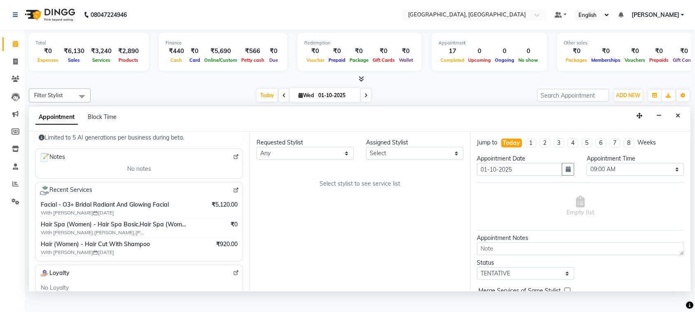
scroll to position [141, 0]
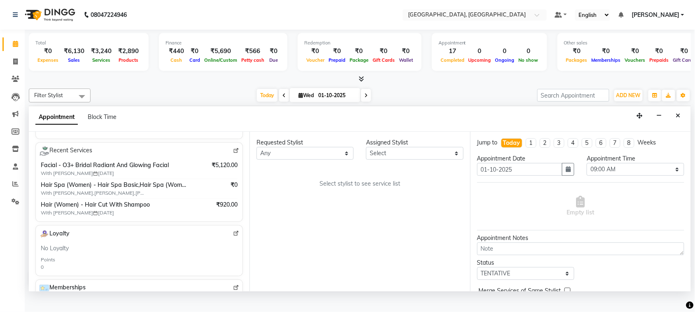
type input "8894512440"
click at [233, 154] on img at bounding box center [236, 151] width 6 height 6
